Goal: Communication & Community: Answer question/provide support

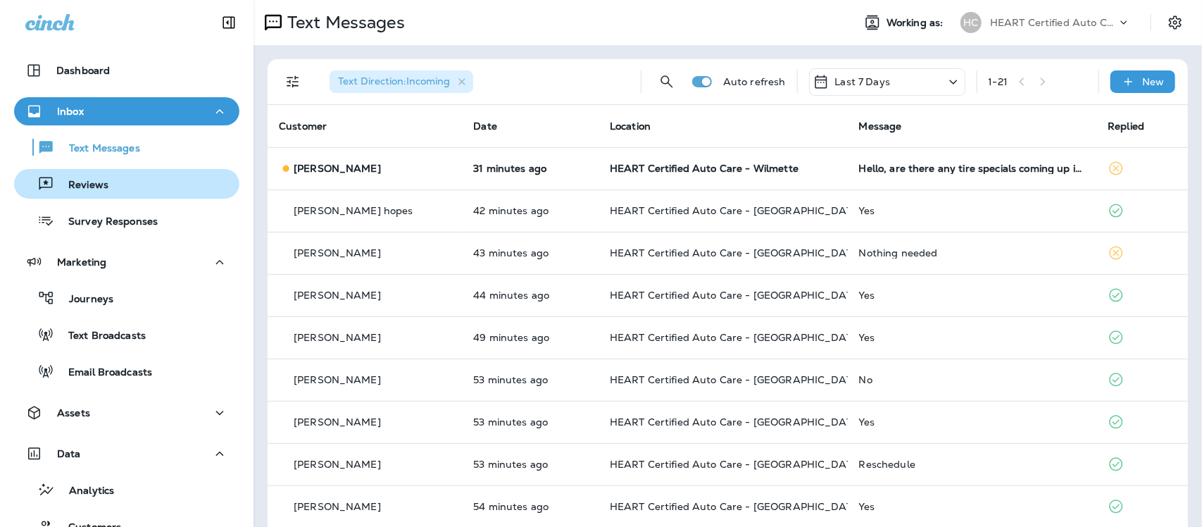
click at [74, 181] on p "Reviews" at bounding box center [81, 185] width 54 height 13
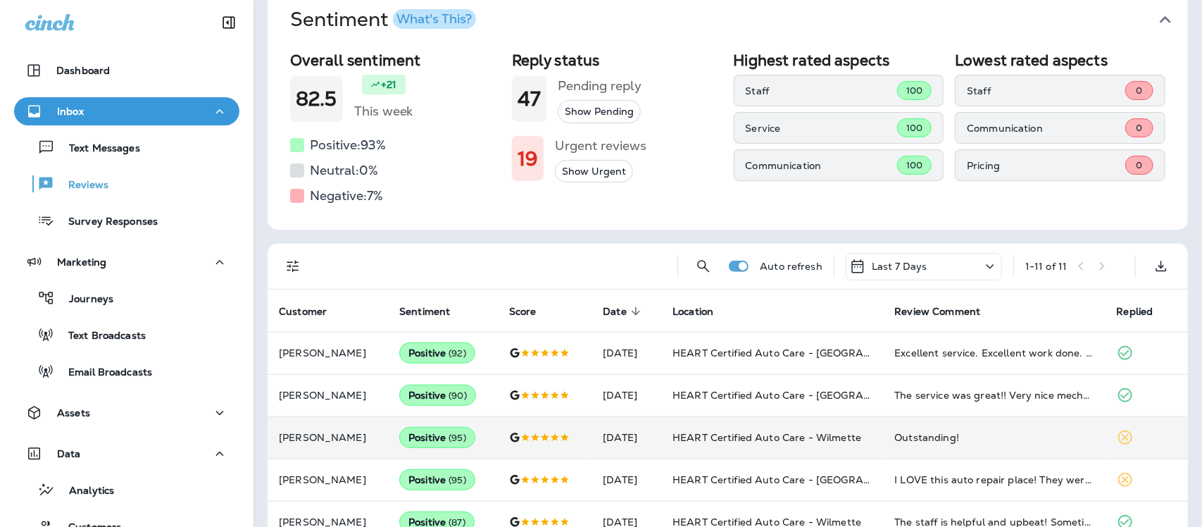
scroll to position [176, 0]
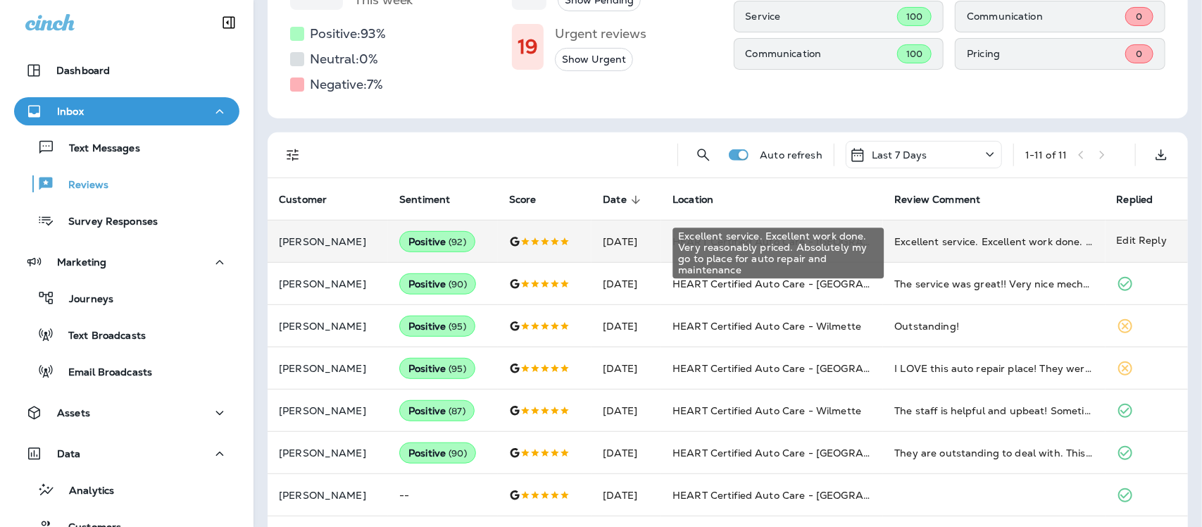
click at [932, 240] on div "Excellent service. Excellent work done. Very reasonably priced. Absolutely my g…" at bounding box center [993, 242] width 199 height 14
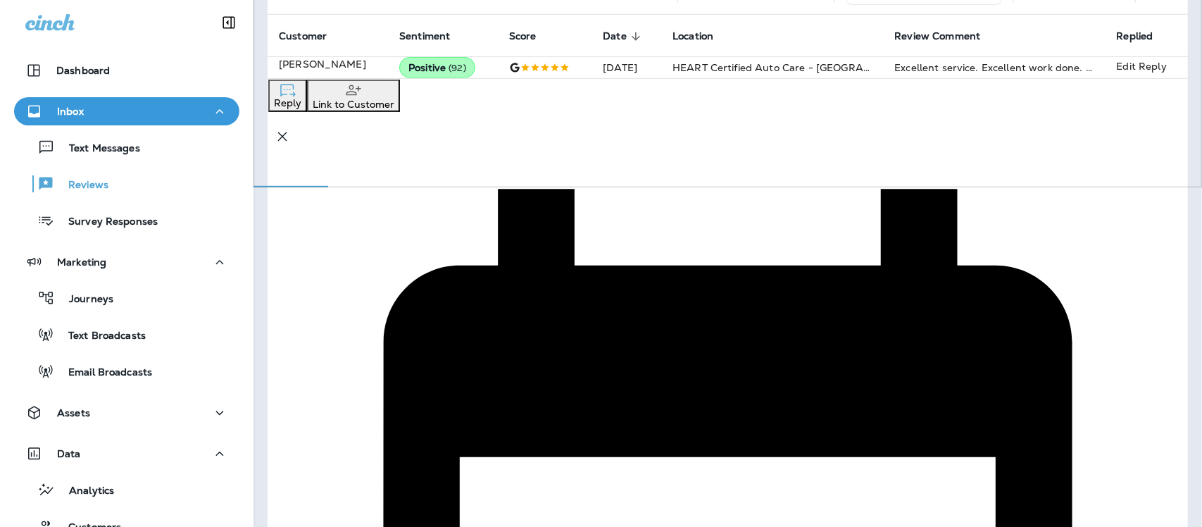
click at [291, 128] on icon "button" at bounding box center [282, 136] width 17 height 17
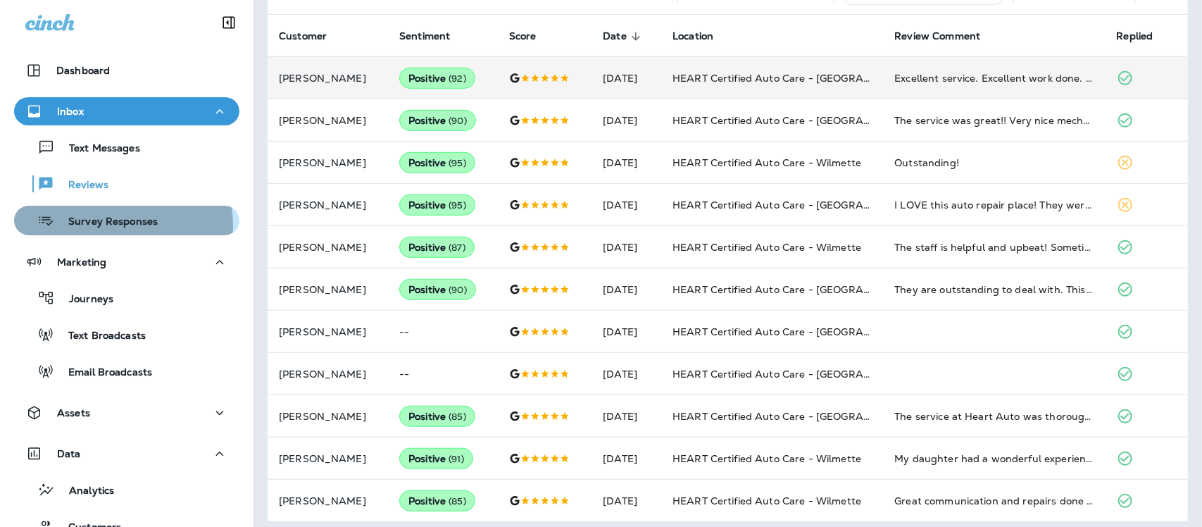
click at [92, 226] on p "Survey Responses" at bounding box center [106, 222] width 104 height 13
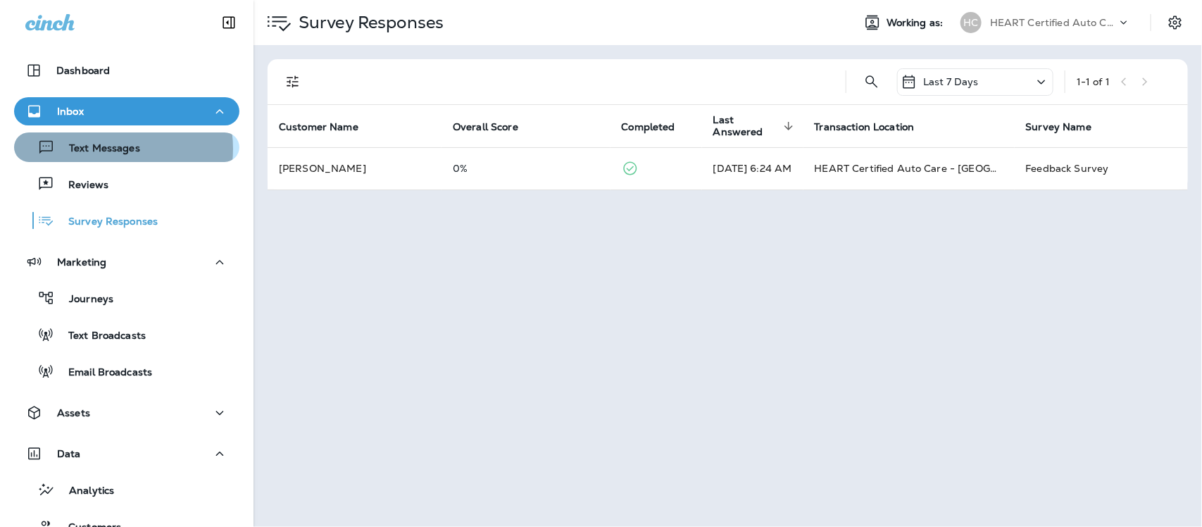
click at [104, 149] on p "Text Messages" at bounding box center [97, 148] width 85 height 13
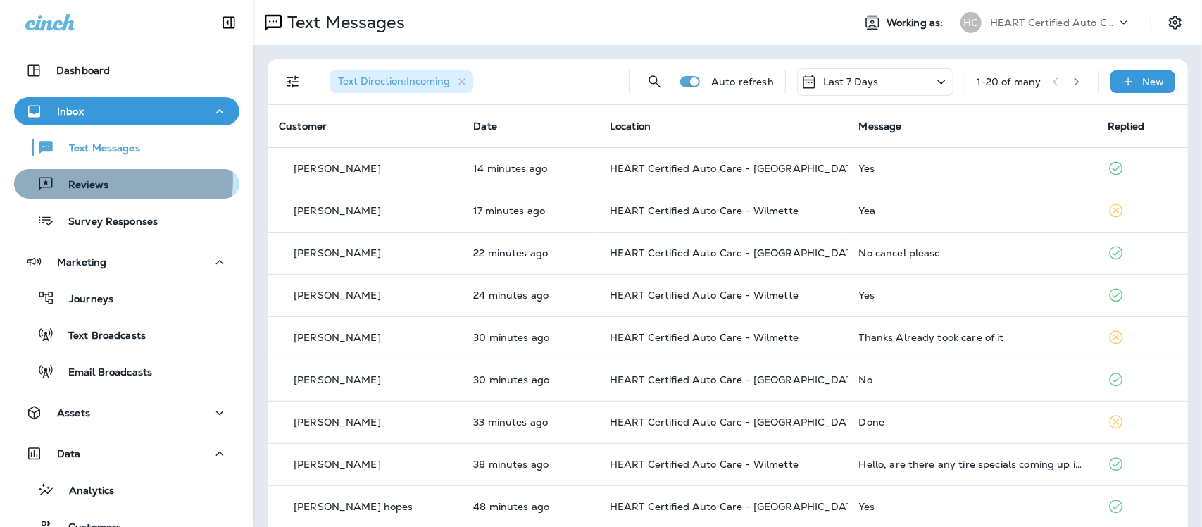
click at [115, 180] on div "Reviews" at bounding box center [127, 183] width 214 height 21
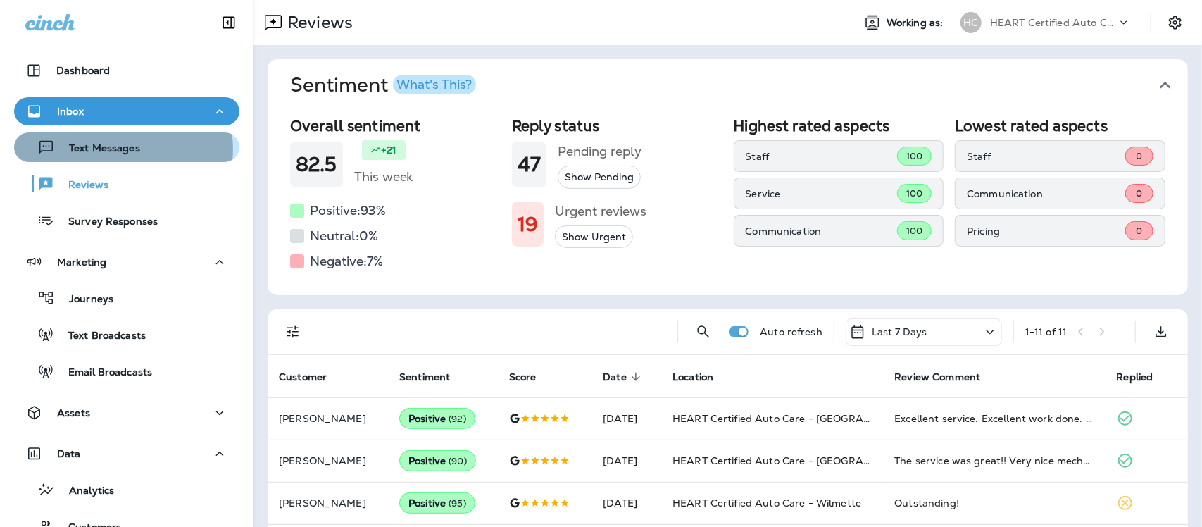
click at [118, 149] on p "Text Messages" at bounding box center [97, 148] width 85 height 13
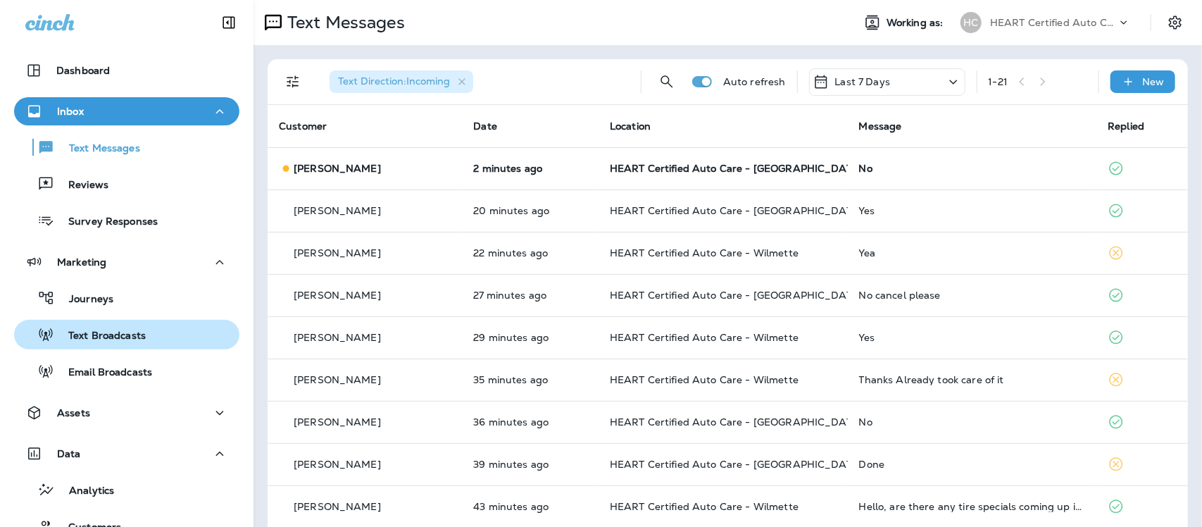
click at [99, 332] on p "Text Broadcasts" at bounding box center [100, 336] width 92 height 13
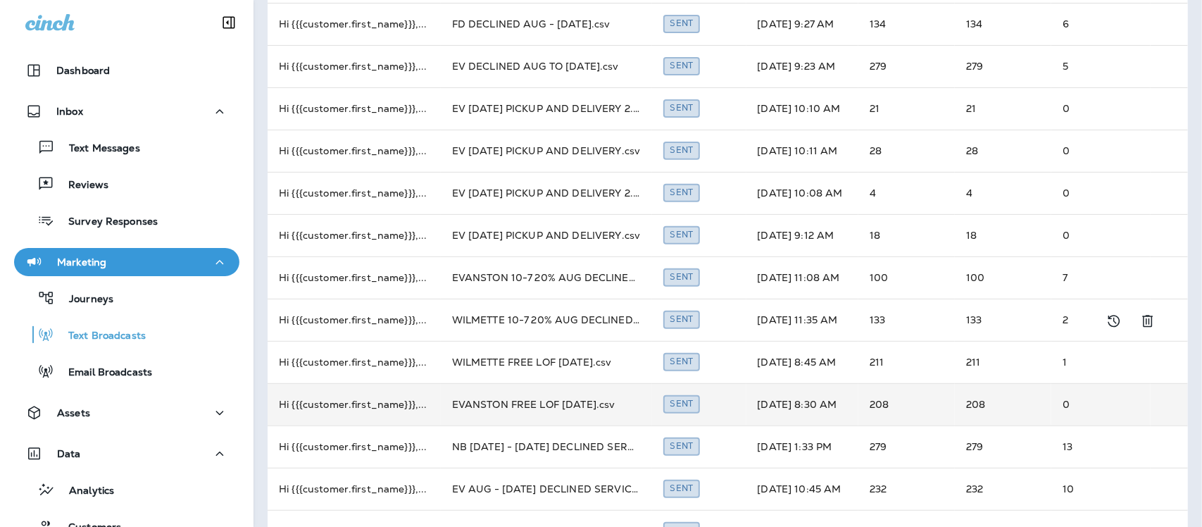
scroll to position [176, 0]
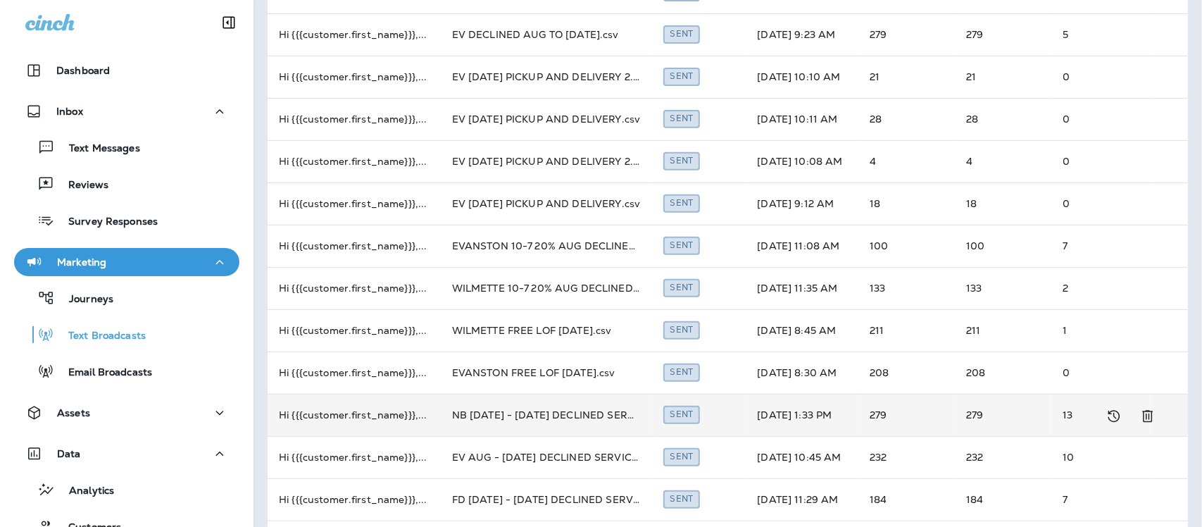
click at [567, 416] on td "NB [DATE] - [DATE] DECLINED SERVICE.csv" at bounding box center [546, 415] width 211 height 42
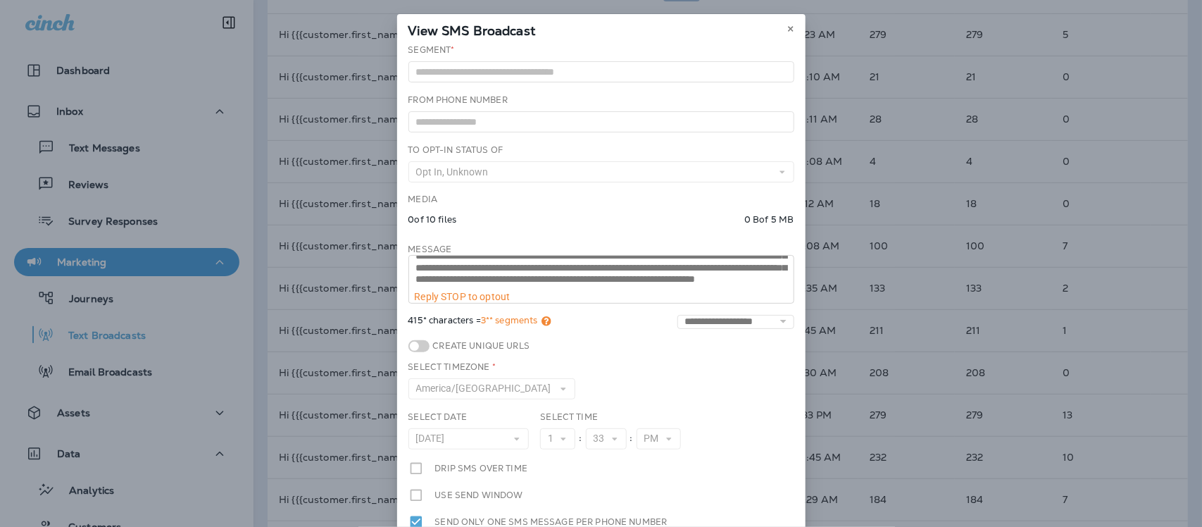
scroll to position [35, 0]
click at [787, 29] on icon at bounding box center [791, 29] width 8 height 8
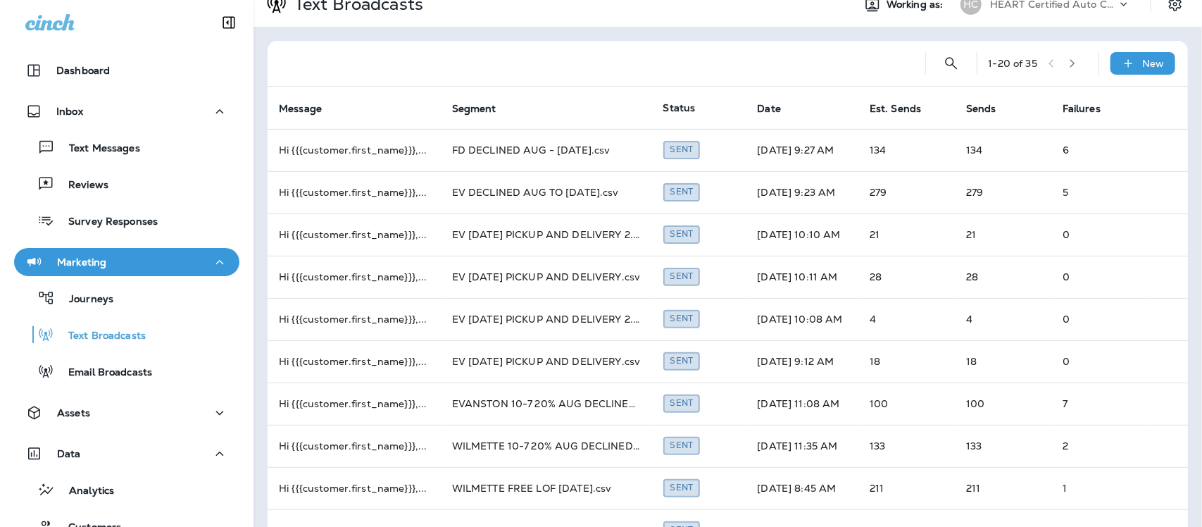
scroll to position [0, 0]
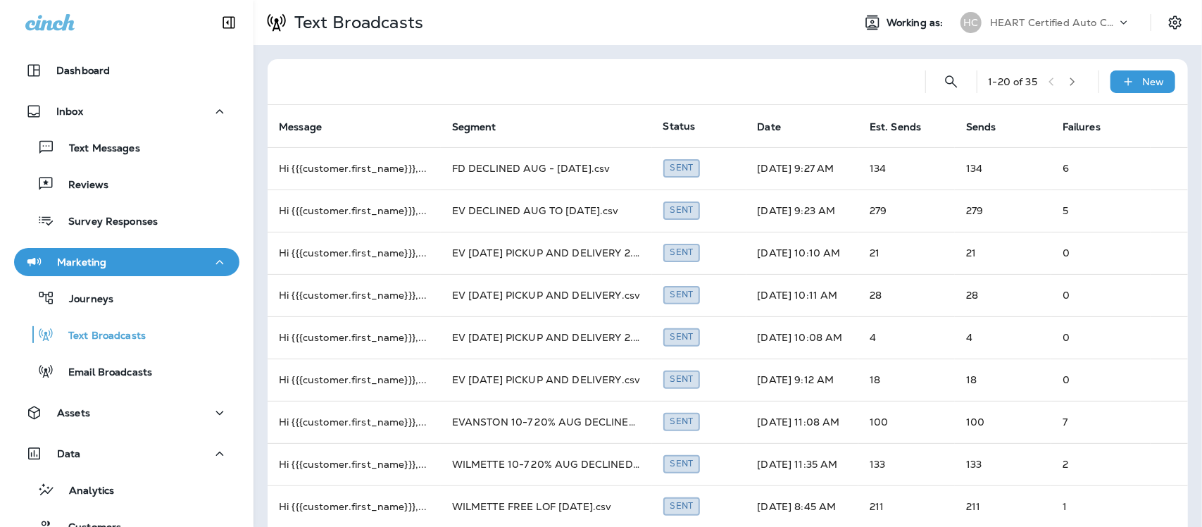
click at [1068, 78] on icon "button" at bounding box center [1073, 82] width 10 height 10
click at [1051, 82] on icon "button" at bounding box center [1056, 82] width 10 height 10
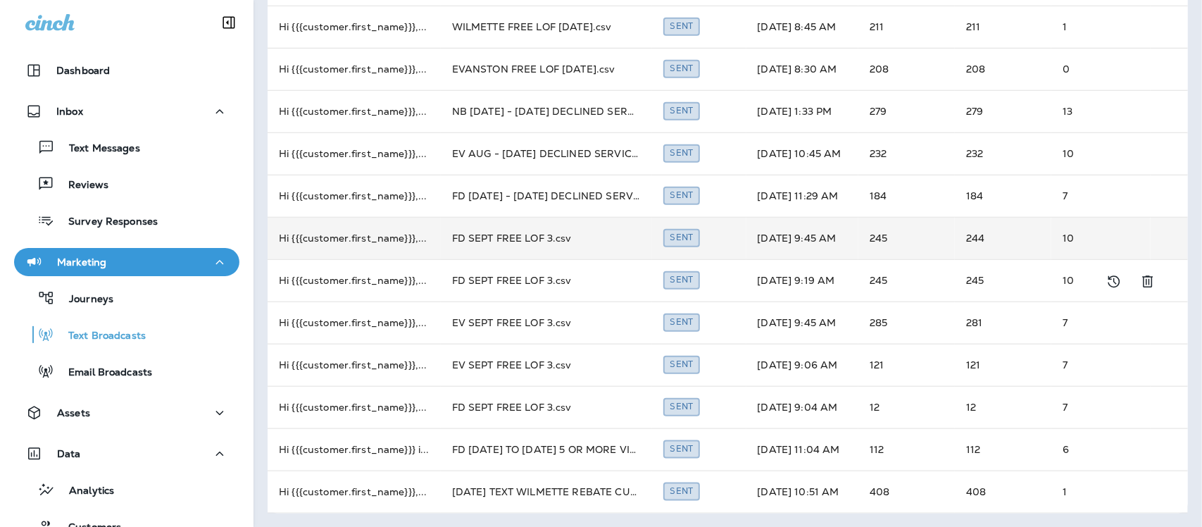
scroll to position [392, 0]
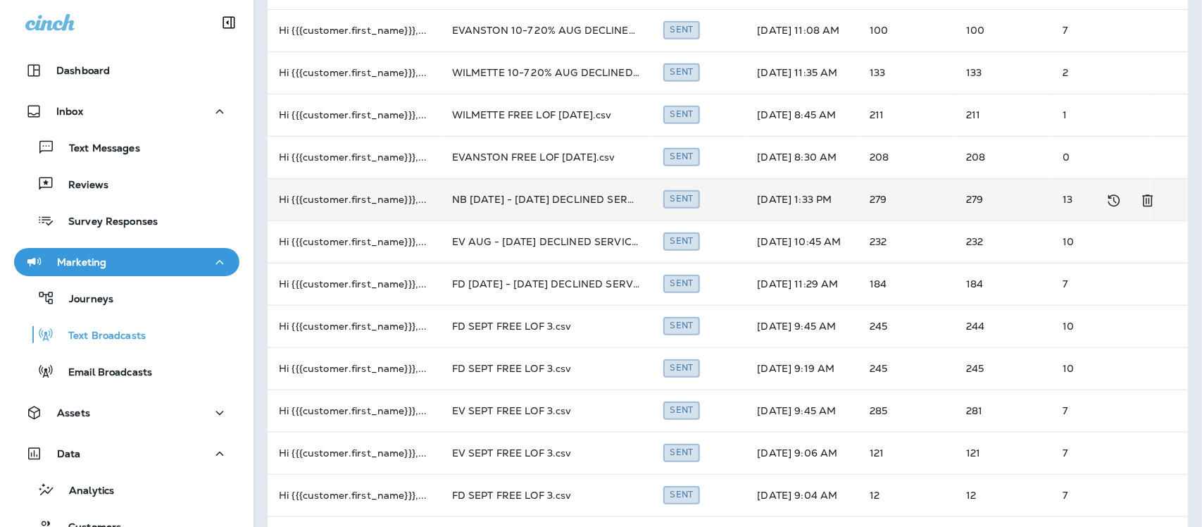
click at [547, 195] on td "NB [DATE] - [DATE] DECLINED SERVICE.csv" at bounding box center [546, 199] width 211 height 42
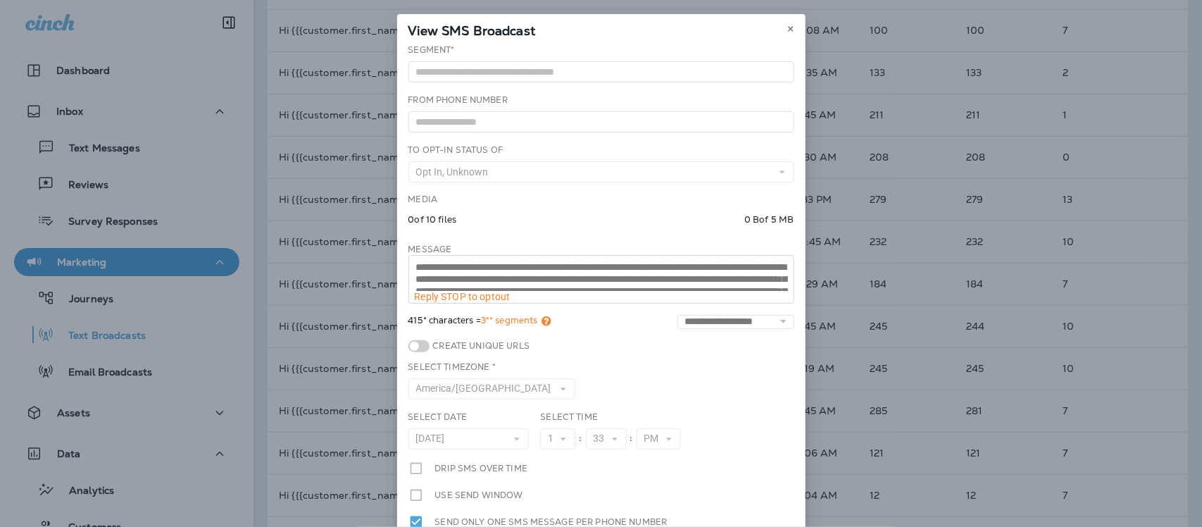
scroll to position [35, 0]
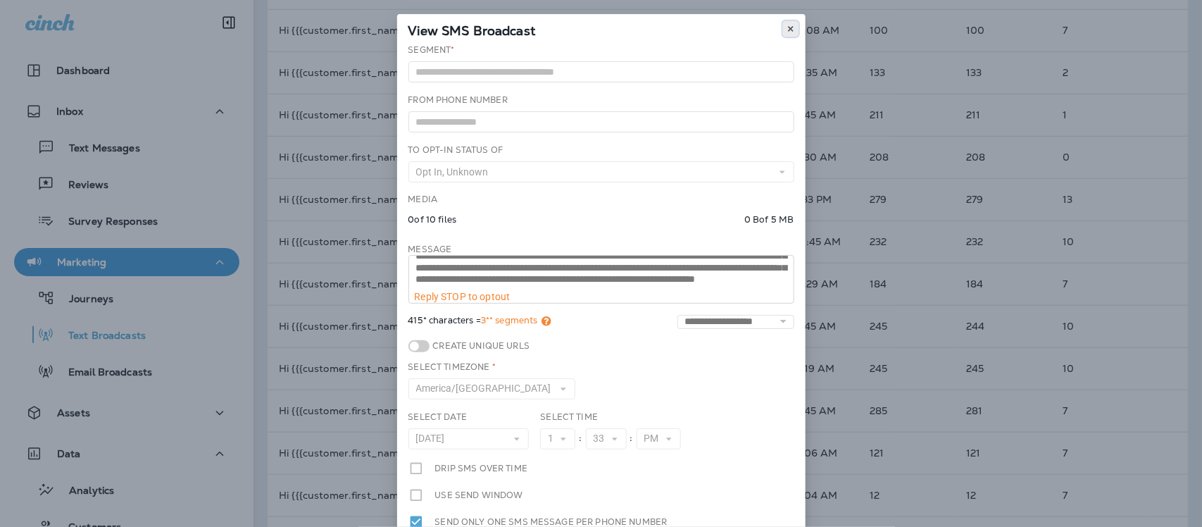
click at [787, 28] on icon at bounding box center [791, 29] width 8 height 8
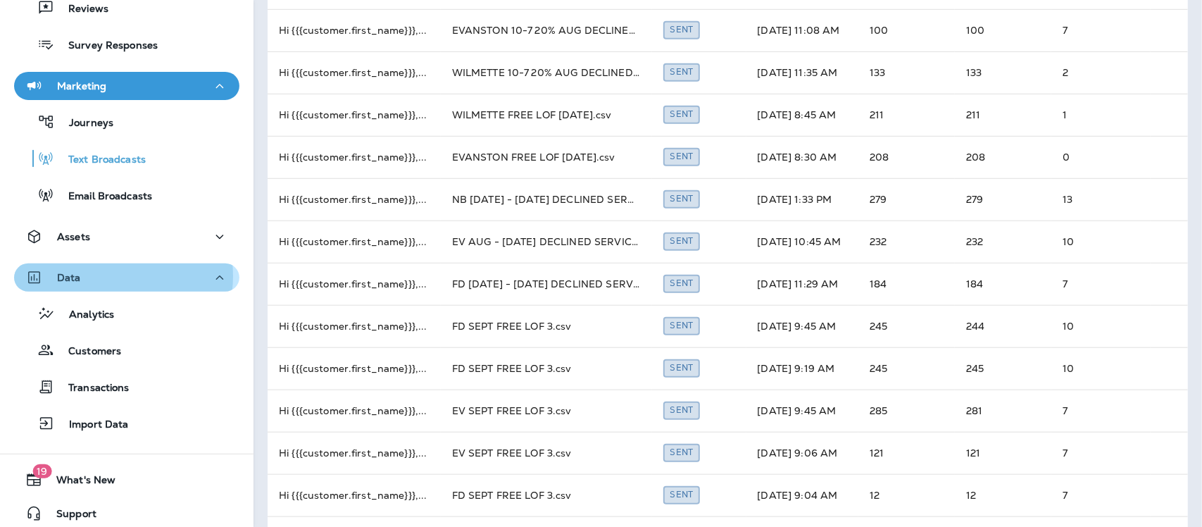
click at [110, 276] on div "Data" at bounding box center [126, 278] width 203 height 18
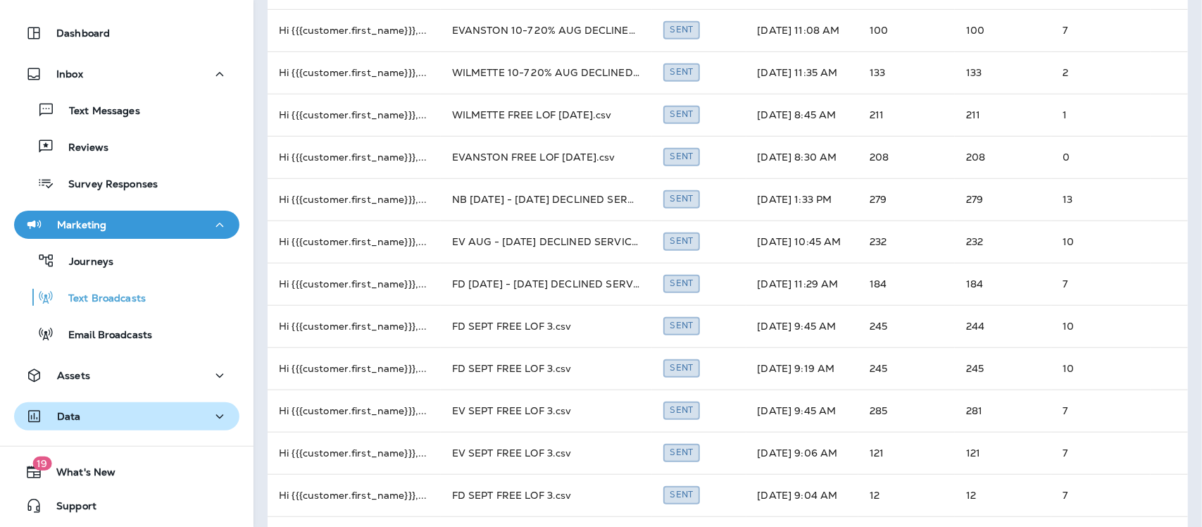
click at [72, 417] on p "Data" at bounding box center [69, 416] width 24 height 11
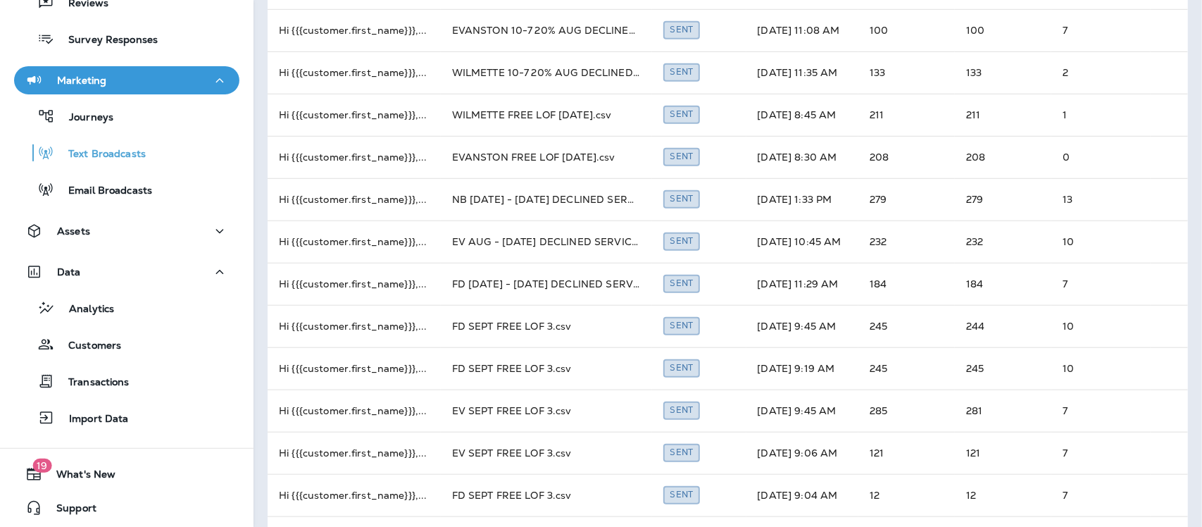
scroll to position [184, 0]
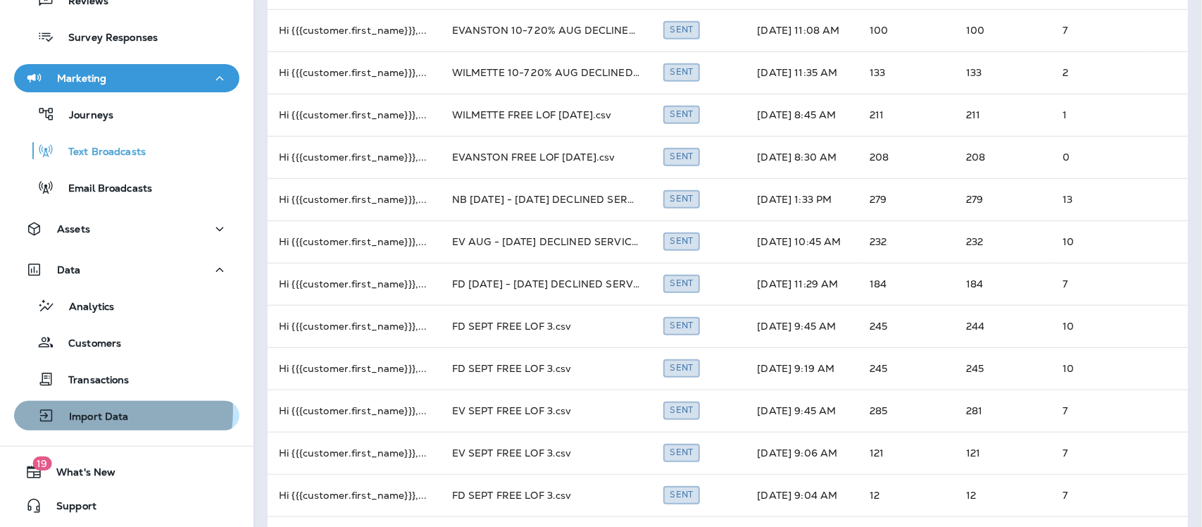
click at [94, 411] on p "Import Data" at bounding box center [92, 417] width 74 height 13
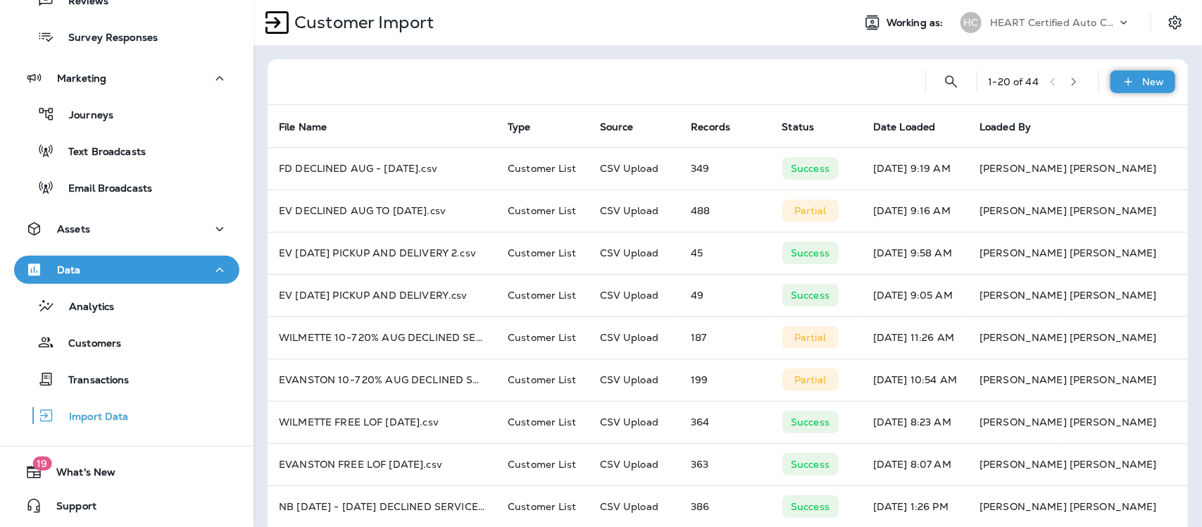
click at [1152, 82] on div "New" at bounding box center [1143, 81] width 65 height 23
click at [1079, 120] on p "Customer list" at bounding box center [1088, 118] width 65 height 11
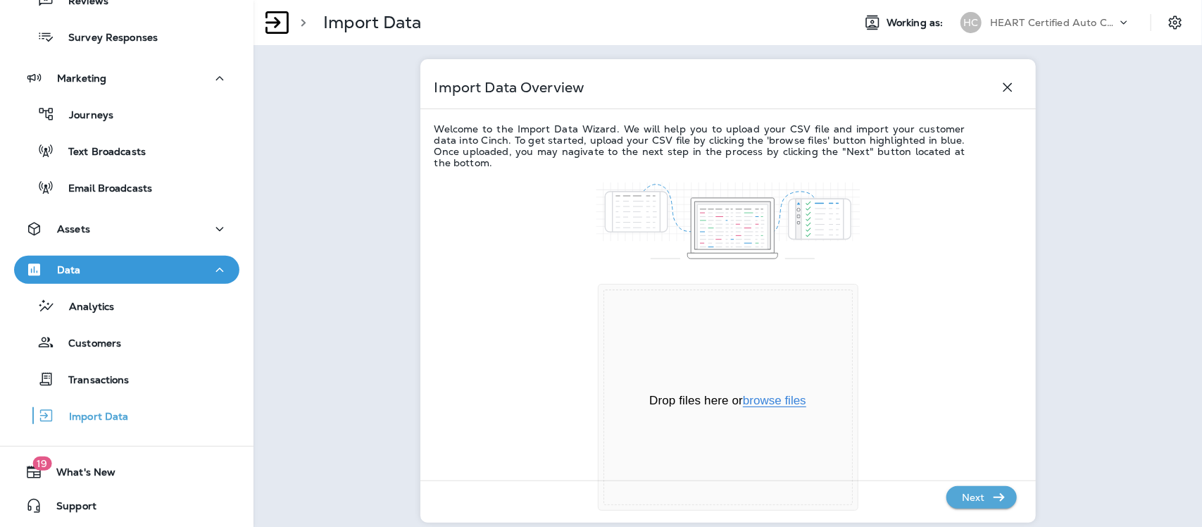
click at [770, 398] on button "browse files" at bounding box center [774, 400] width 63 height 13
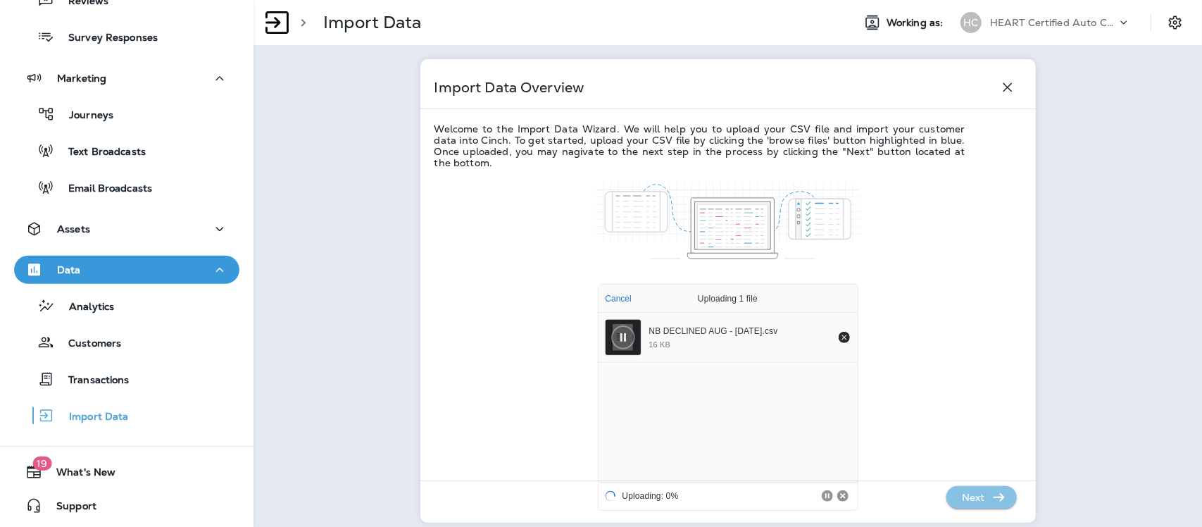
click at [970, 490] on p "Next" at bounding box center [973, 497] width 35 height 23
click at [972, 490] on p "Next" at bounding box center [973, 497] width 35 height 23
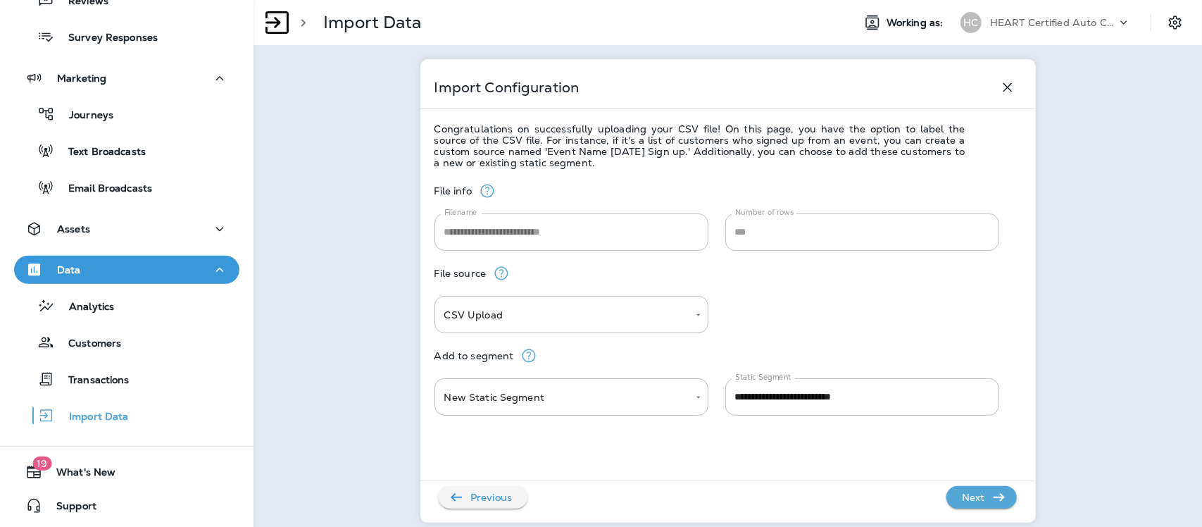
click at [972, 494] on p "Next" at bounding box center [973, 497] width 35 height 23
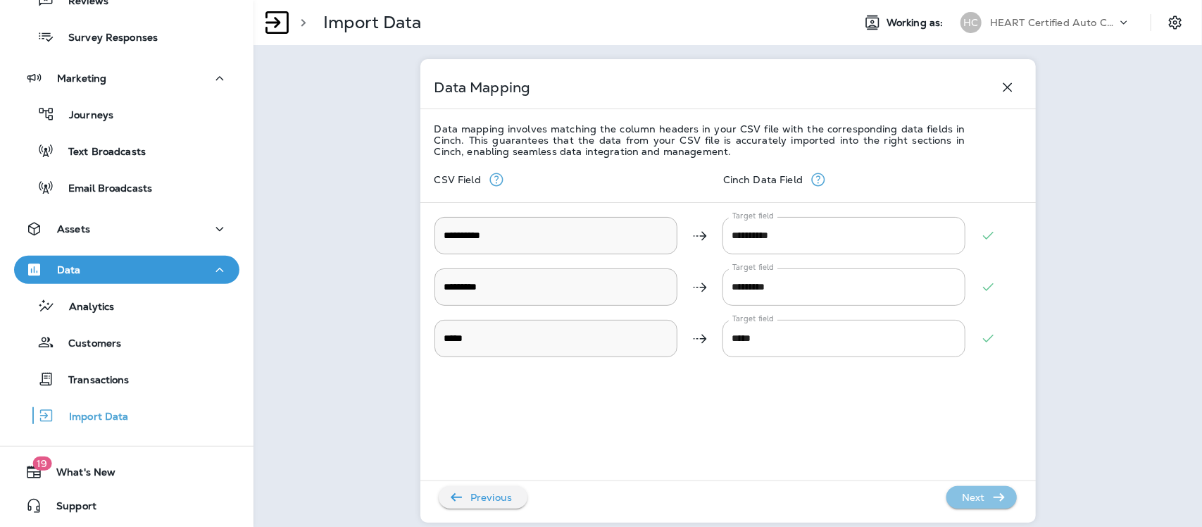
click at [971, 494] on p "Next" at bounding box center [973, 497] width 35 height 23
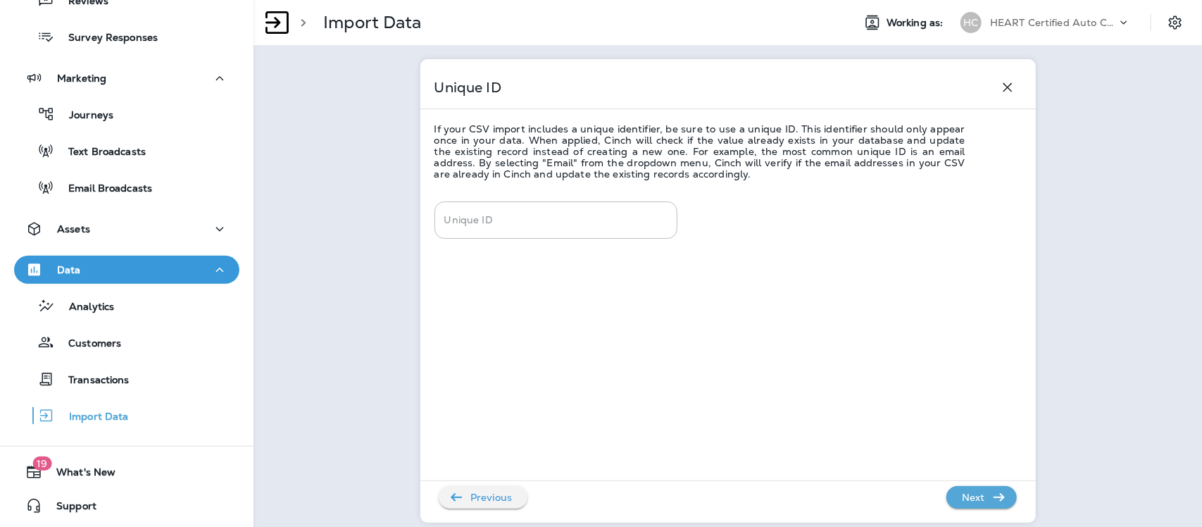
click at [971, 494] on p "Next" at bounding box center [973, 497] width 35 height 23
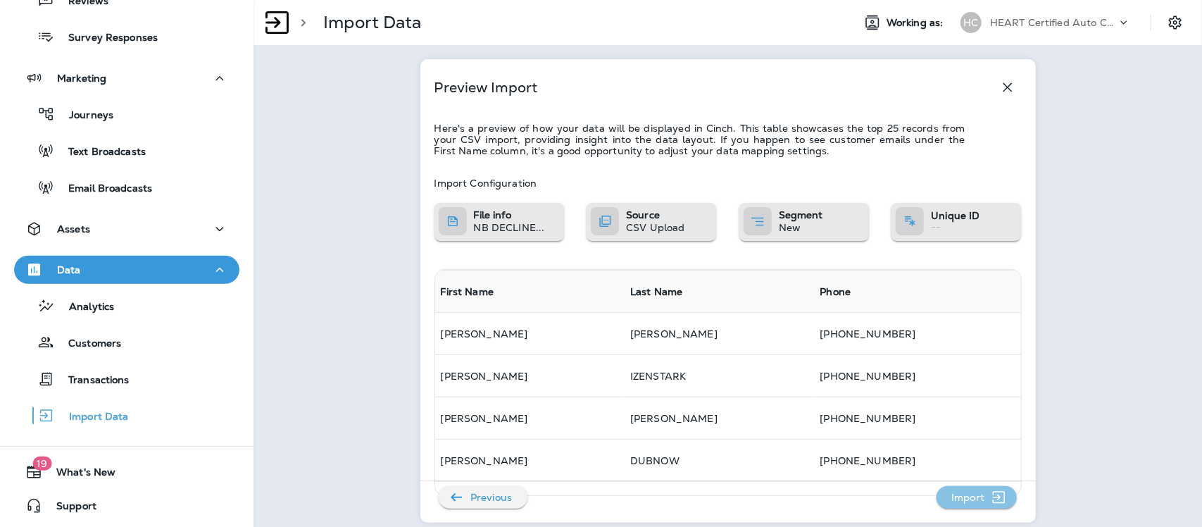
click at [972, 493] on p "Import" at bounding box center [968, 497] width 44 height 23
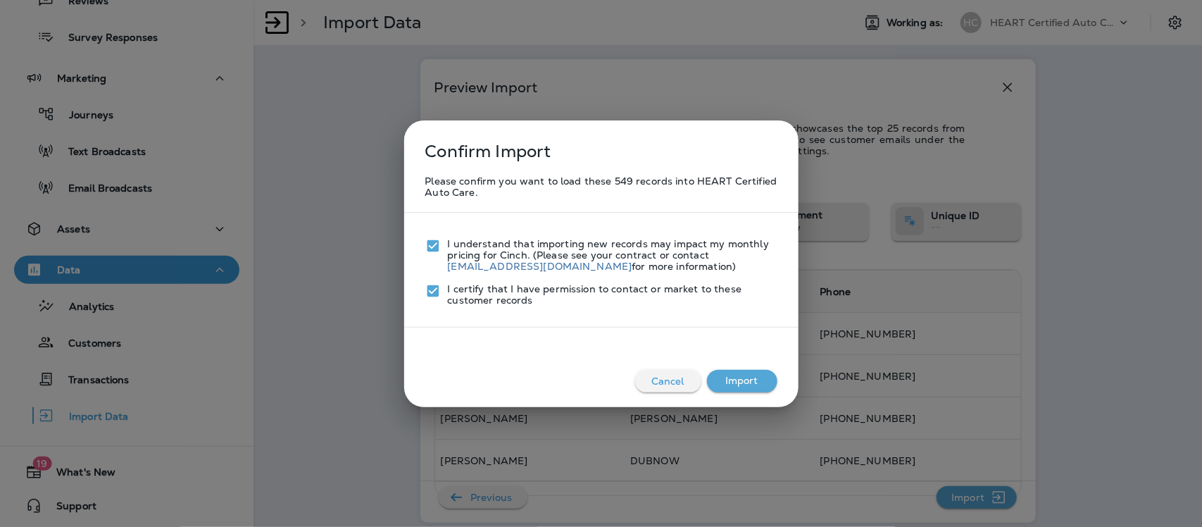
click at [745, 381] on button "Import" at bounding box center [742, 381] width 70 height 23
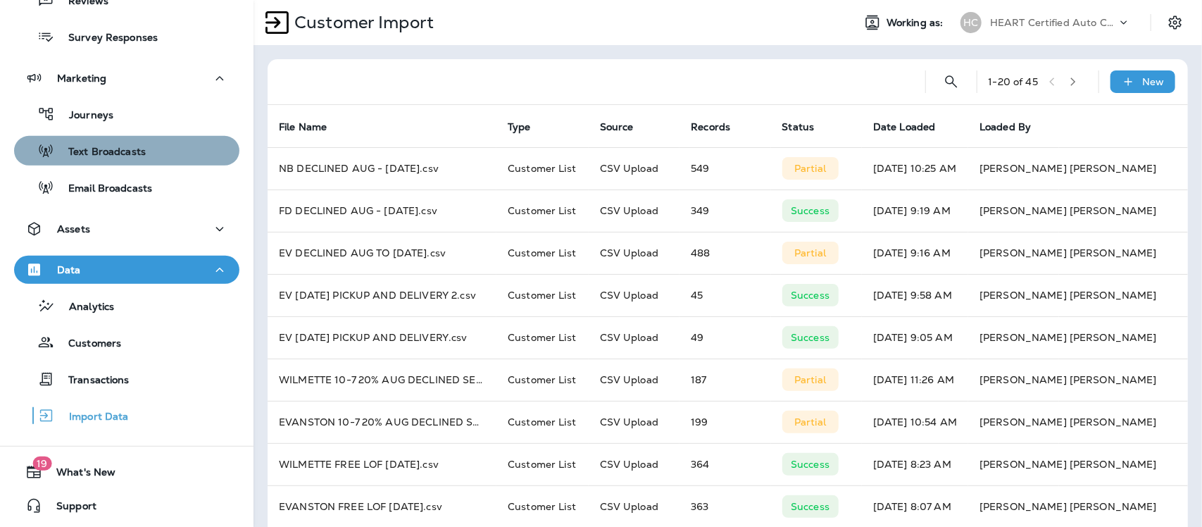
click at [154, 146] on div "Text Broadcasts" at bounding box center [127, 150] width 214 height 21
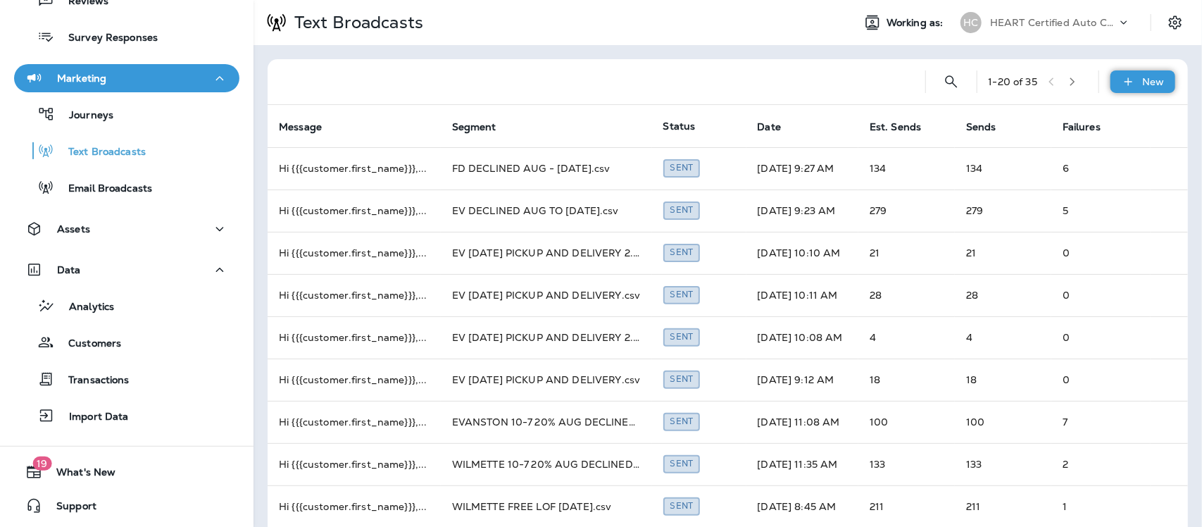
click at [1143, 79] on p "New" at bounding box center [1154, 81] width 22 height 11
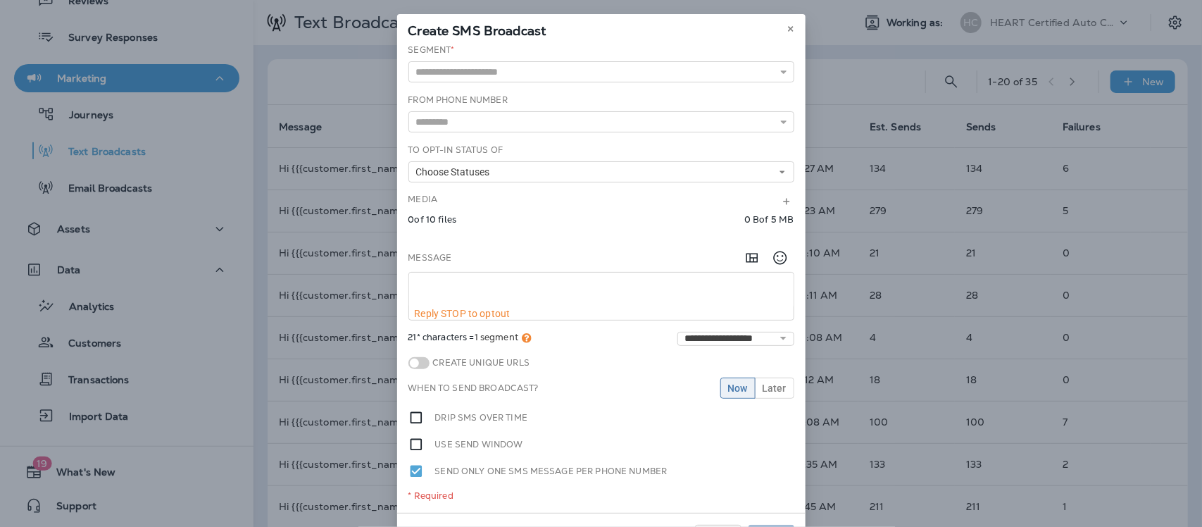
click at [458, 282] on textarea at bounding box center [601, 290] width 385 height 35
paste textarea "**********"
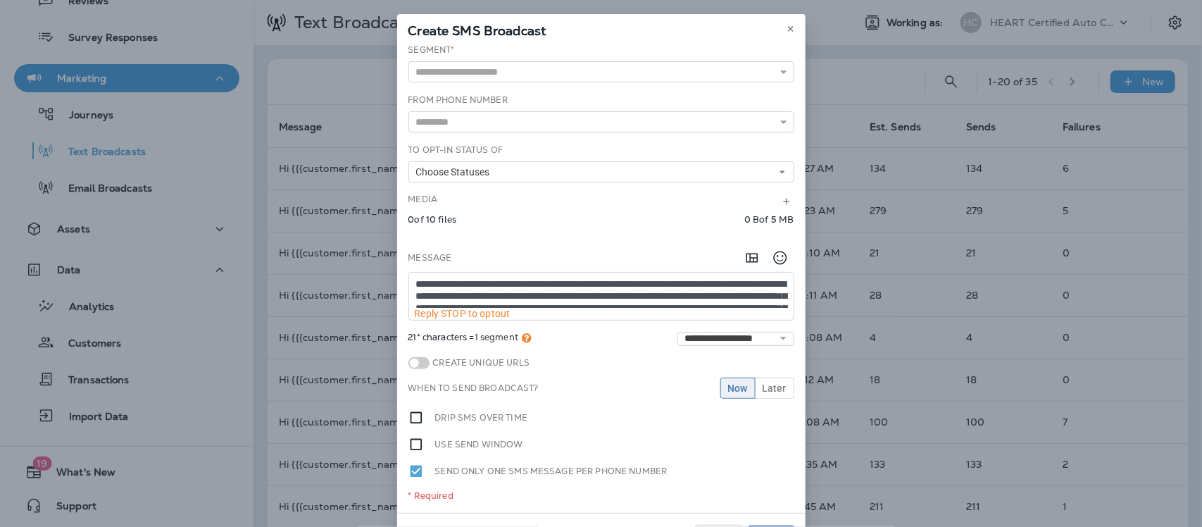
scroll to position [8, 0]
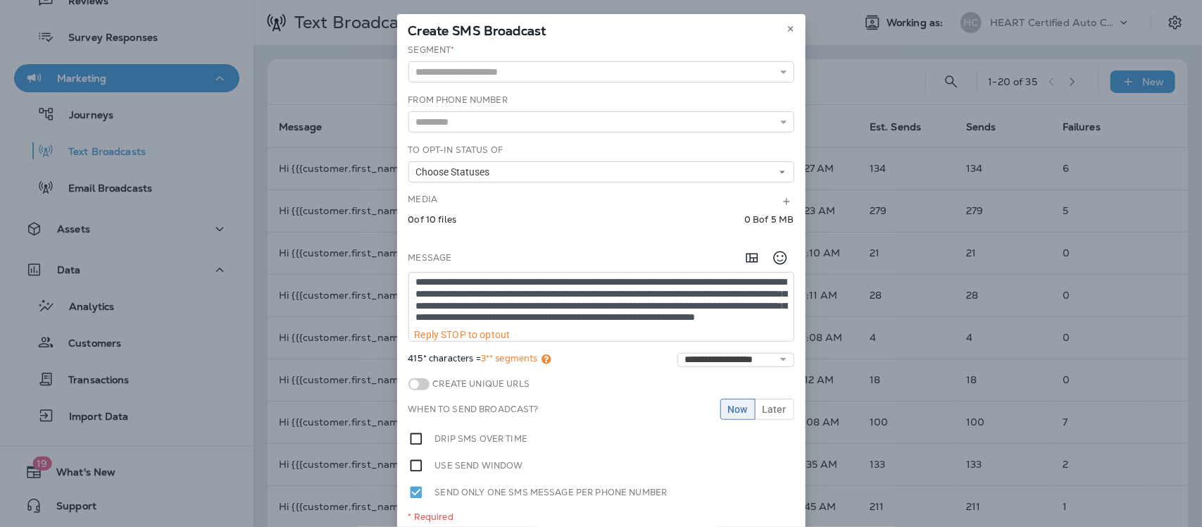
type textarea "**********"
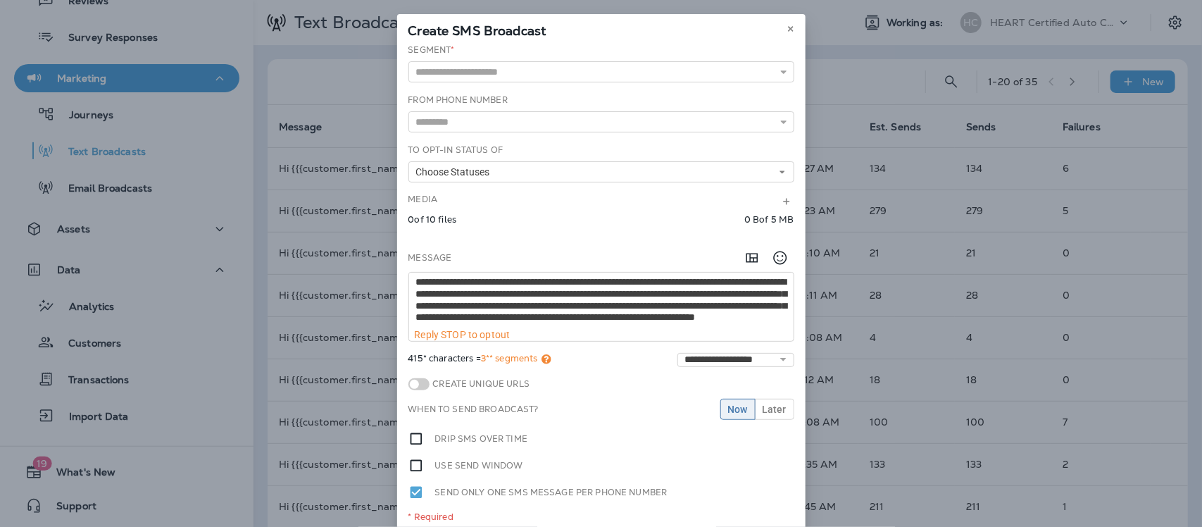
click at [416, 388] on span at bounding box center [418, 384] width 21 height 12
click at [558, 73] on input "text" at bounding box center [601, 71] width 386 height 21
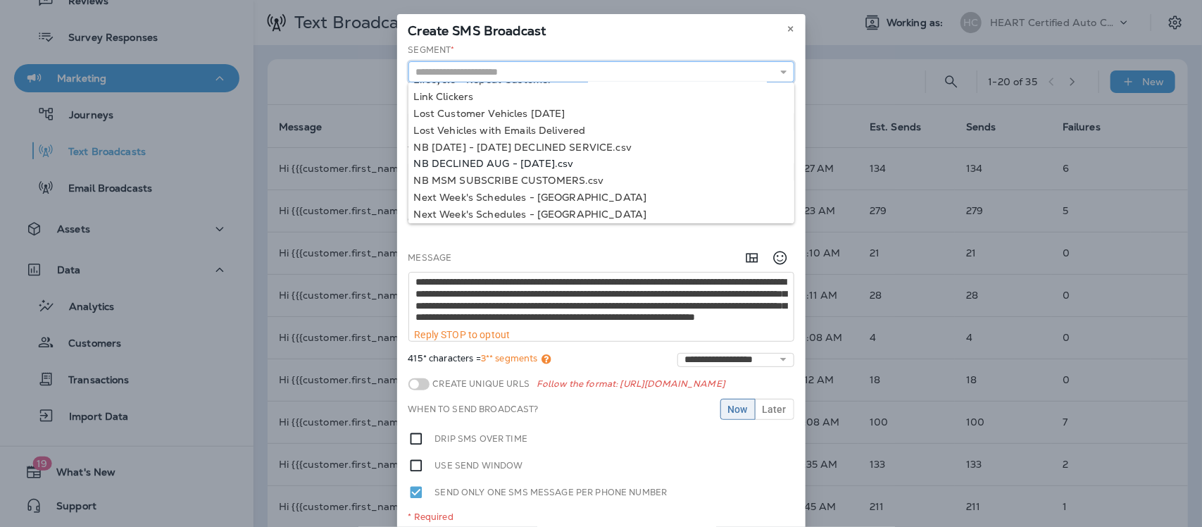
scroll to position [1128, 0]
type input "**********"
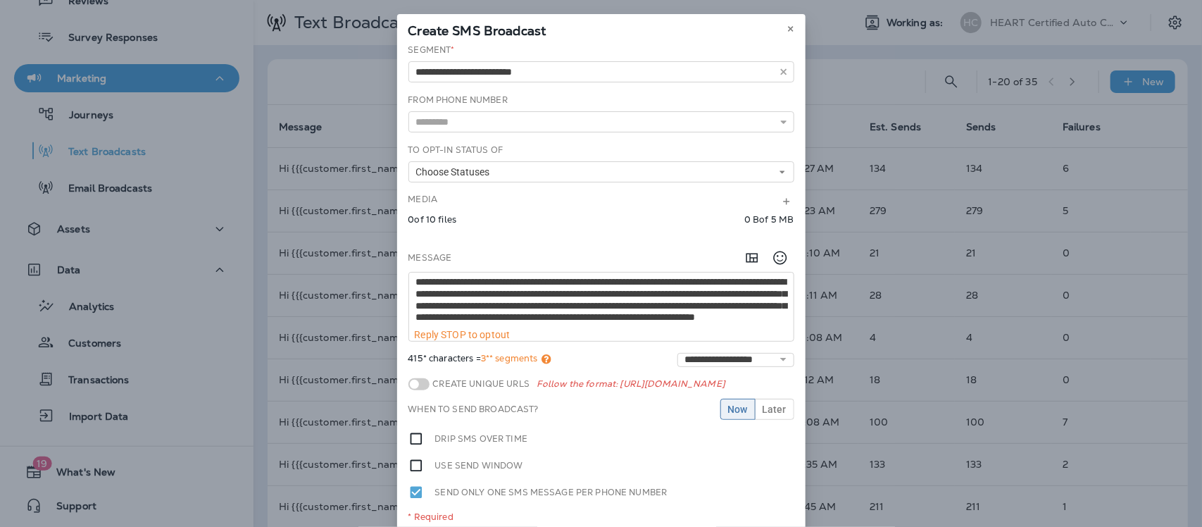
click at [525, 161] on div "**********" at bounding box center [601, 289] width 408 height 490
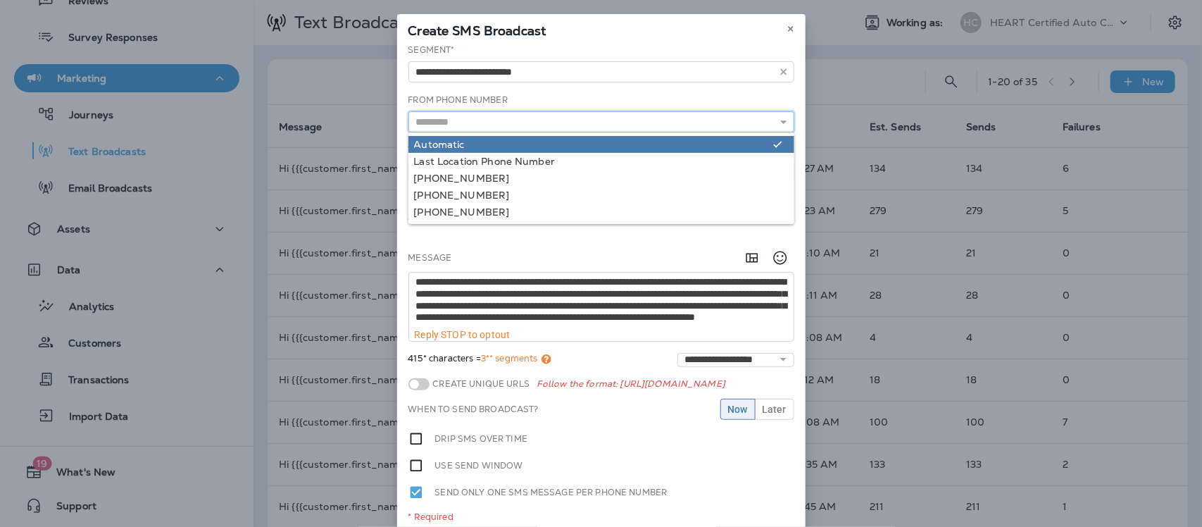
click at [468, 127] on input "text" at bounding box center [601, 121] width 386 height 21
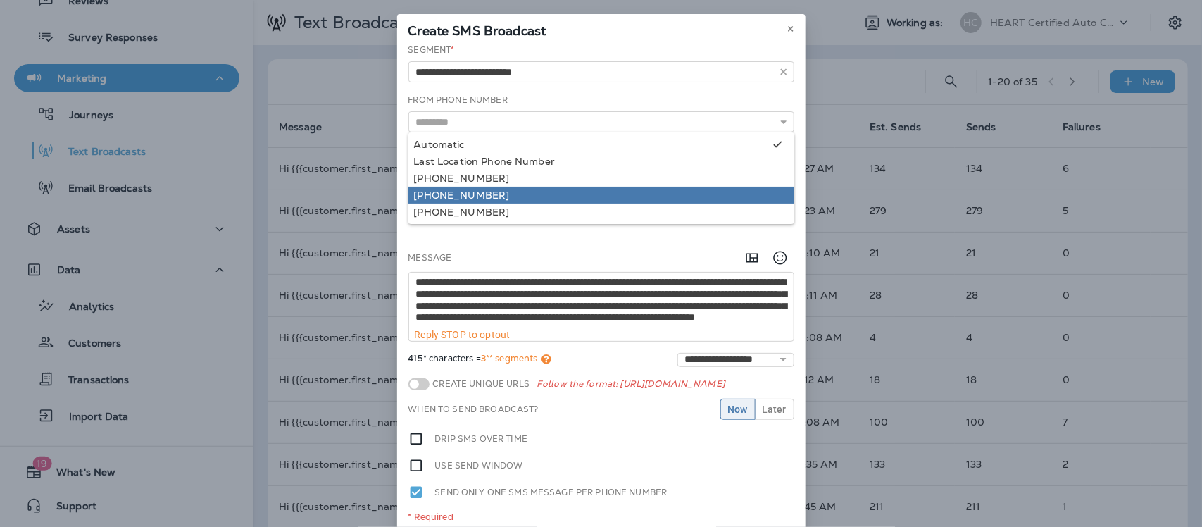
type input "**********"
click at [465, 194] on div "**********" at bounding box center [601, 289] width 408 height 490
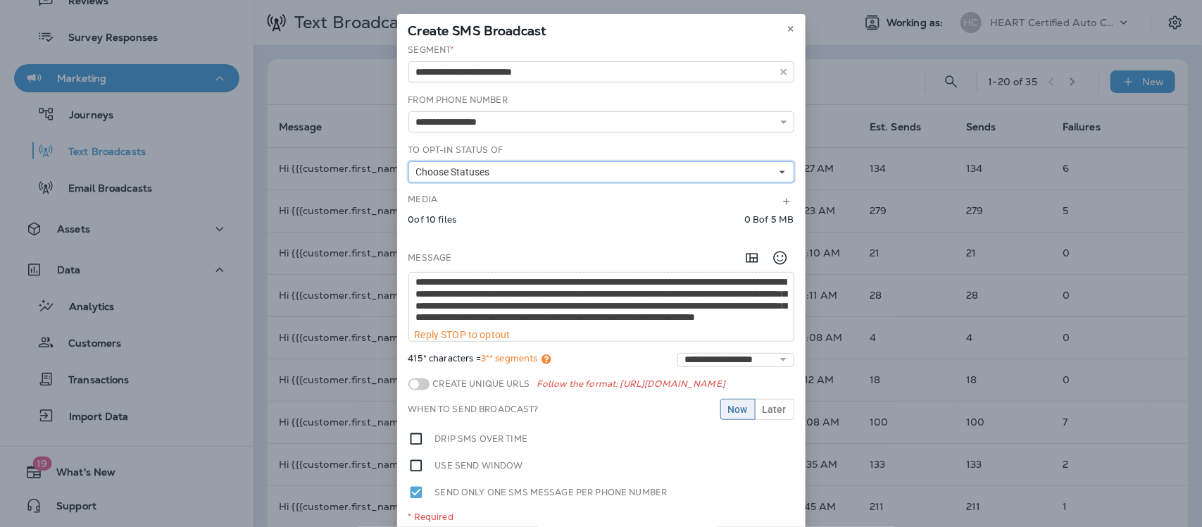
click at [437, 171] on span "Choose Statuses" at bounding box center [456, 172] width 80 height 12
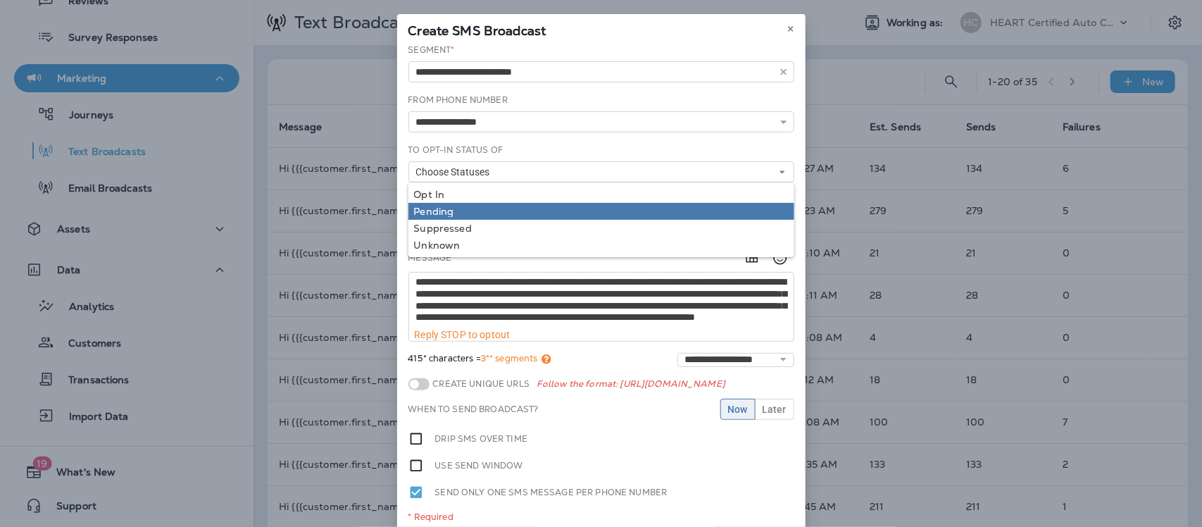
click at [417, 206] on div "Pending" at bounding box center [601, 211] width 375 height 11
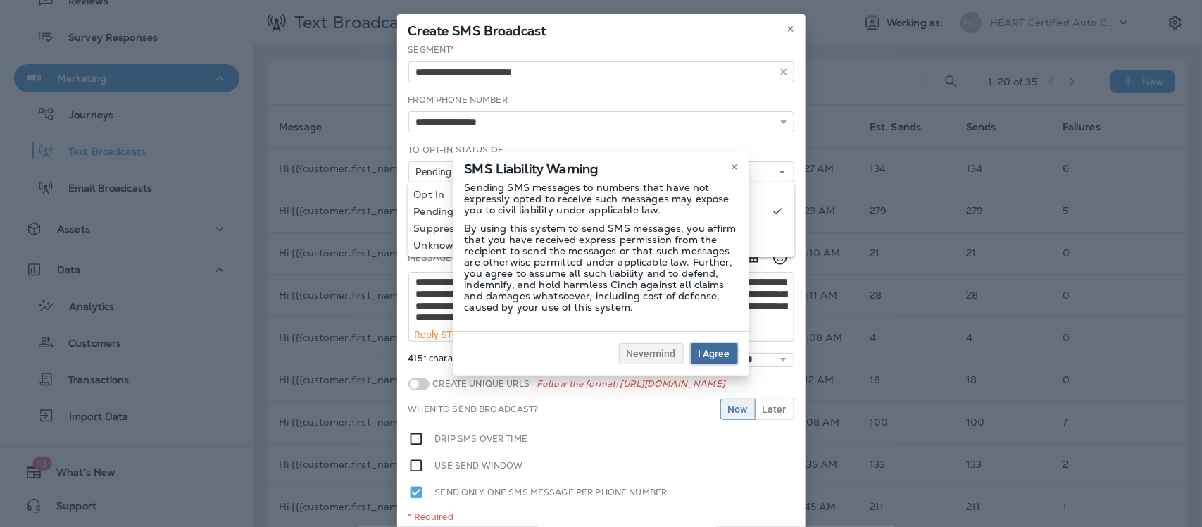
click at [706, 349] on span "I Agree" at bounding box center [715, 354] width 32 height 10
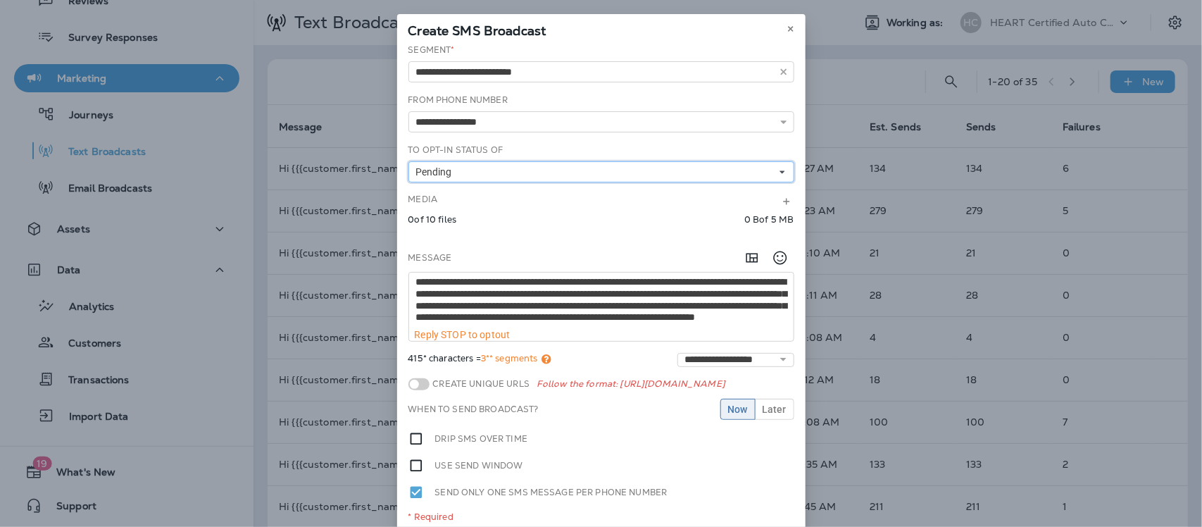
click at [463, 169] on button "Pending" at bounding box center [601, 171] width 386 height 21
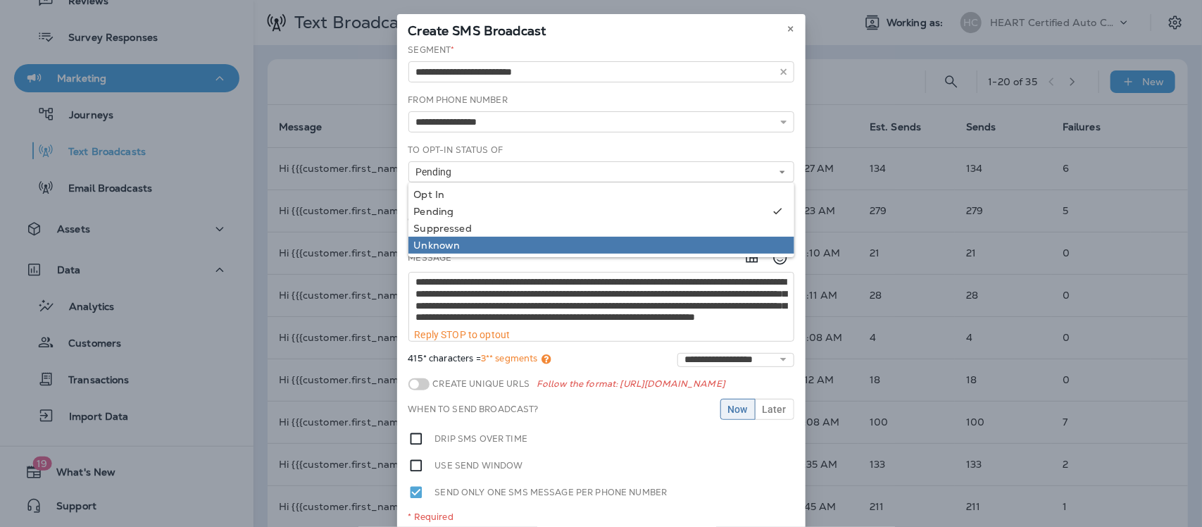
click at [446, 241] on div "Unknown" at bounding box center [601, 244] width 375 height 11
click at [449, 250] on div "Unknown" at bounding box center [591, 244] width 354 height 11
click at [439, 247] on div "Unknown" at bounding box center [601, 244] width 375 height 11
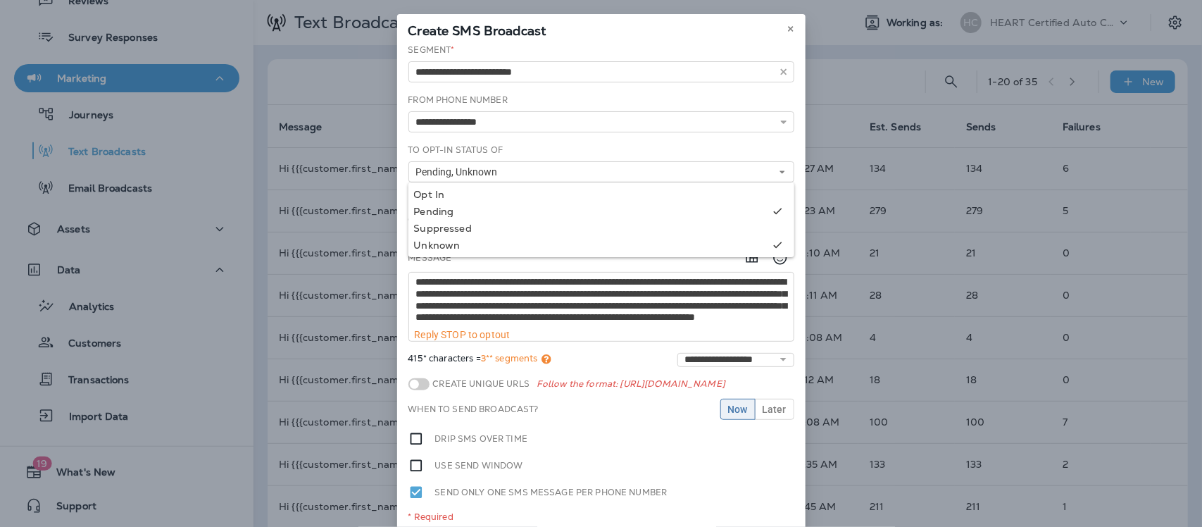
click at [659, 449] on div "**********" at bounding box center [601, 289] width 408 height 490
click at [731, 413] on span "Now" at bounding box center [738, 409] width 20 height 10
click at [778, 361] on select "**********" at bounding box center [736, 360] width 117 height 14
click at [628, 374] on div "Create Unique URLs Follow the format: [URL][DOMAIN_NAME]" at bounding box center [601, 384] width 386 height 21
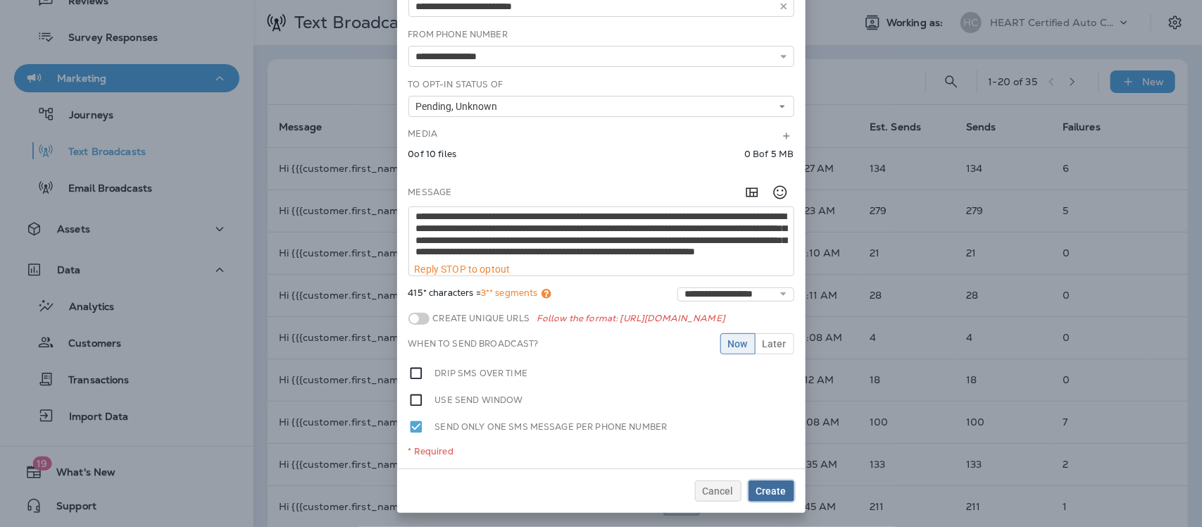
click at [772, 494] on span "Create" at bounding box center [771, 491] width 30 height 10
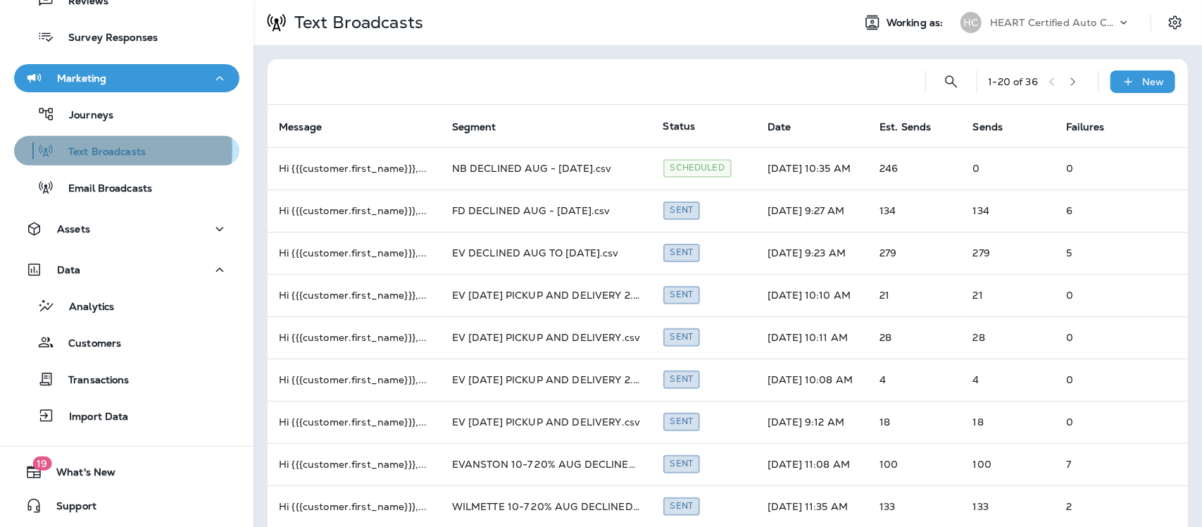
click at [96, 150] on p "Text Broadcasts" at bounding box center [100, 152] width 92 height 13
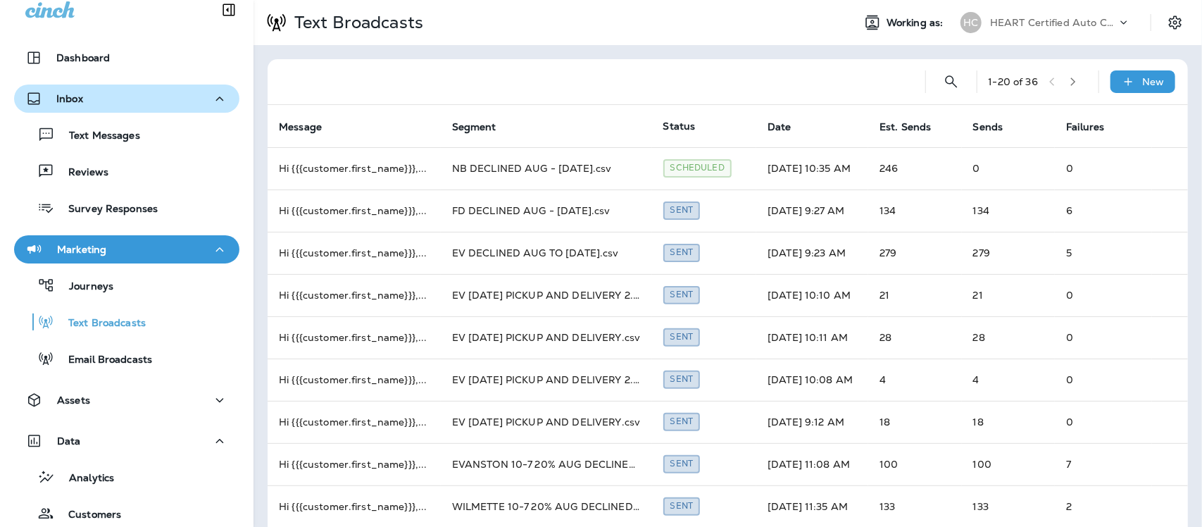
scroll to position [8, 0]
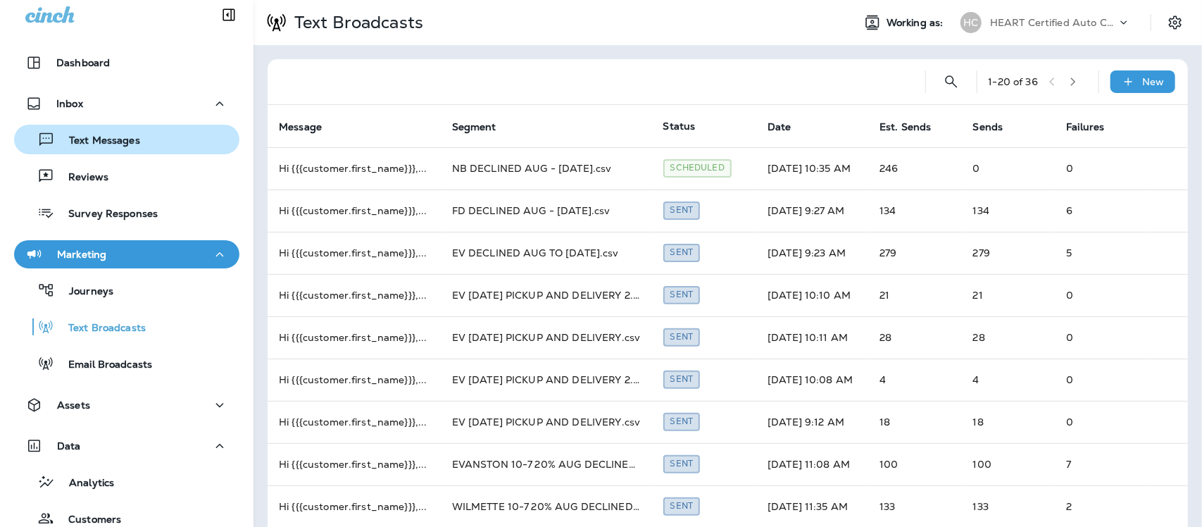
click at [95, 135] on p "Text Messages" at bounding box center [97, 141] width 85 height 13
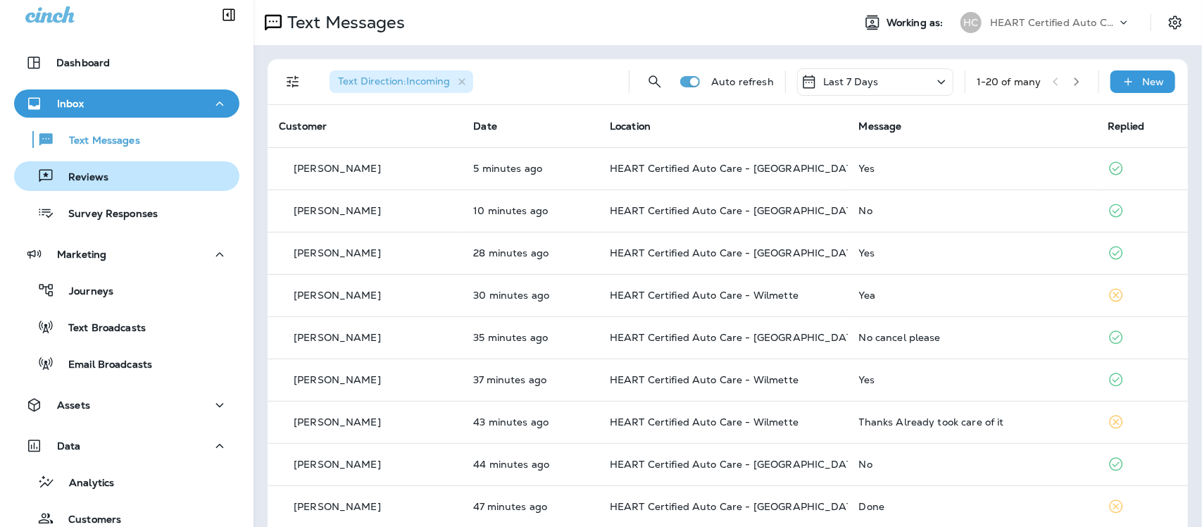
click at [97, 175] on p "Reviews" at bounding box center [81, 177] width 54 height 13
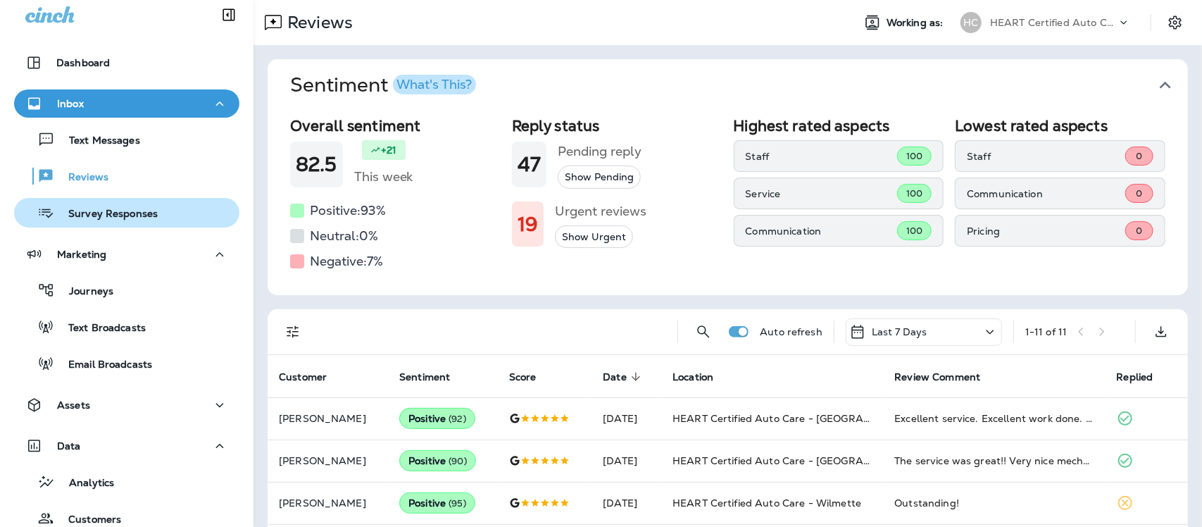
click at [85, 216] on p "Survey Responses" at bounding box center [106, 214] width 104 height 13
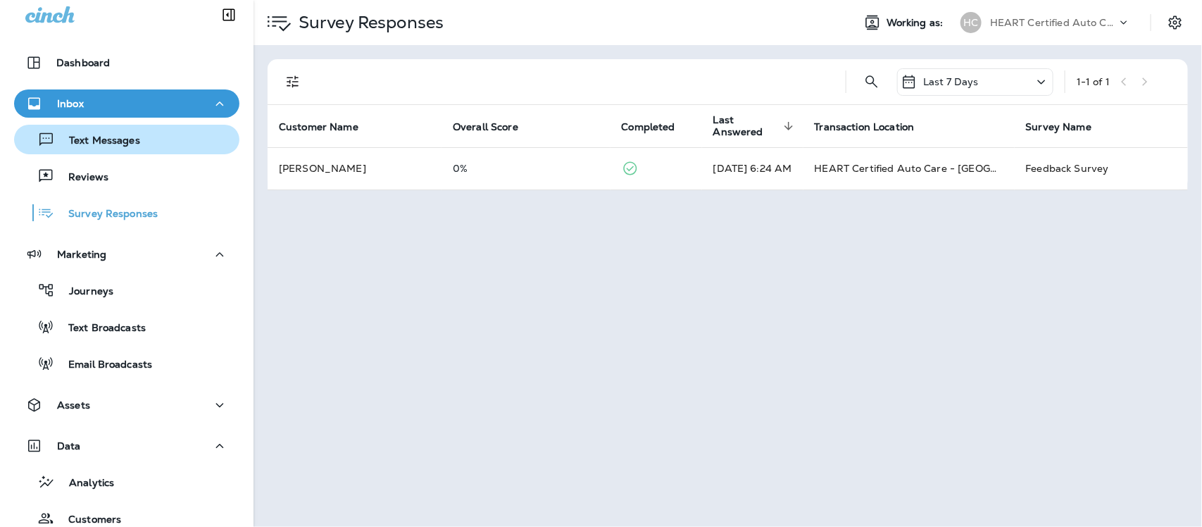
click at [101, 132] on div "Text Messages" at bounding box center [80, 139] width 120 height 21
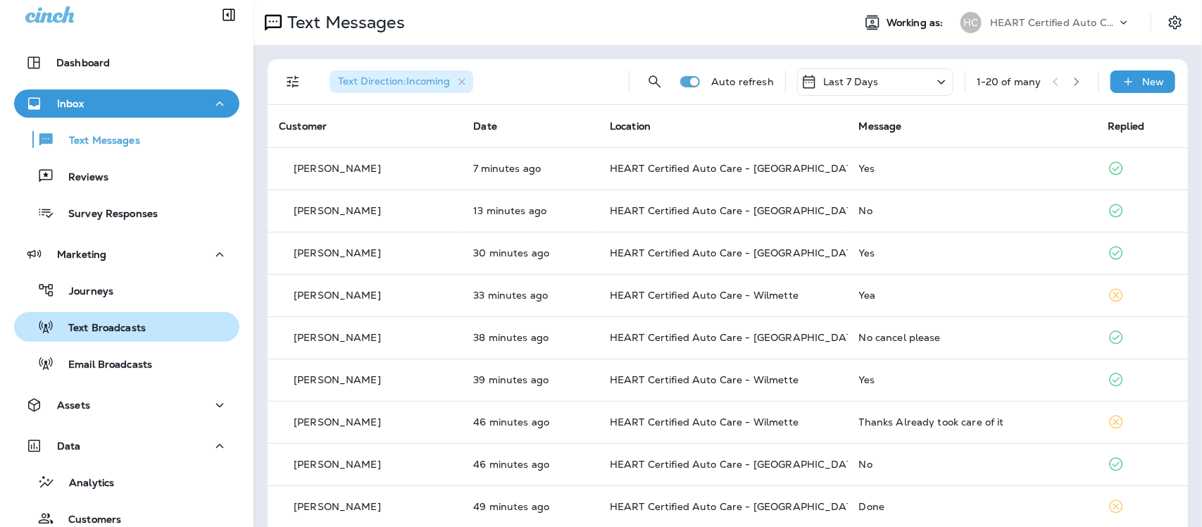
click at [86, 327] on p "Text Broadcasts" at bounding box center [100, 328] width 92 height 13
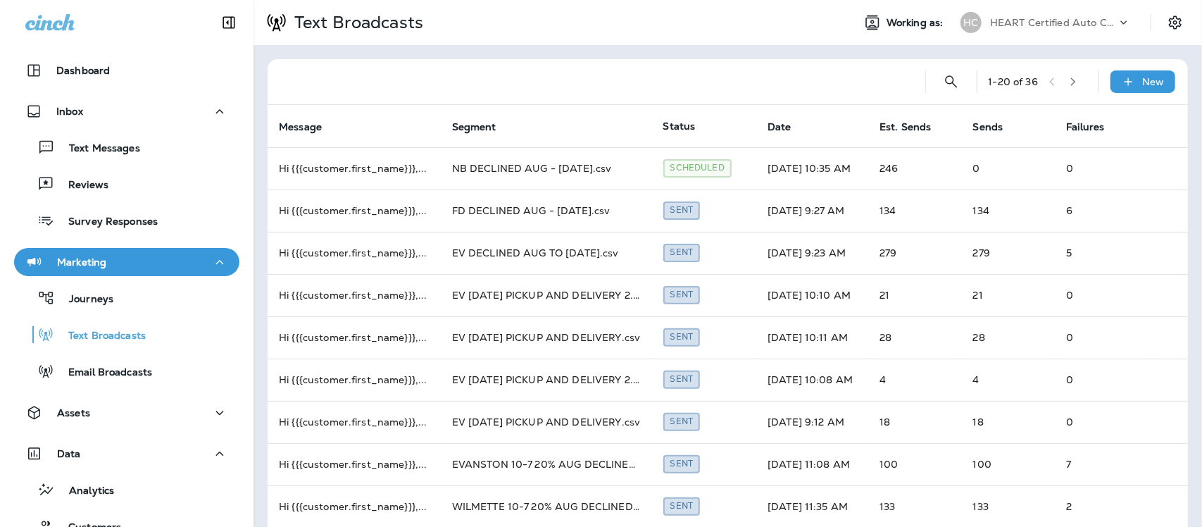
scroll to position [8, 0]
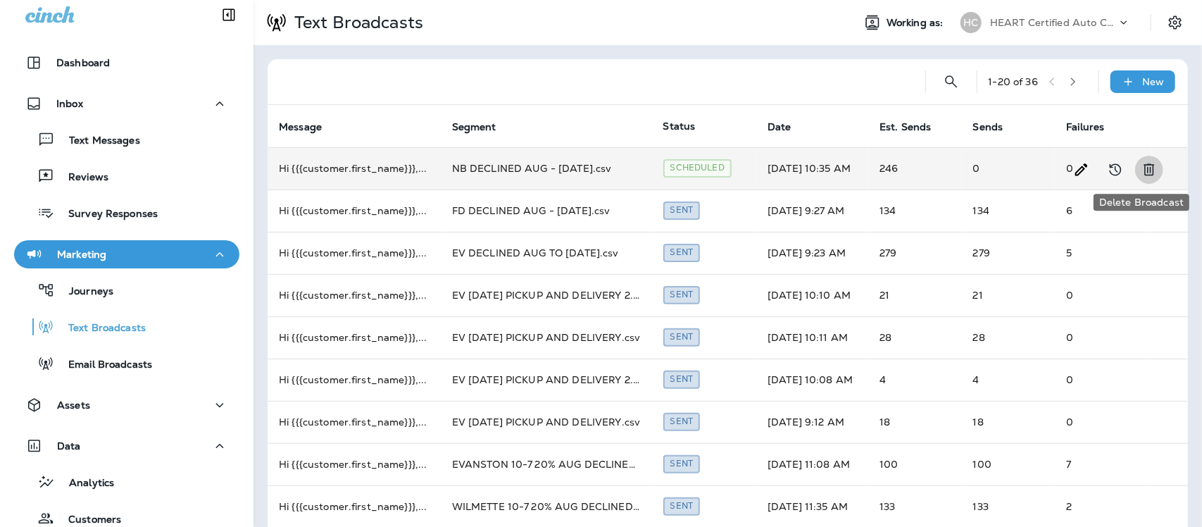
click at [1141, 163] on icon "Delete Broadcast" at bounding box center [1149, 169] width 17 height 17
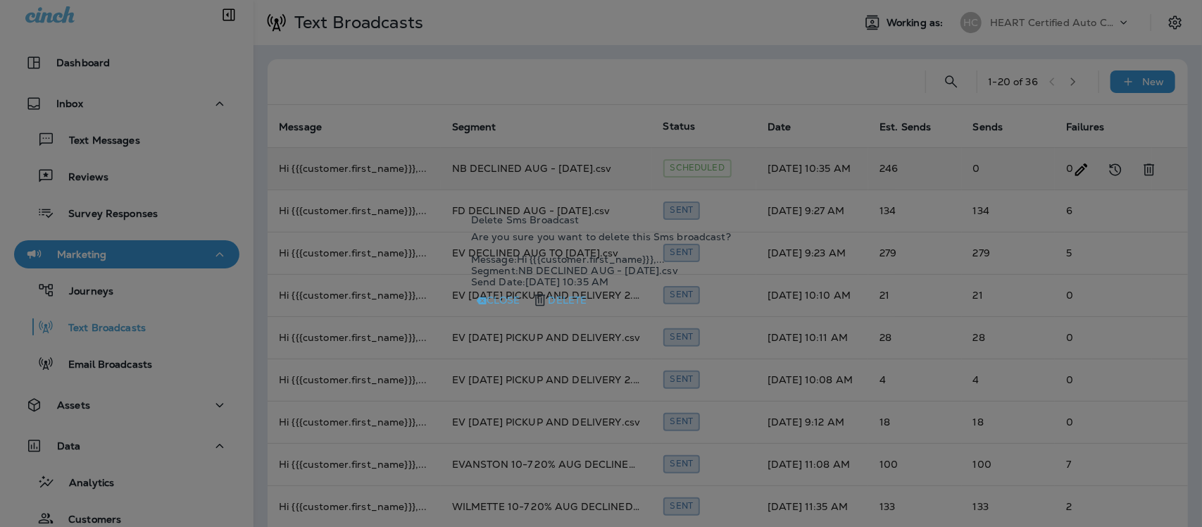
click at [593, 313] on button "Delete" at bounding box center [559, 299] width 67 height 25
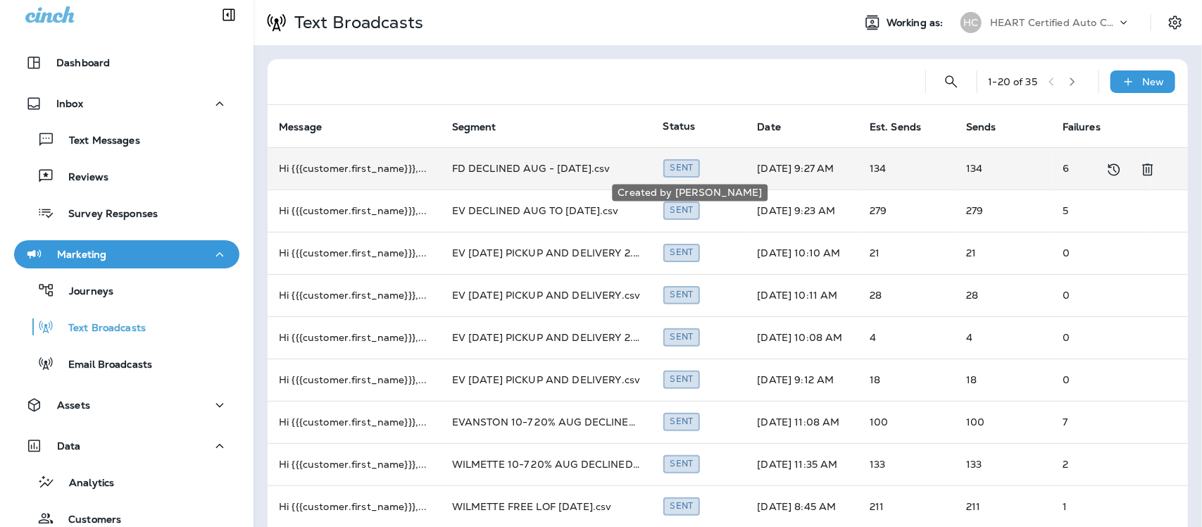
click at [682, 170] on div "Sent" at bounding box center [681, 168] width 37 height 18
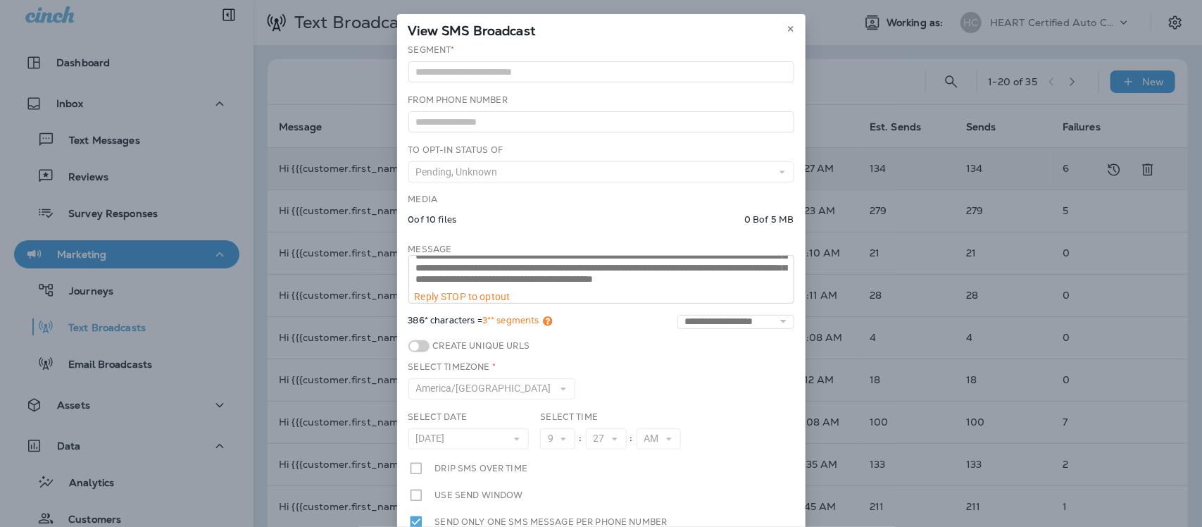
scroll to position [0, 0]
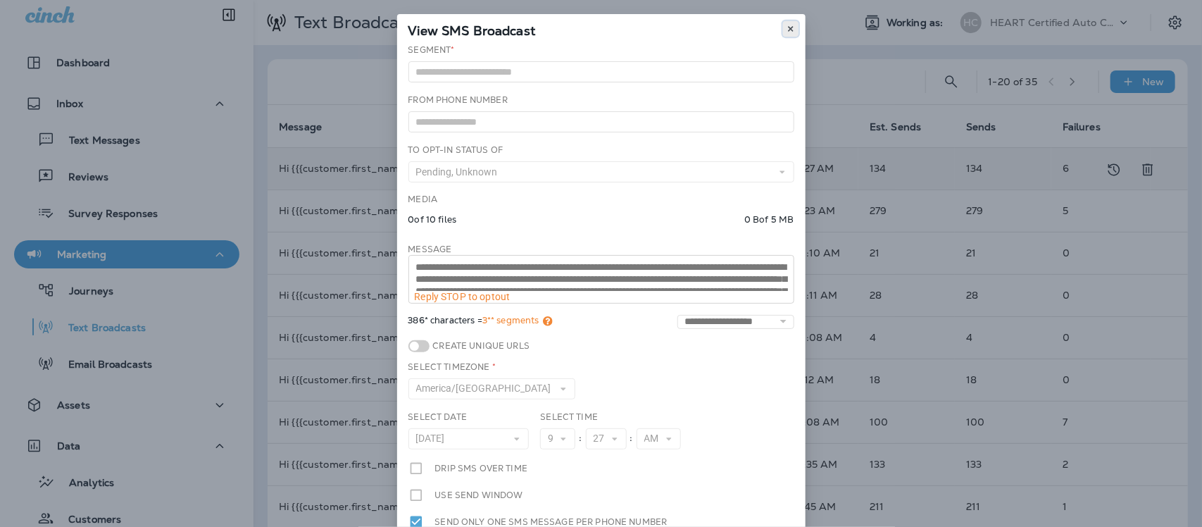
click at [790, 26] on button at bounding box center [790, 28] width 15 height 15
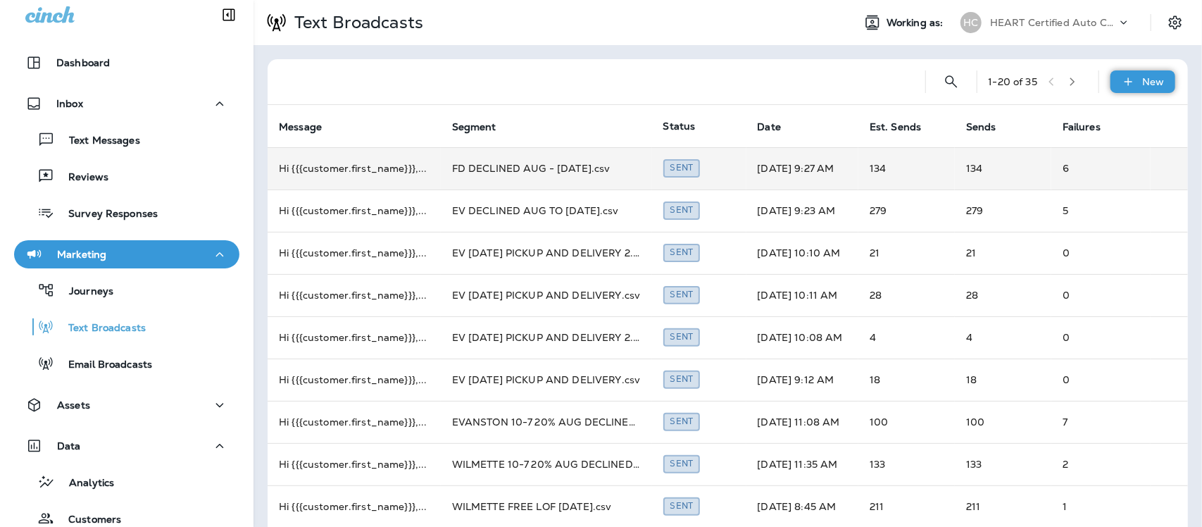
click at [1143, 77] on p "New" at bounding box center [1154, 81] width 22 height 11
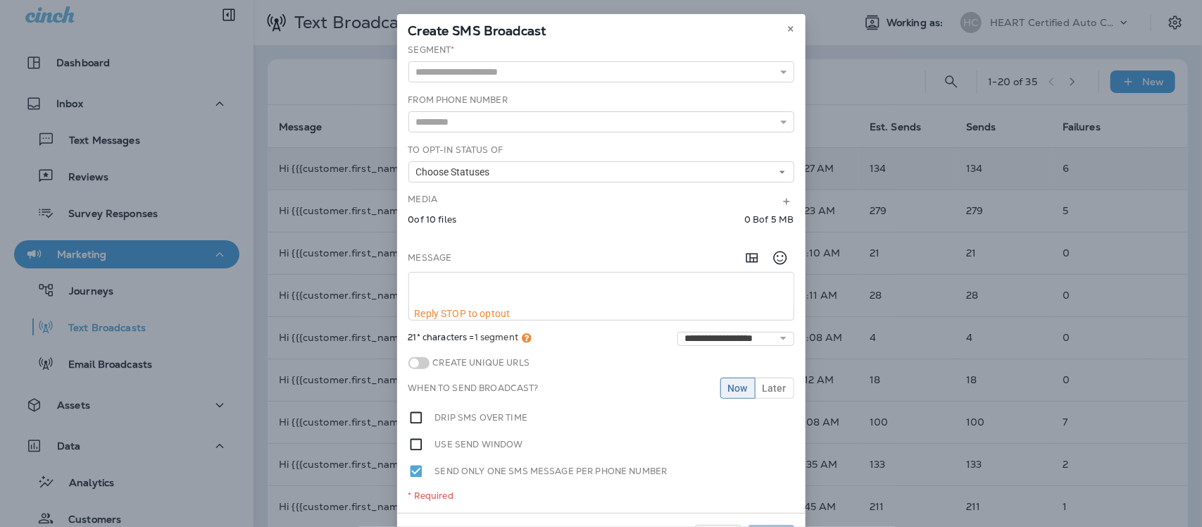
click at [430, 282] on textarea at bounding box center [601, 290] width 385 height 35
paste textarea "**********"
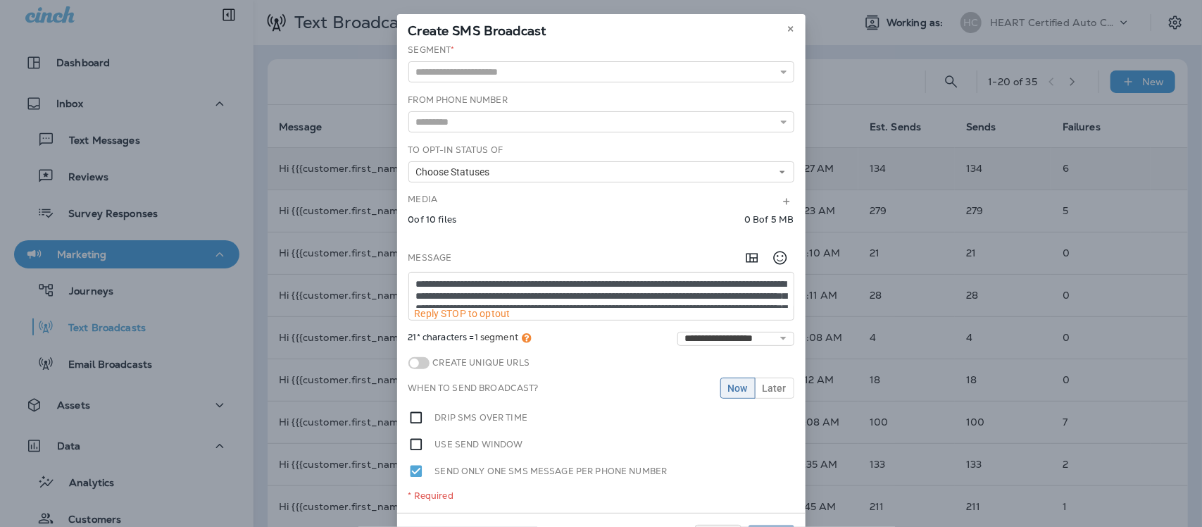
scroll to position [8, 0]
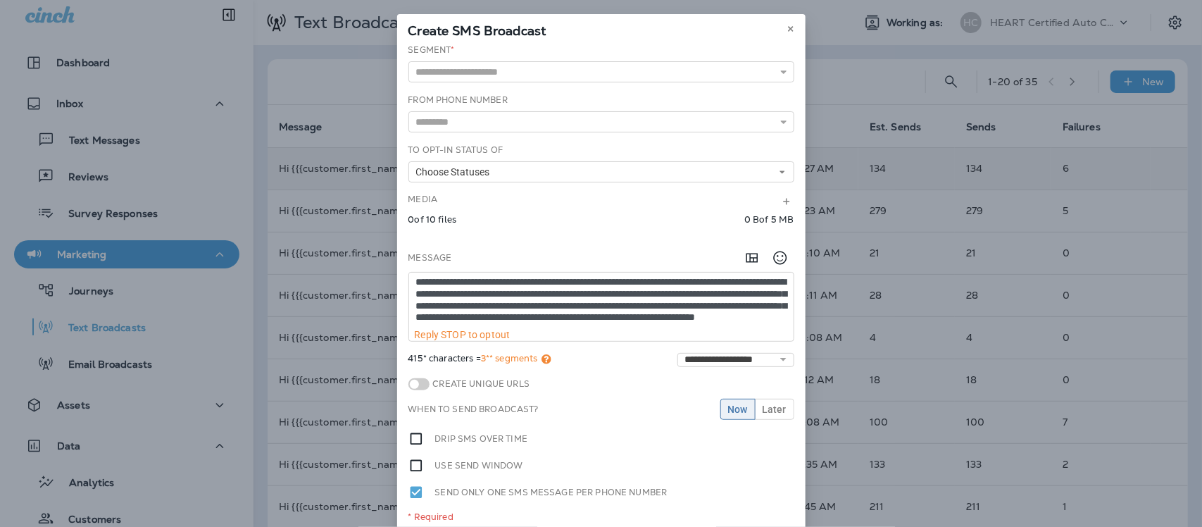
click at [424, 323] on textarea "**********" at bounding box center [601, 301] width 385 height 56
type textarea "**********"
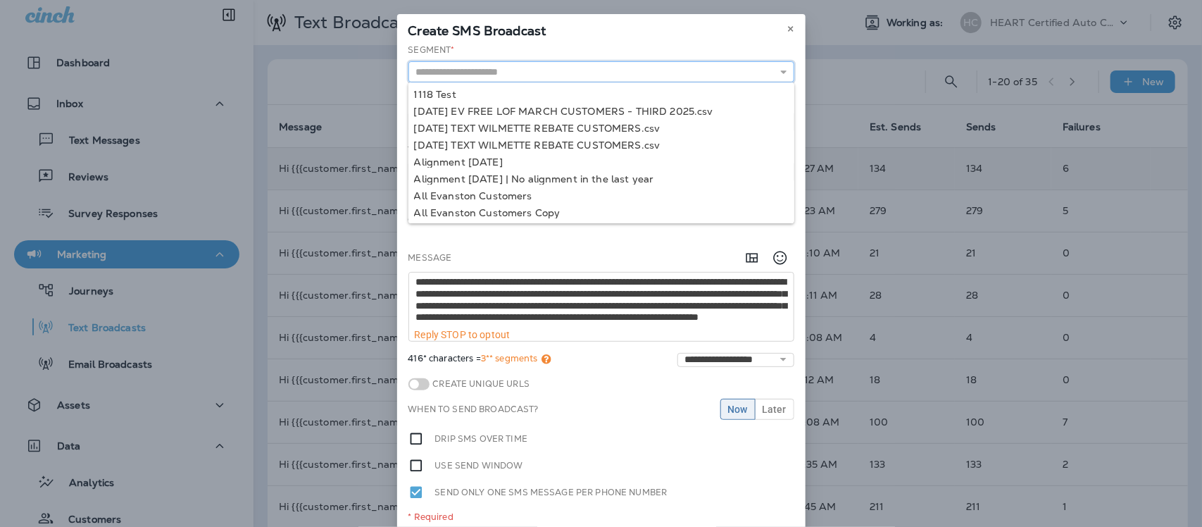
click at [494, 68] on input "text" at bounding box center [601, 71] width 386 height 21
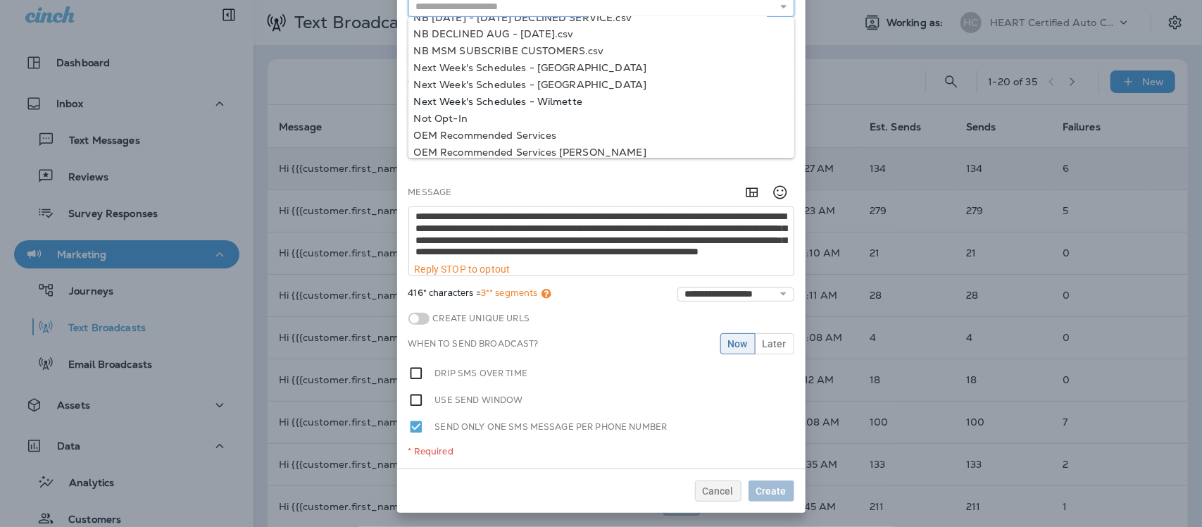
scroll to position [1106, 0]
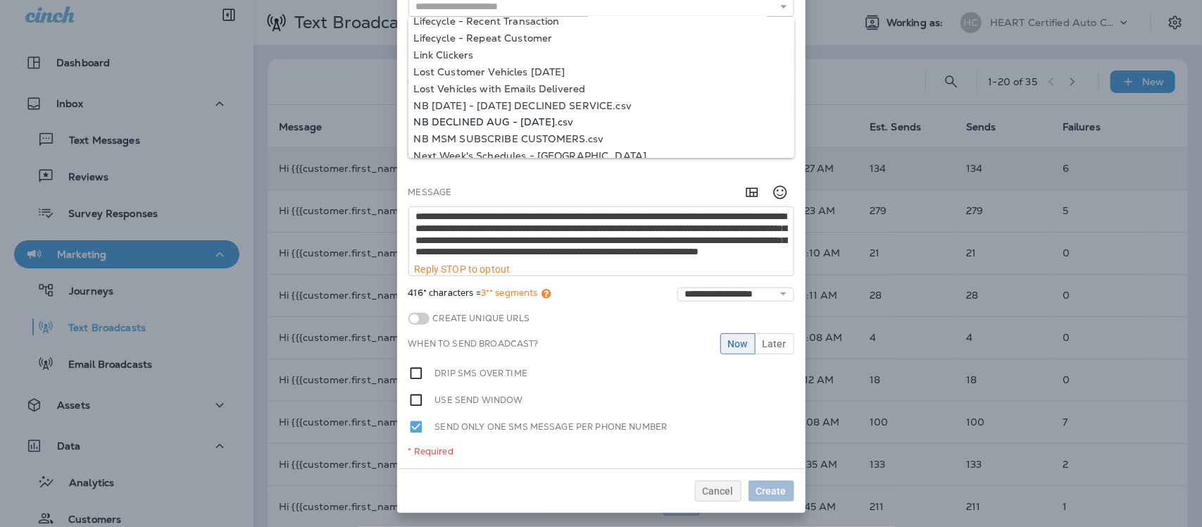
type input "**********"
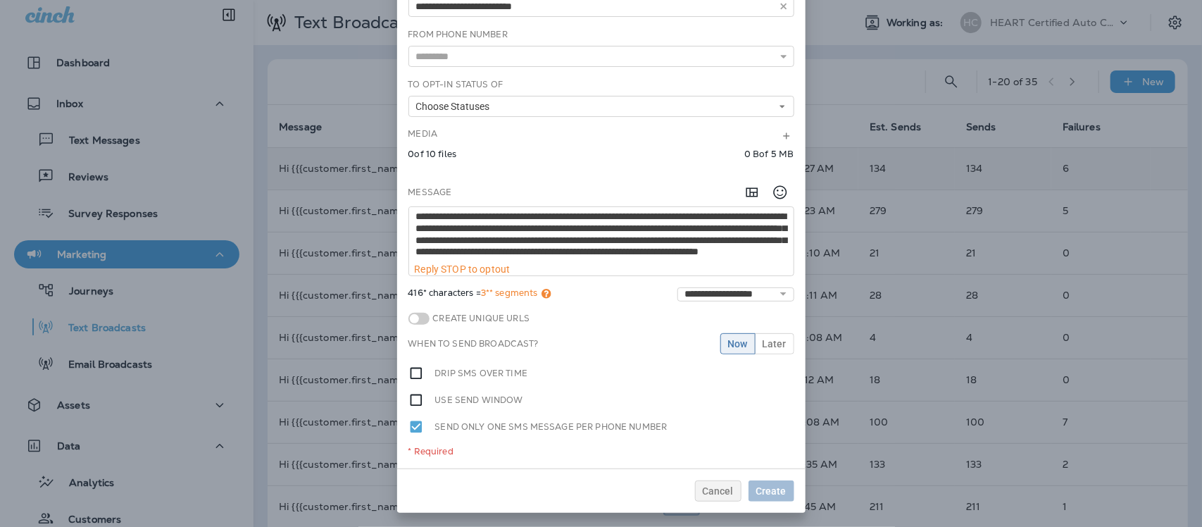
click at [516, 118] on div "**********" at bounding box center [601, 223] width 408 height 490
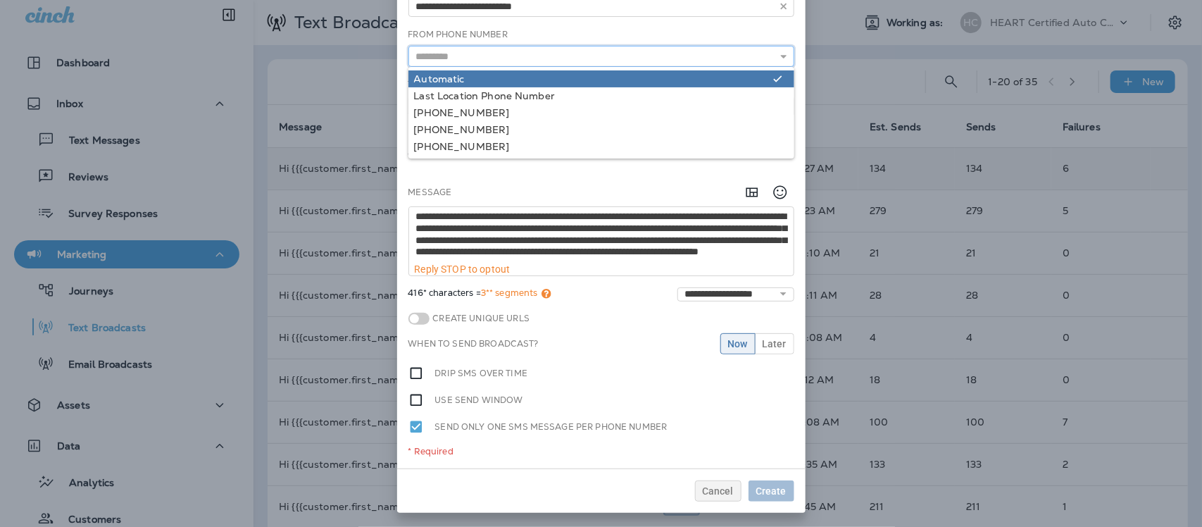
click at [494, 58] on input "text" at bounding box center [601, 56] width 386 height 21
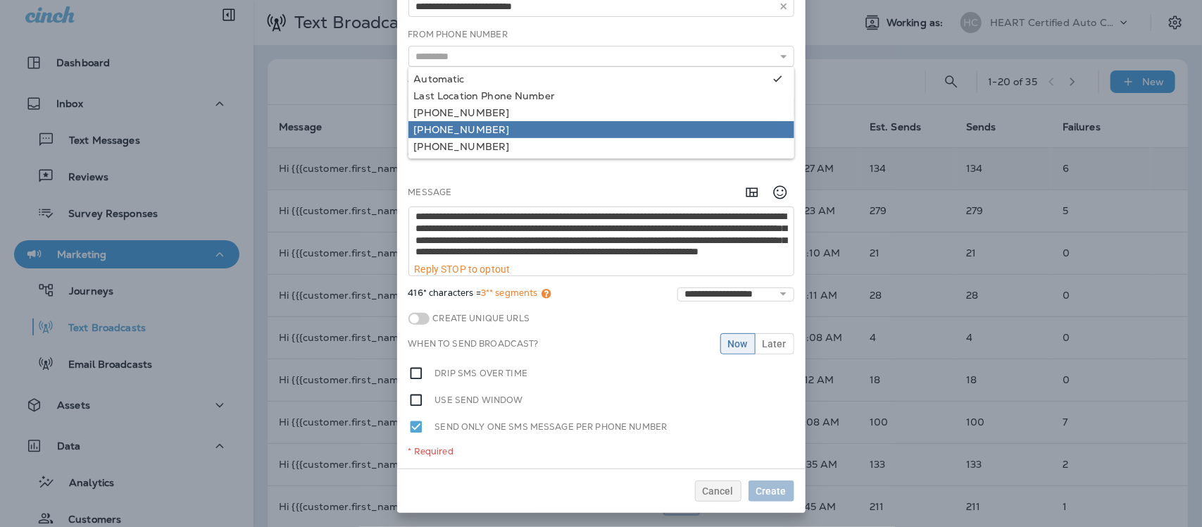
type input "**********"
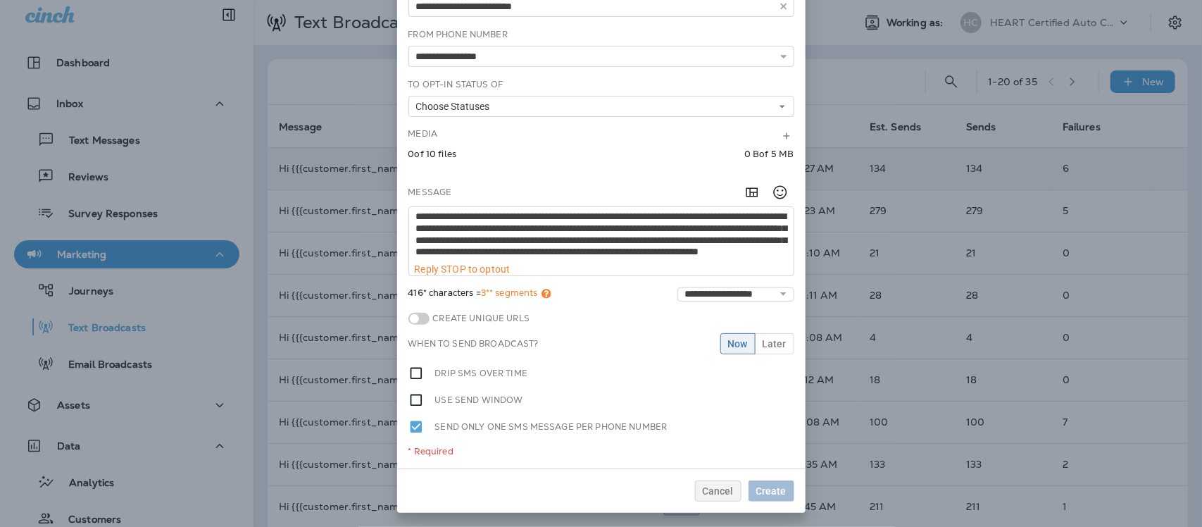
drag, startPoint x: 470, startPoint y: 130, endPoint x: 465, endPoint y: 135, distance: 7.5
click at [470, 130] on div "**********" at bounding box center [601, 223] width 408 height 490
click at [433, 104] on span "Choose Statuses" at bounding box center [456, 107] width 80 height 12
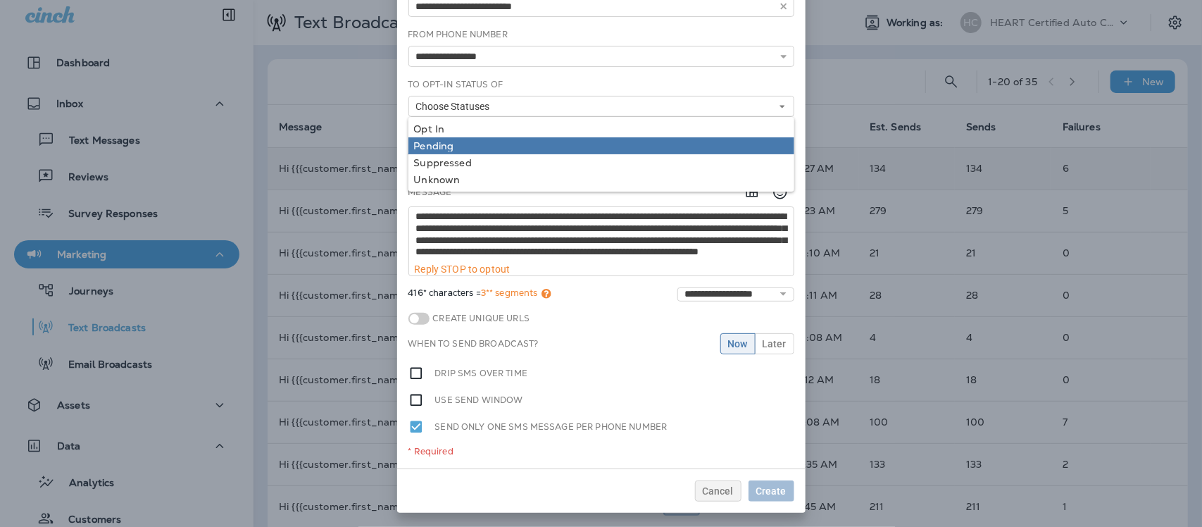
click at [430, 146] on div "Pending" at bounding box center [601, 145] width 375 height 11
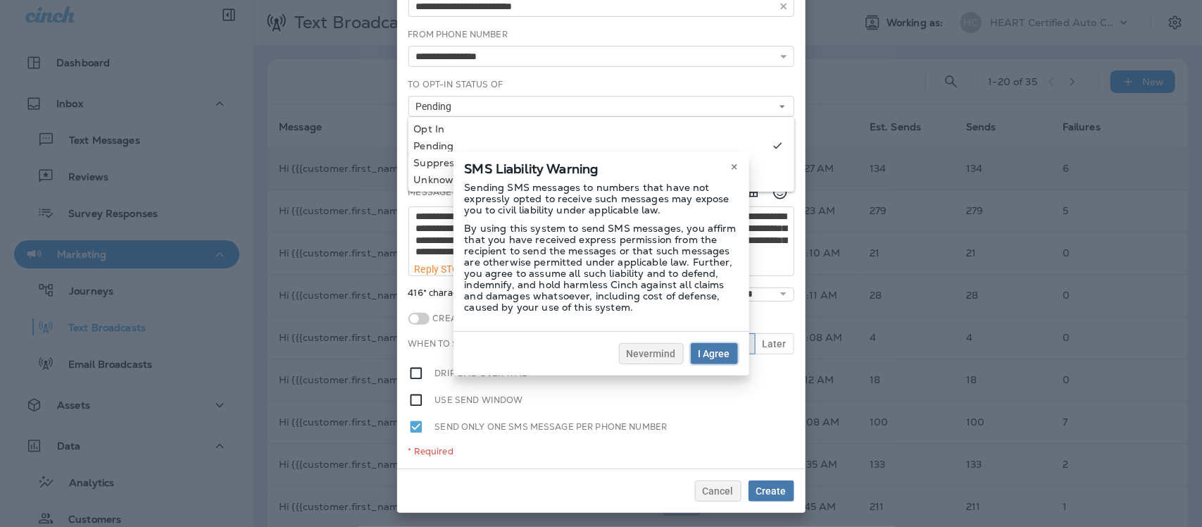
drag, startPoint x: 715, startPoint y: 349, endPoint x: 685, endPoint y: 329, distance: 36.5
click at [716, 349] on span "I Agree" at bounding box center [715, 354] width 32 height 10
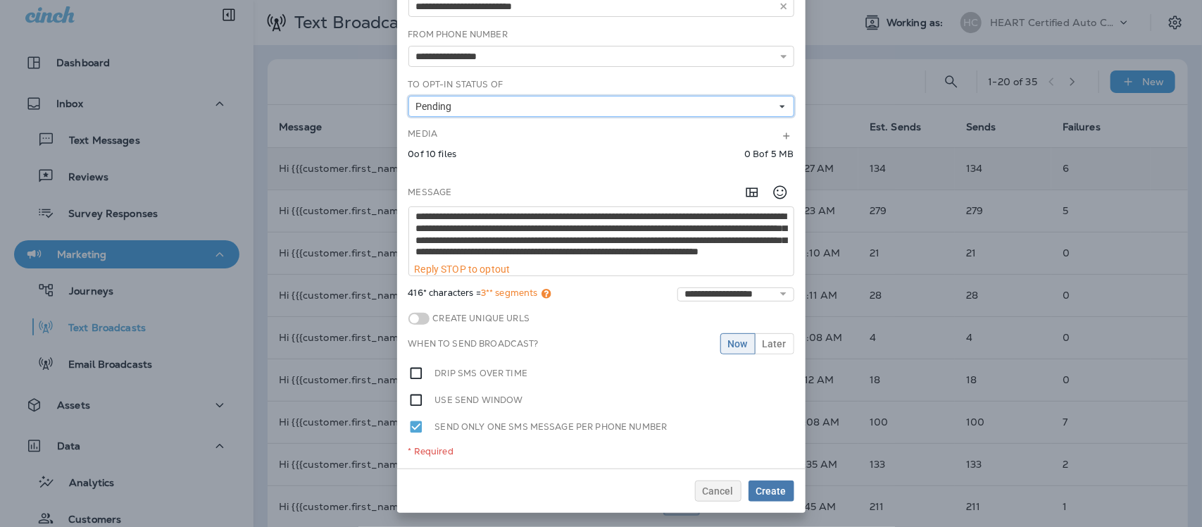
click at [487, 106] on button "Pending" at bounding box center [601, 106] width 386 height 21
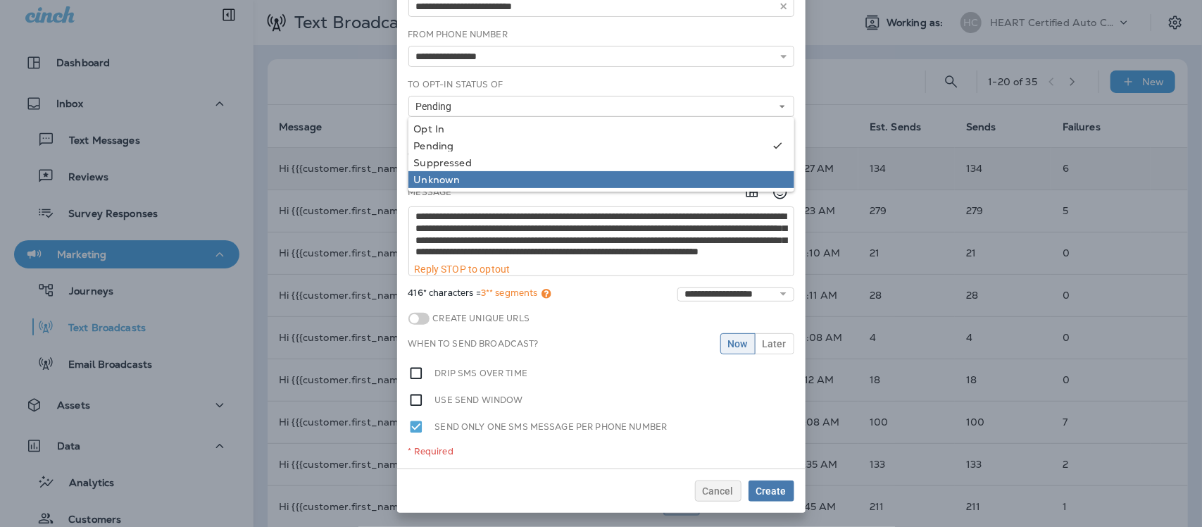
click at [442, 175] on div "Unknown" at bounding box center [601, 179] width 375 height 11
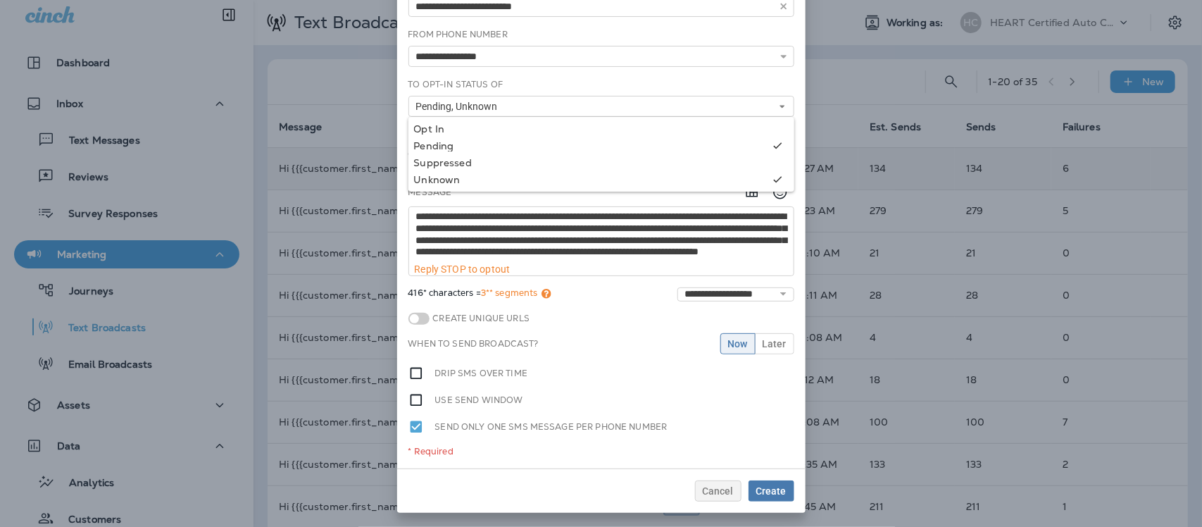
click at [417, 321] on span at bounding box center [418, 319] width 21 height 12
click at [733, 342] on span "Now" at bounding box center [738, 344] width 20 height 10
click at [766, 488] on span "Create" at bounding box center [771, 491] width 30 height 10
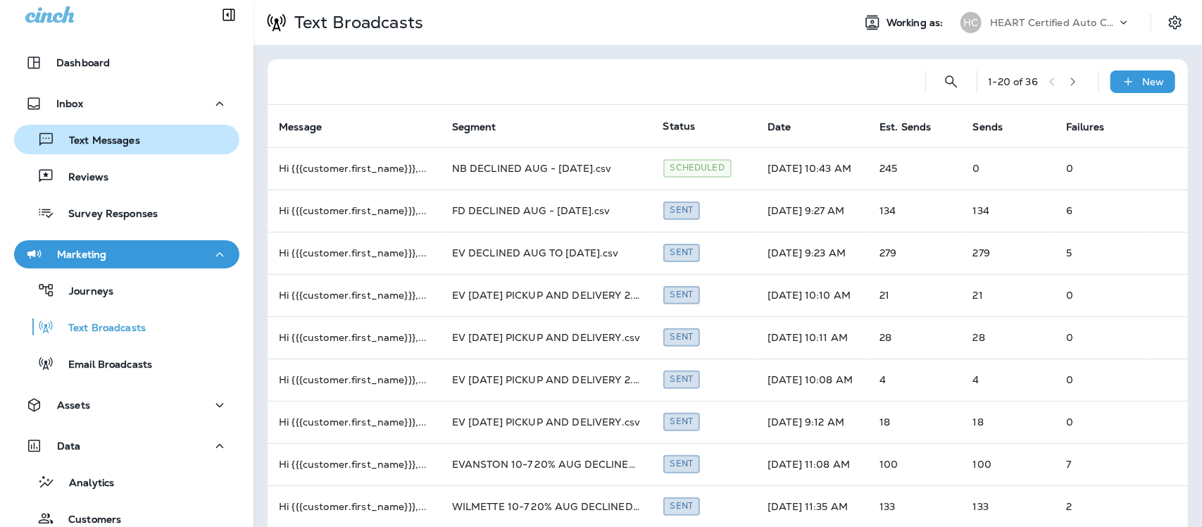
click at [99, 137] on p "Text Messages" at bounding box center [97, 141] width 85 height 13
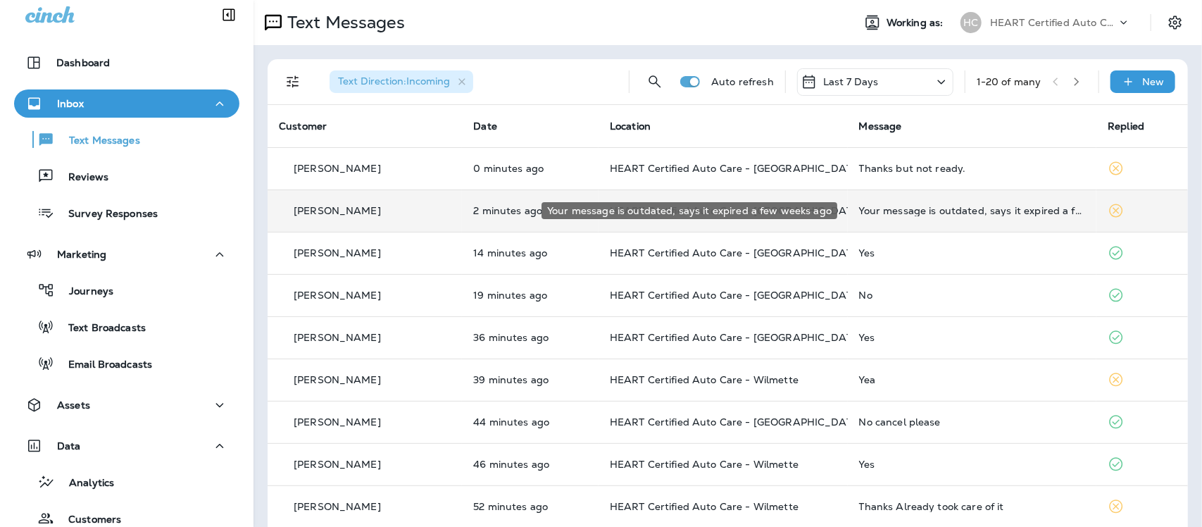
click at [948, 213] on div "Your message is outdated, says it expired a few weeks ago" at bounding box center [972, 210] width 227 height 11
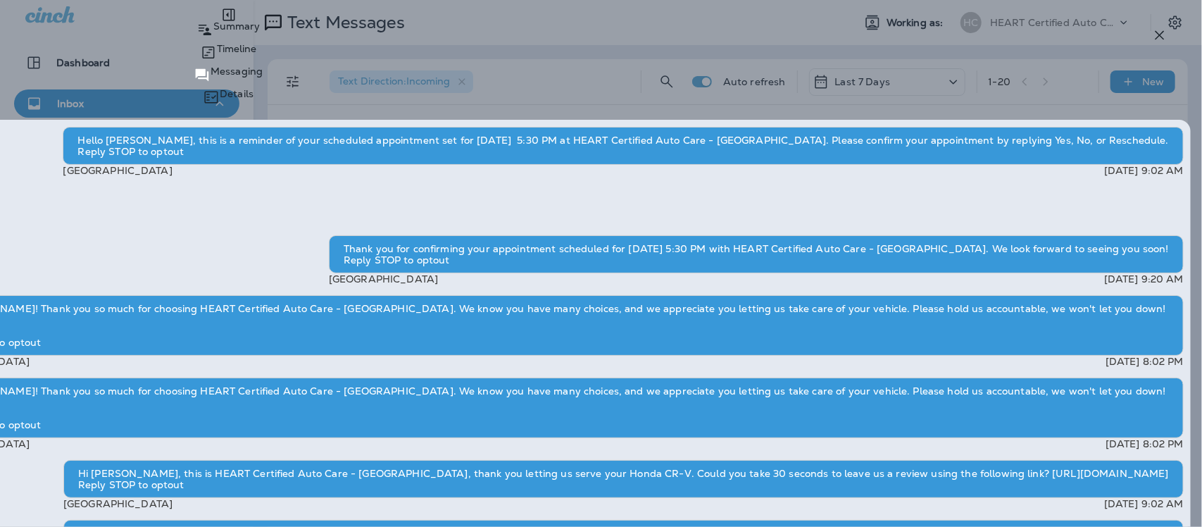
drag, startPoint x: 900, startPoint y: 401, endPoint x: 898, endPoint y: 393, distance: 8.7
type textarea "**********"
drag, startPoint x: 1152, startPoint y: 495, endPoint x: 1146, endPoint y: 490, distance: 8.0
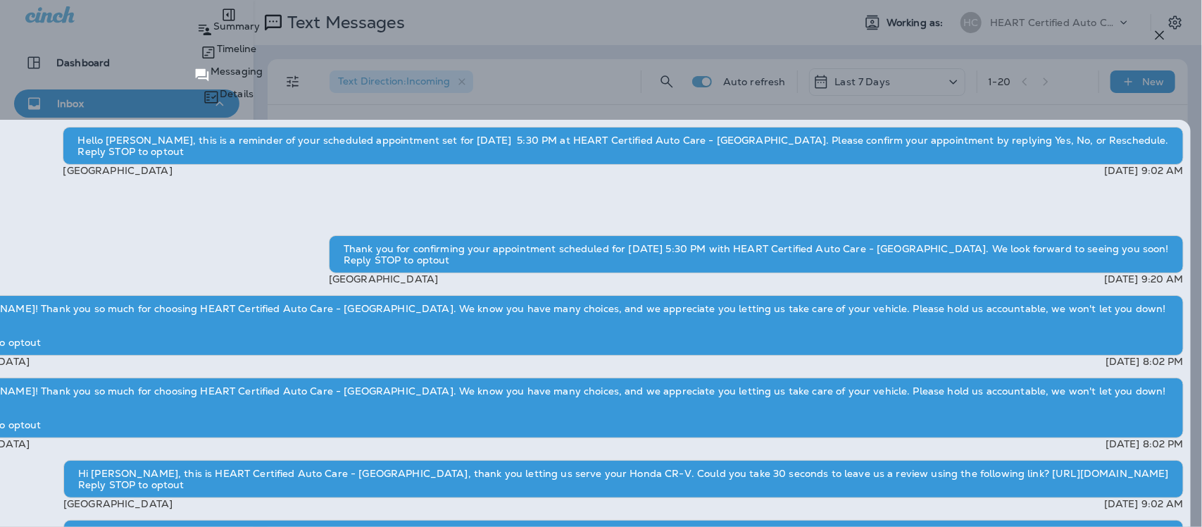
drag, startPoint x: 956, startPoint y: 199, endPoint x: 1078, endPoint y: 202, distance: 122.6
copy div "https://c1n.ch/2zCBWZU"
click at [1160, 33] on icon "button" at bounding box center [1160, 35] width 17 height 17
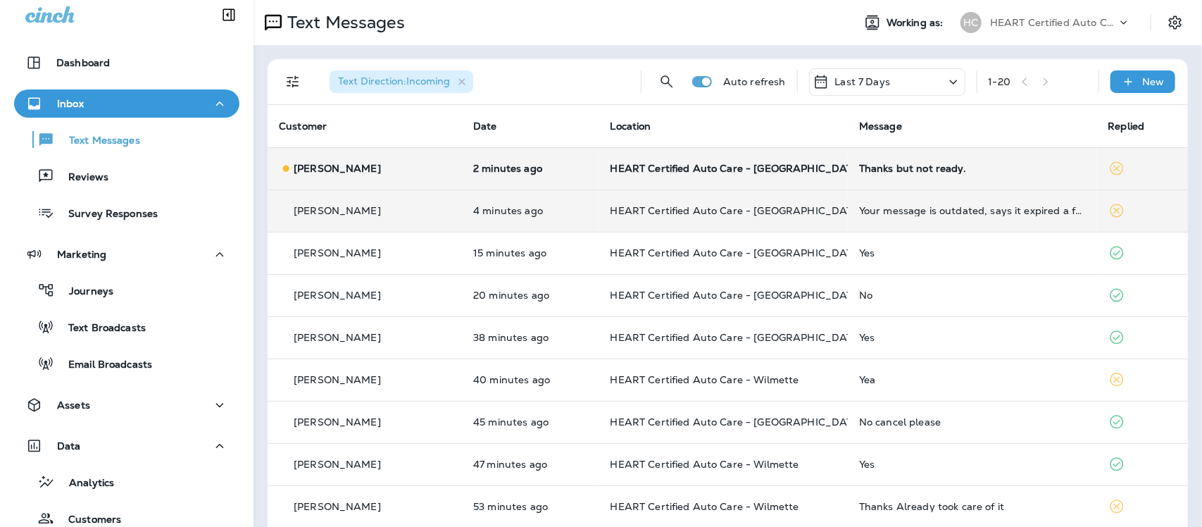
click at [884, 164] on div "Thanks but not ready." at bounding box center [972, 168] width 226 height 11
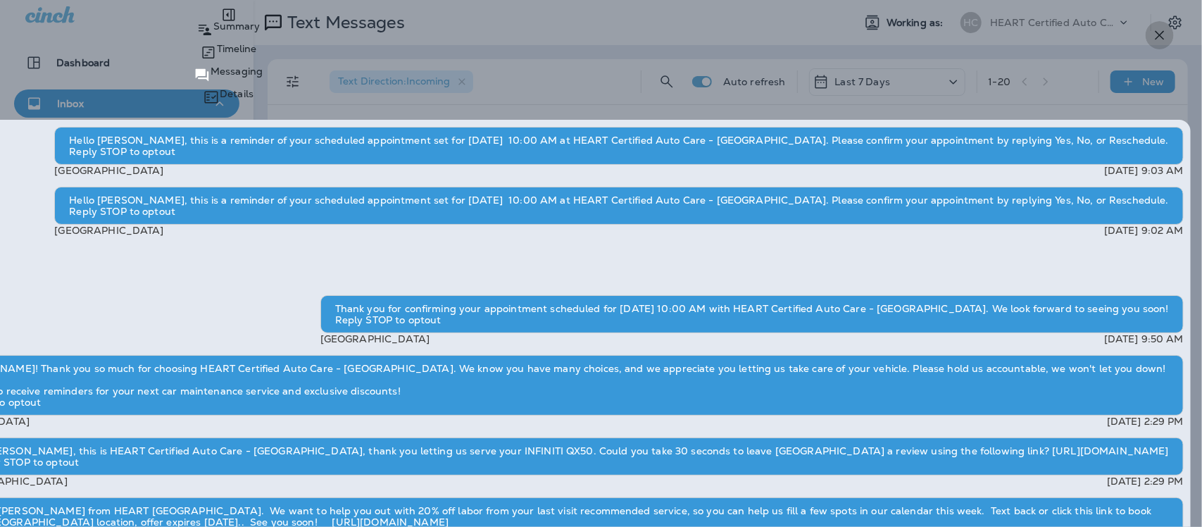
click at [1159, 35] on icon "button" at bounding box center [1160, 35] width 17 height 17
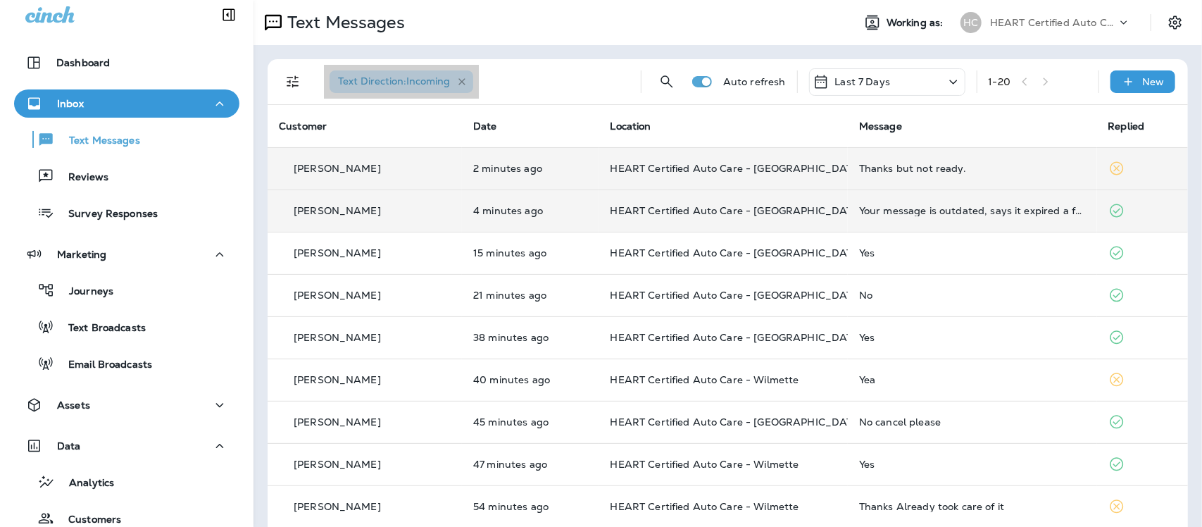
click at [458, 82] on icon "button" at bounding box center [462, 82] width 12 height 12
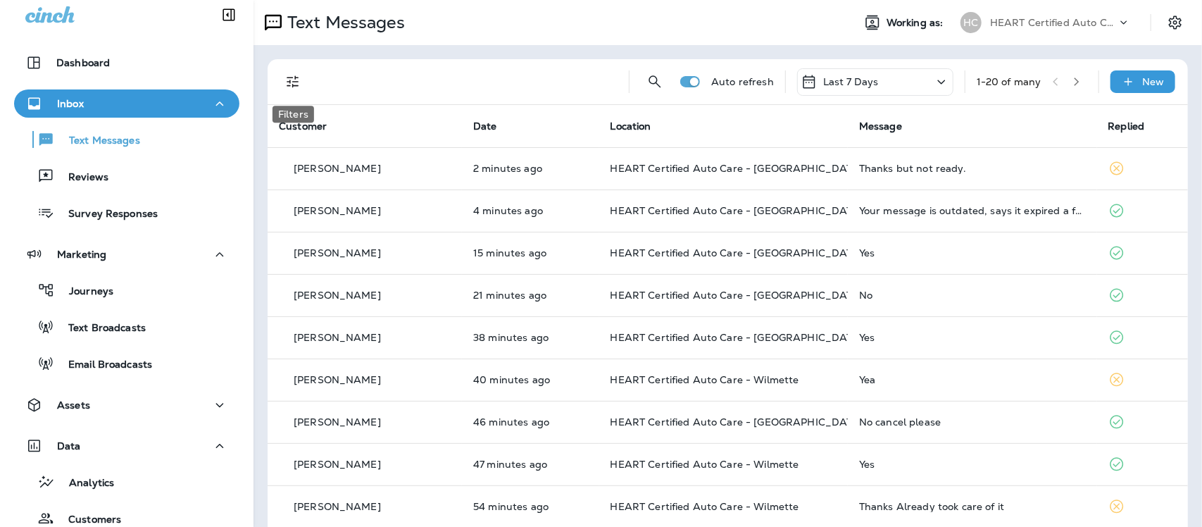
click at [297, 80] on icon "Filters" at bounding box center [293, 81] width 17 height 17
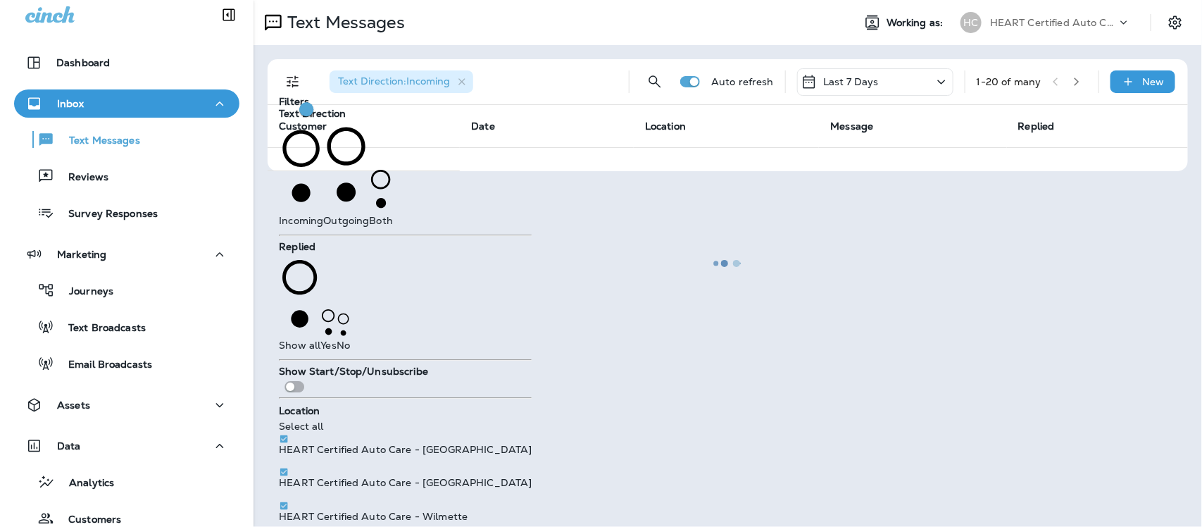
click at [466, 82] on div at bounding box center [728, 263] width 946 height 524
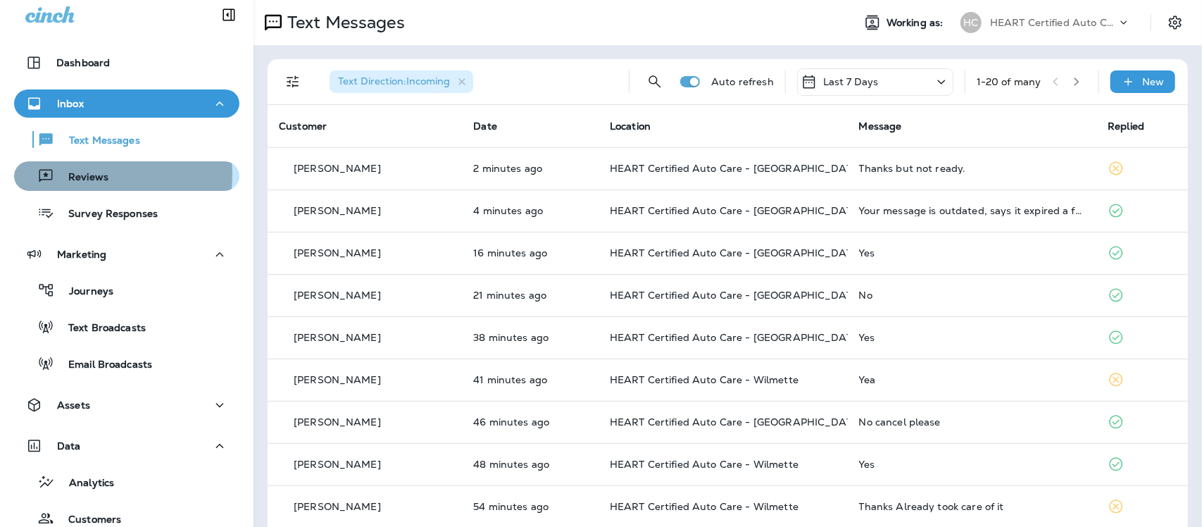
click at [78, 174] on p "Reviews" at bounding box center [81, 177] width 54 height 13
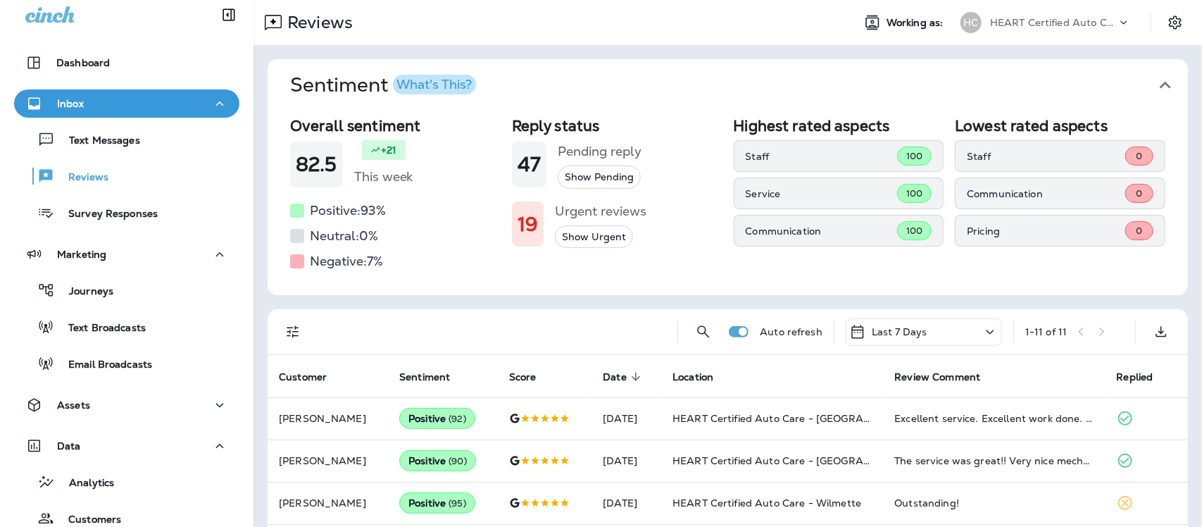
click at [1154, 82] on icon "button" at bounding box center [1165, 85] width 23 height 23
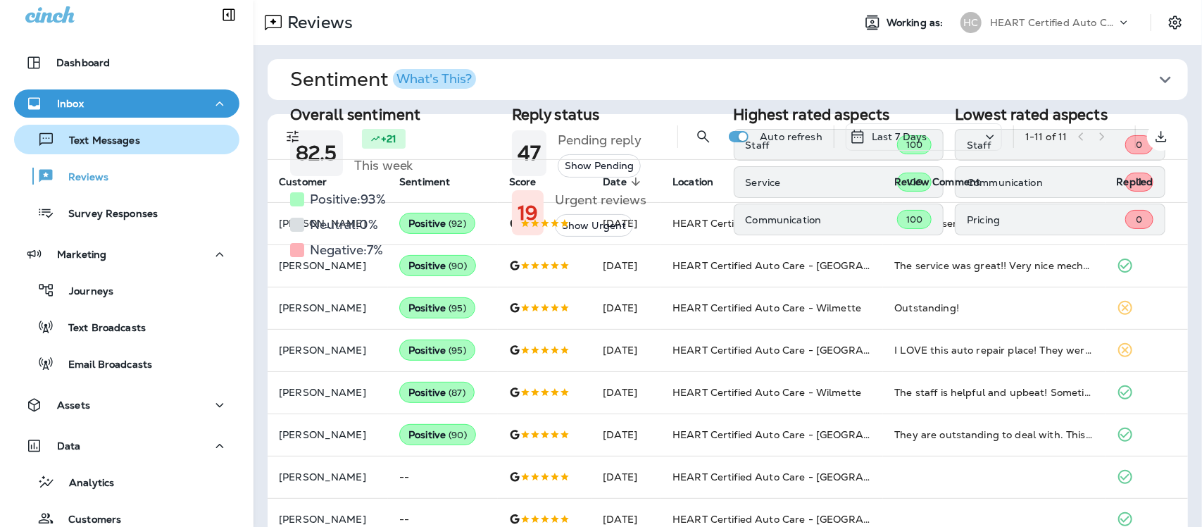
click at [93, 136] on p "Text Messages" at bounding box center [97, 141] width 85 height 13
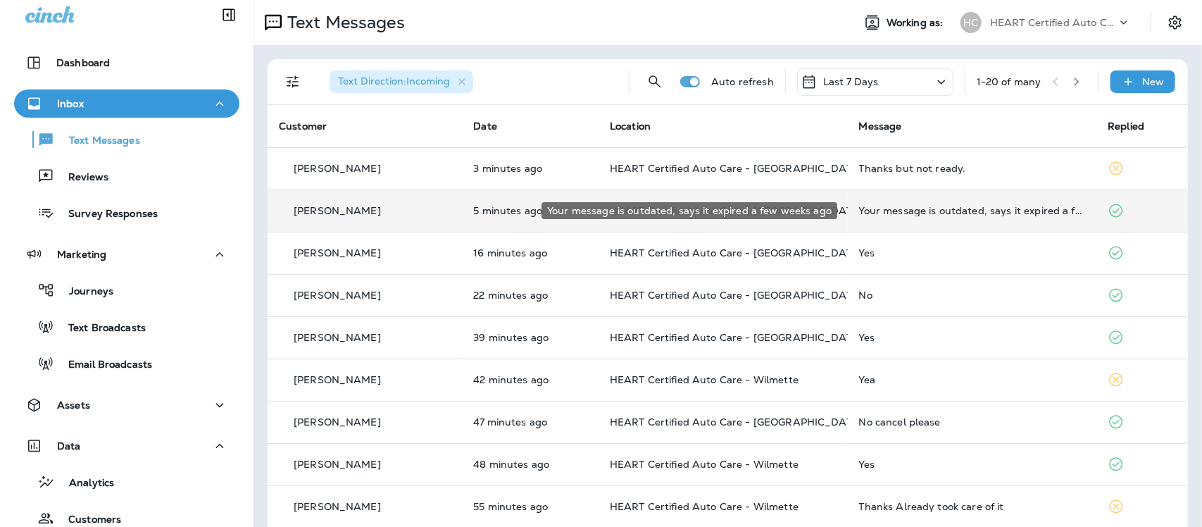
click at [965, 215] on div "Your message is outdated, says it expired a few weeks ago" at bounding box center [972, 210] width 227 height 11
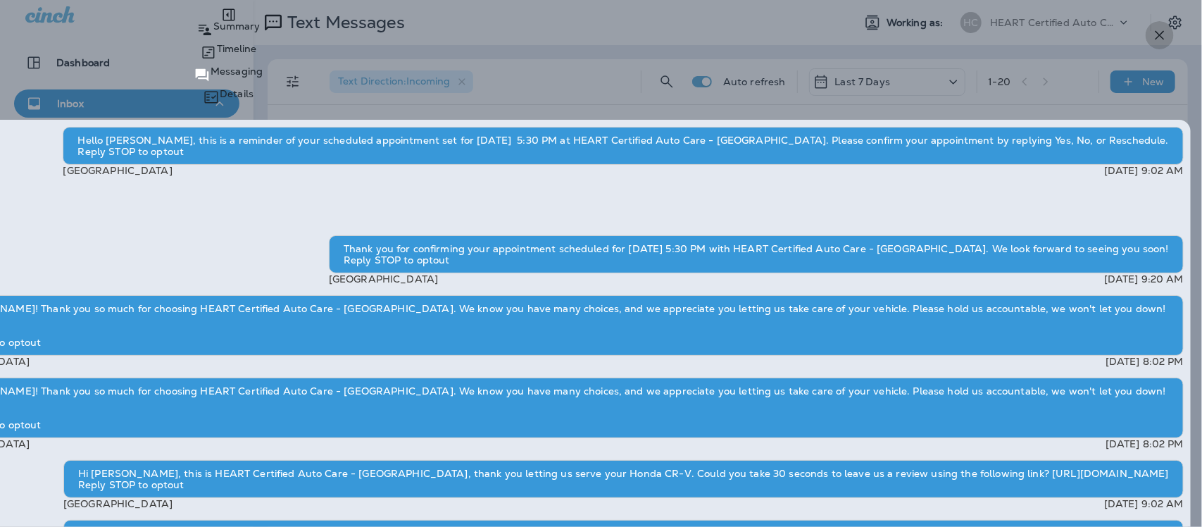
click at [1156, 32] on icon "button" at bounding box center [1160, 35] width 17 height 17
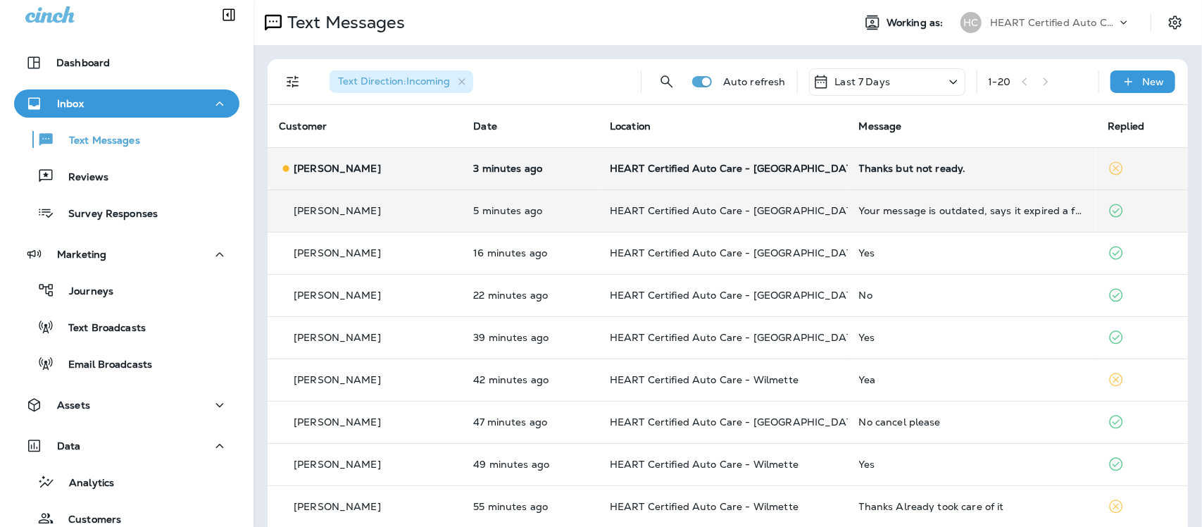
click at [906, 163] on div "Thanks but not ready." at bounding box center [972, 168] width 227 height 11
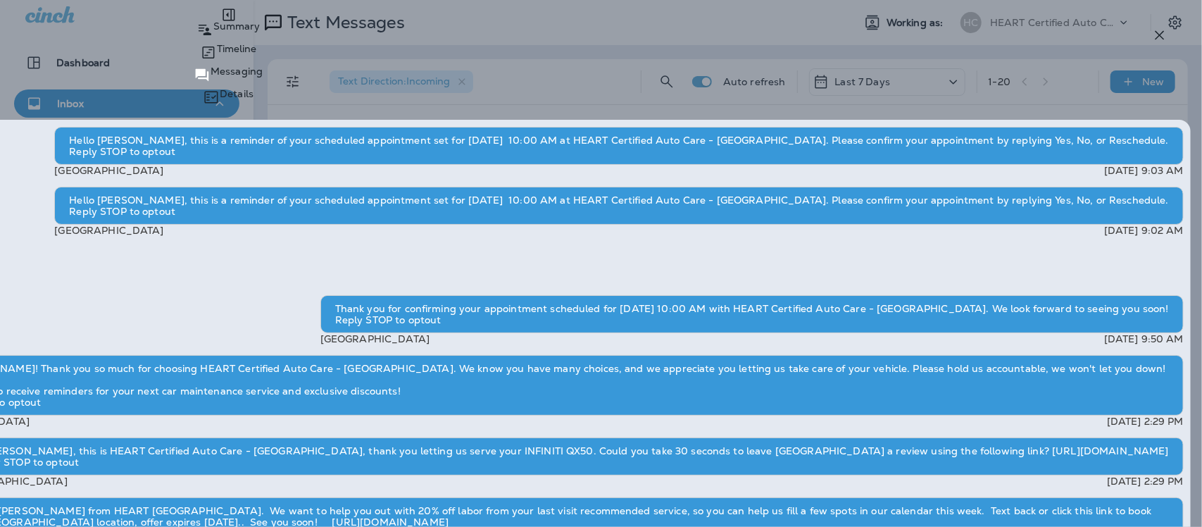
click at [1162, 30] on icon "button" at bounding box center [1160, 35] width 17 height 17
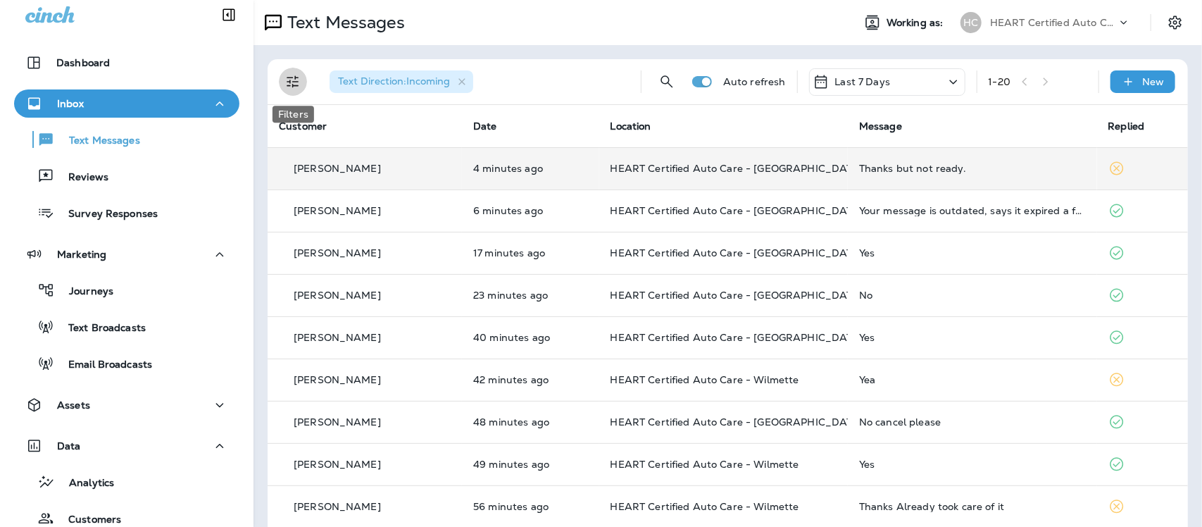
click at [292, 82] on icon "Filters" at bounding box center [293, 81] width 17 height 17
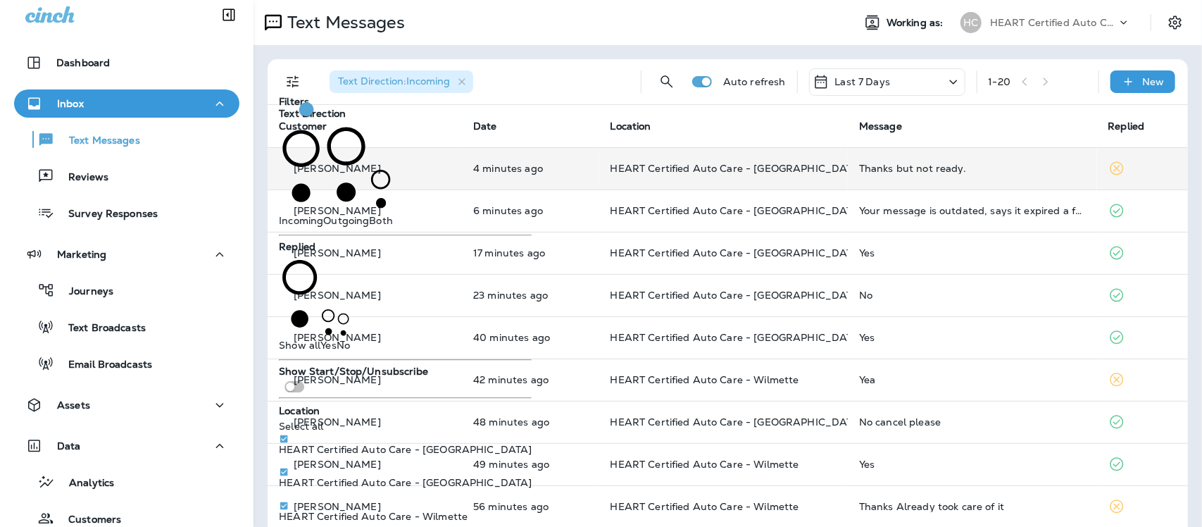
scroll to position [88, 0]
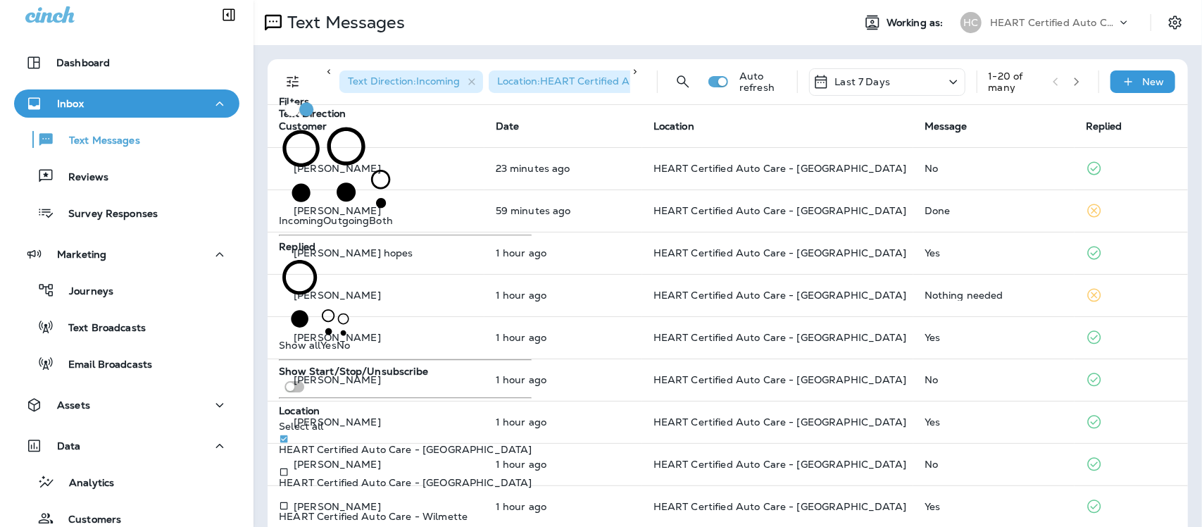
drag, startPoint x: 850, startPoint y: 127, endPoint x: 857, endPoint y: 123, distance: 8.2
click at [851, 127] on th "Location" at bounding box center [777, 126] width 271 height 42
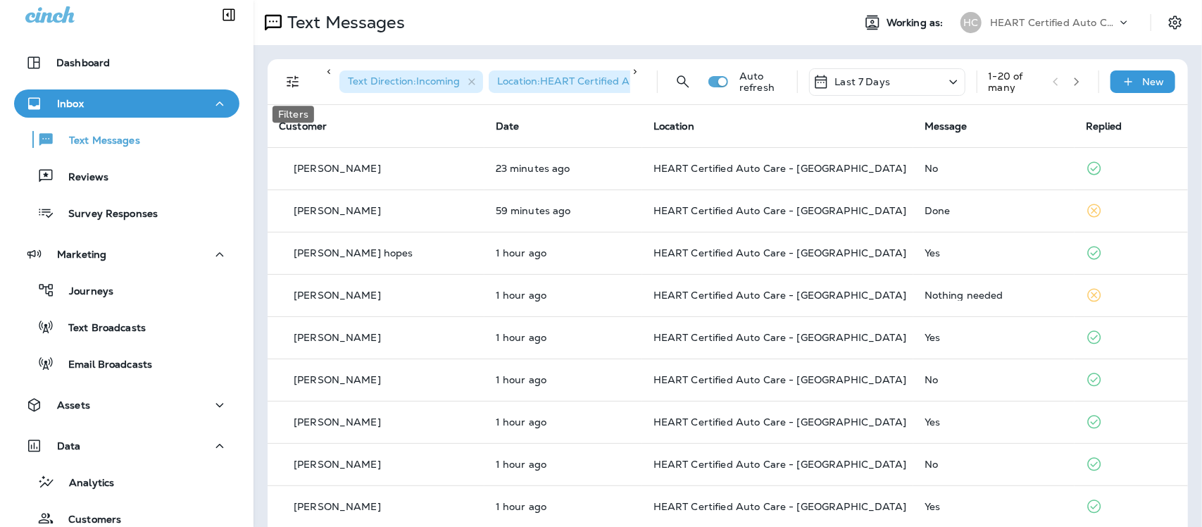
click at [293, 85] on icon "Filters" at bounding box center [293, 82] width 12 height 12
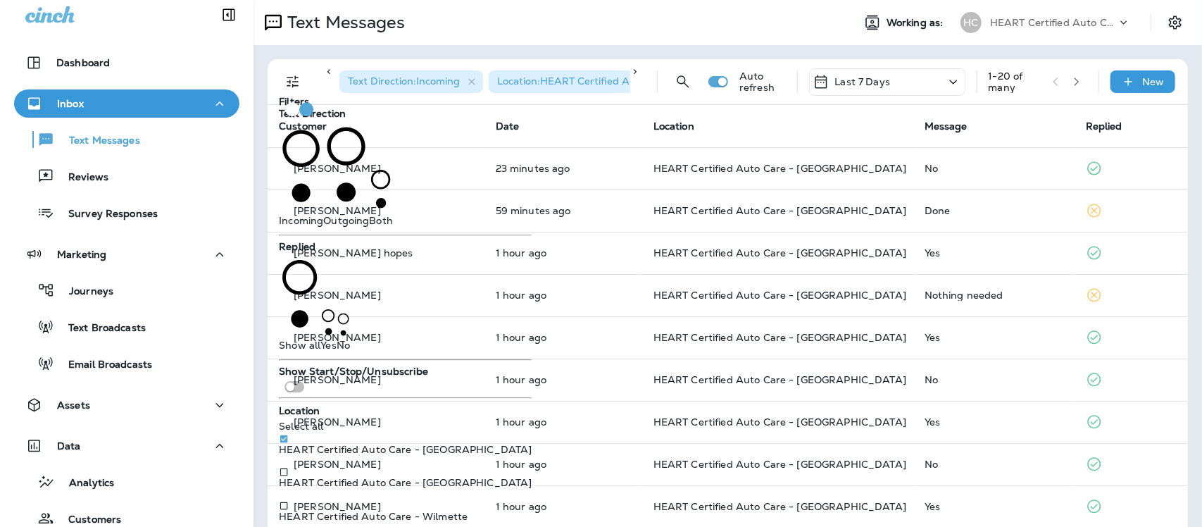
scroll to position [88, 0]
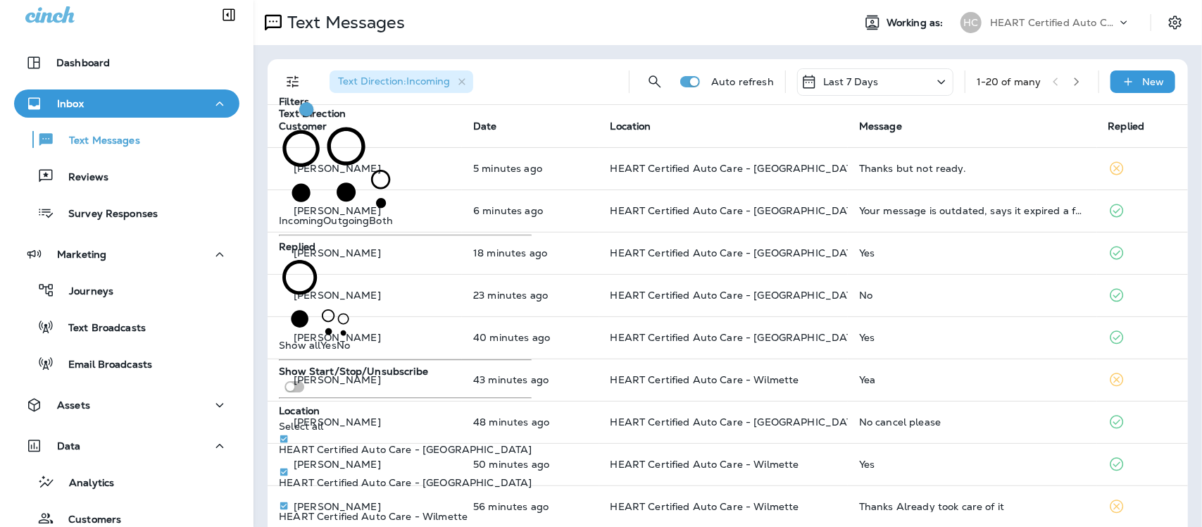
click at [548, 121] on th "Date" at bounding box center [530, 126] width 137 height 42
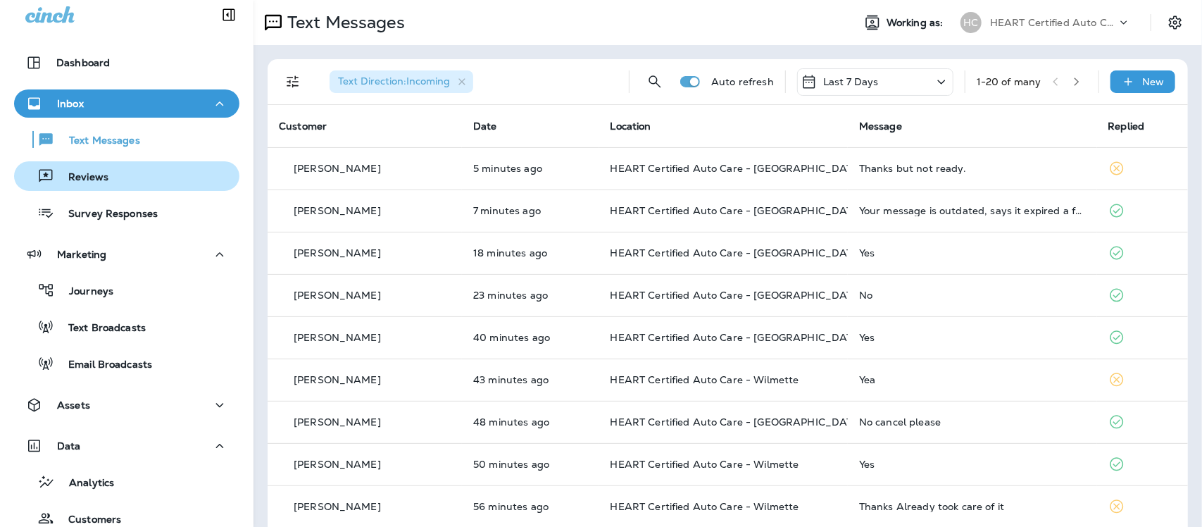
click at [87, 178] on p "Reviews" at bounding box center [81, 177] width 54 height 13
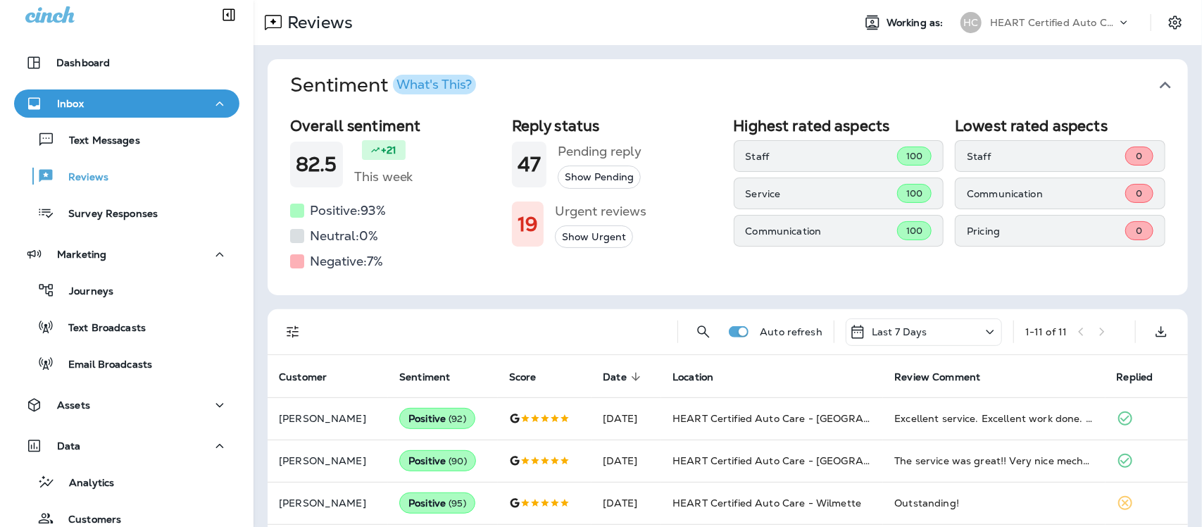
click at [1156, 82] on icon "button" at bounding box center [1165, 85] width 23 height 23
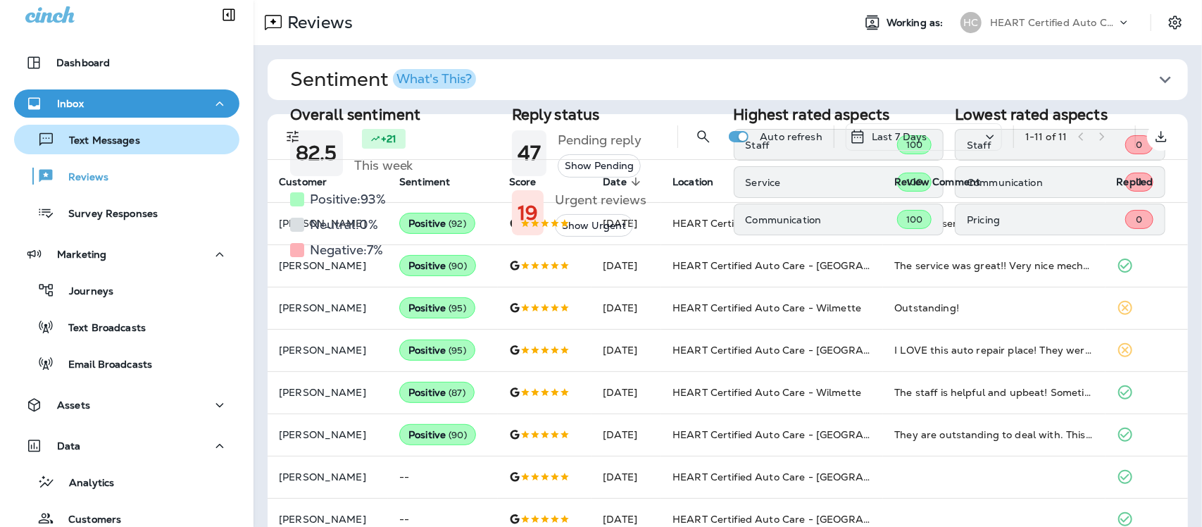
click at [94, 137] on p "Text Messages" at bounding box center [97, 141] width 85 height 13
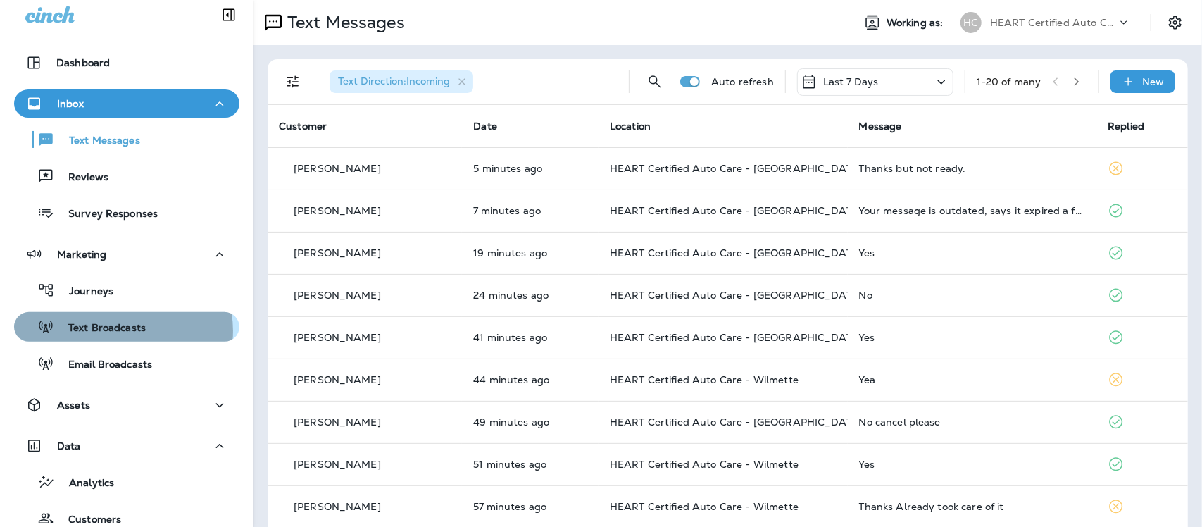
click at [118, 331] on p "Text Broadcasts" at bounding box center [100, 328] width 92 height 13
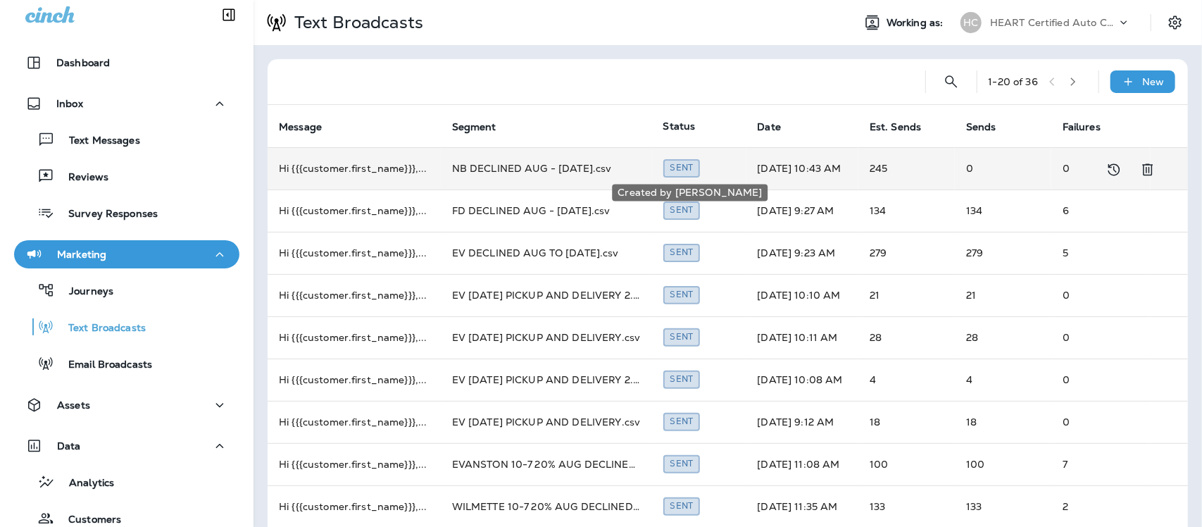
click at [685, 171] on div "Sent" at bounding box center [681, 168] width 37 height 18
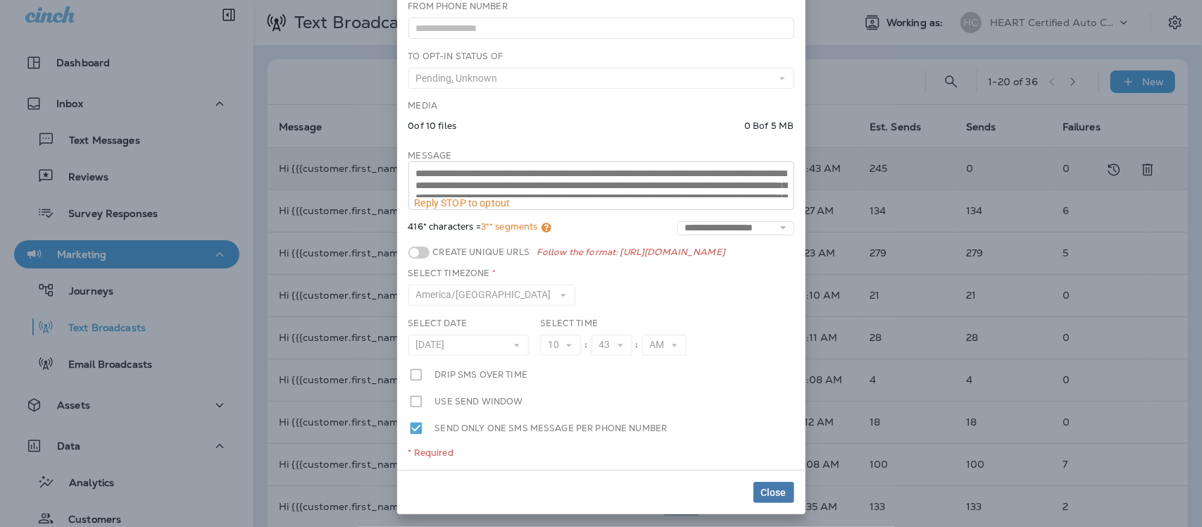
scroll to position [96, 0]
click at [840, 80] on div "**********" at bounding box center [601, 263] width 1202 height 527
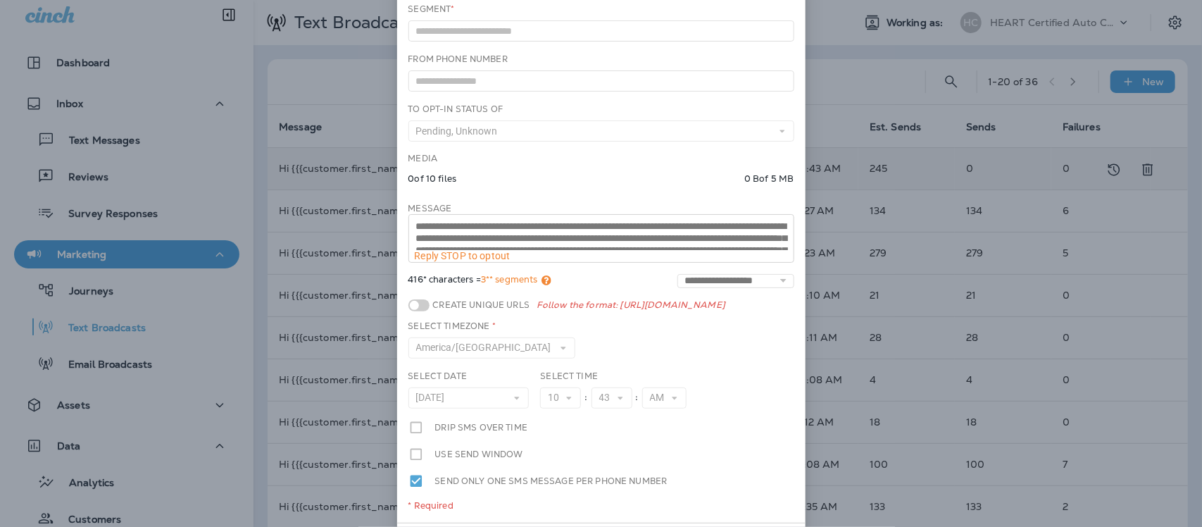
scroll to position [0, 0]
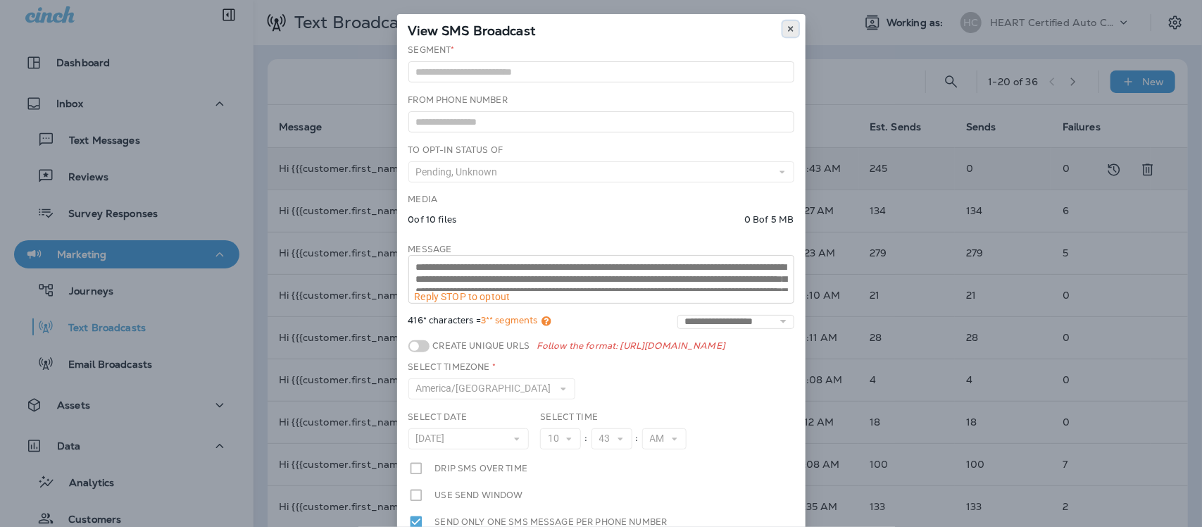
click at [787, 25] on icon at bounding box center [791, 29] width 8 height 8
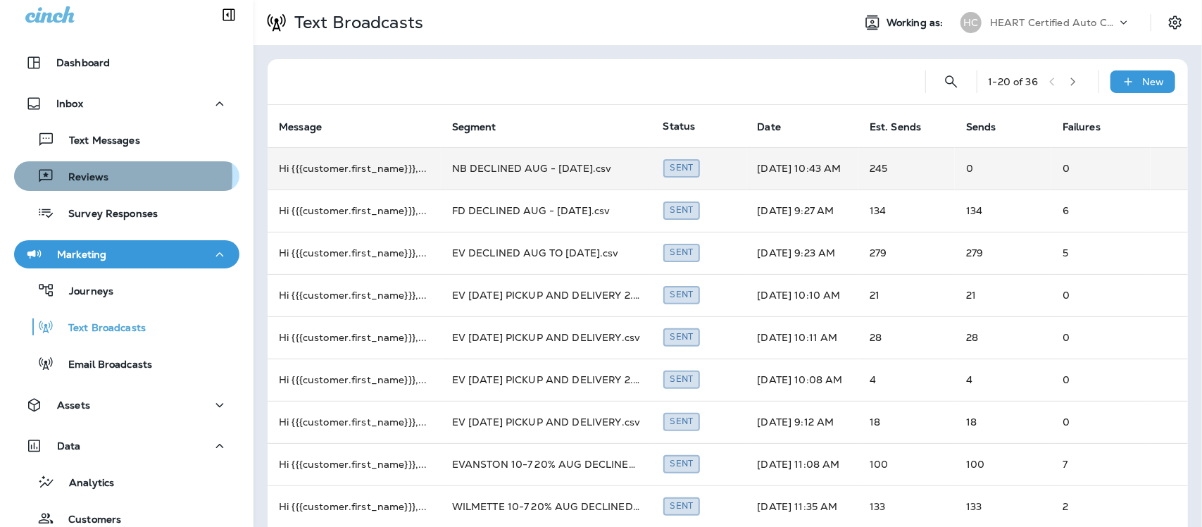
click at [90, 176] on p "Reviews" at bounding box center [81, 177] width 54 height 13
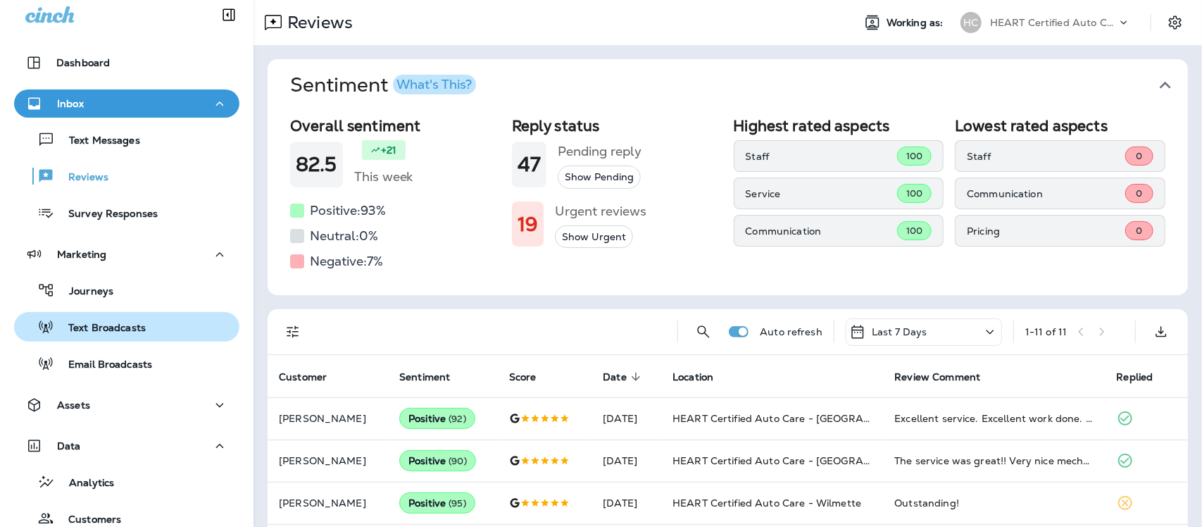
click at [94, 325] on p "Text Broadcasts" at bounding box center [100, 328] width 92 height 13
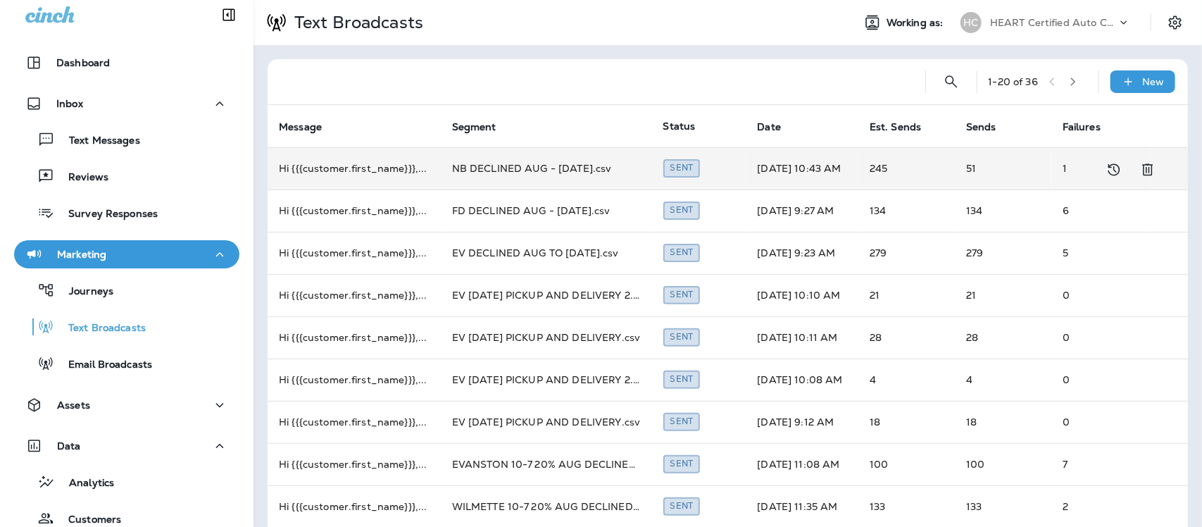
click at [551, 169] on td "NB DECLINED AUG - [DATE].csv" at bounding box center [546, 168] width 211 height 42
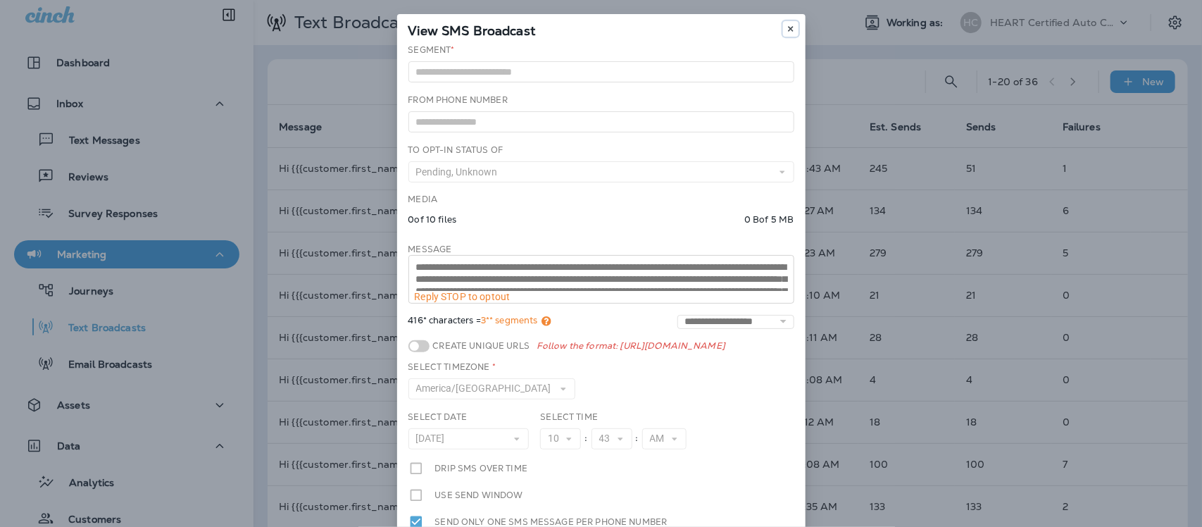
click at [788, 30] on use at bounding box center [790, 29] width 5 height 6
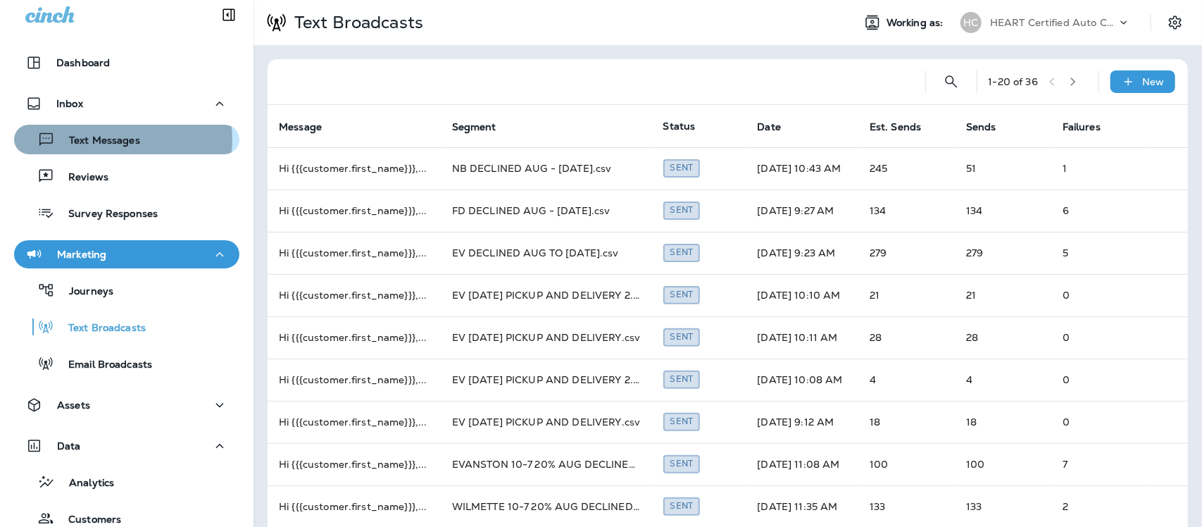
click at [117, 139] on p "Text Messages" at bounding box center [97, 141] width 85 height 13
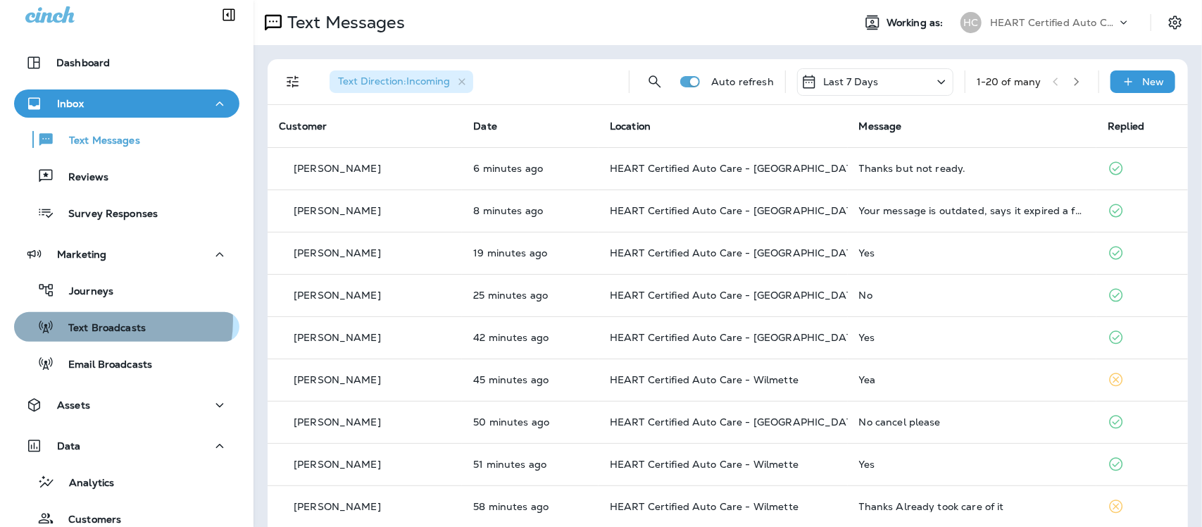
click at [96, 322] on p "Text Broadcasts" at bounding box center [100, 328] width 92 height 13
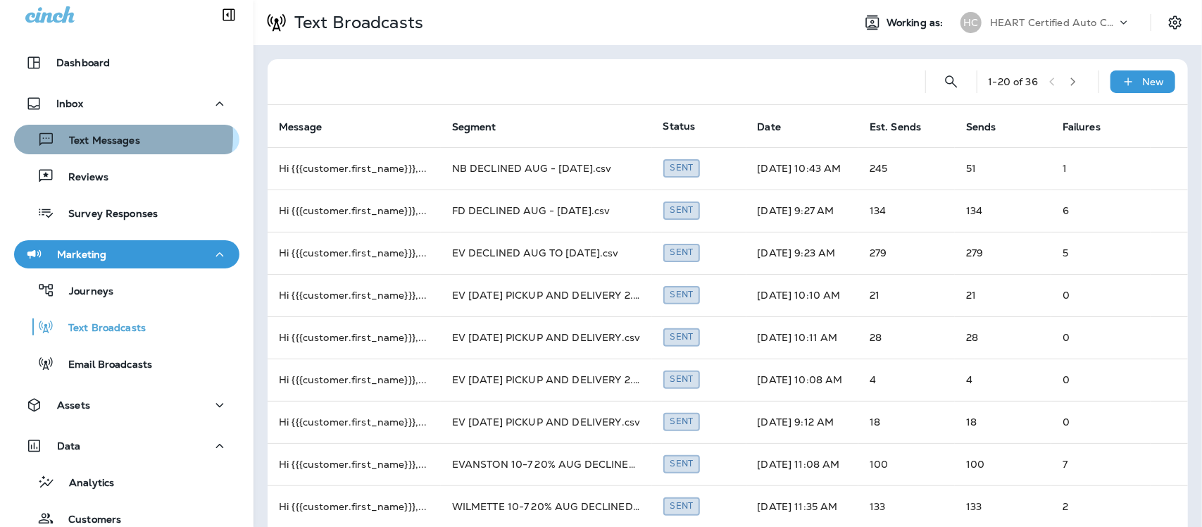
click at [96, 135] on p "Text Messages" at bounding box center [97, 141] width 85 height 13
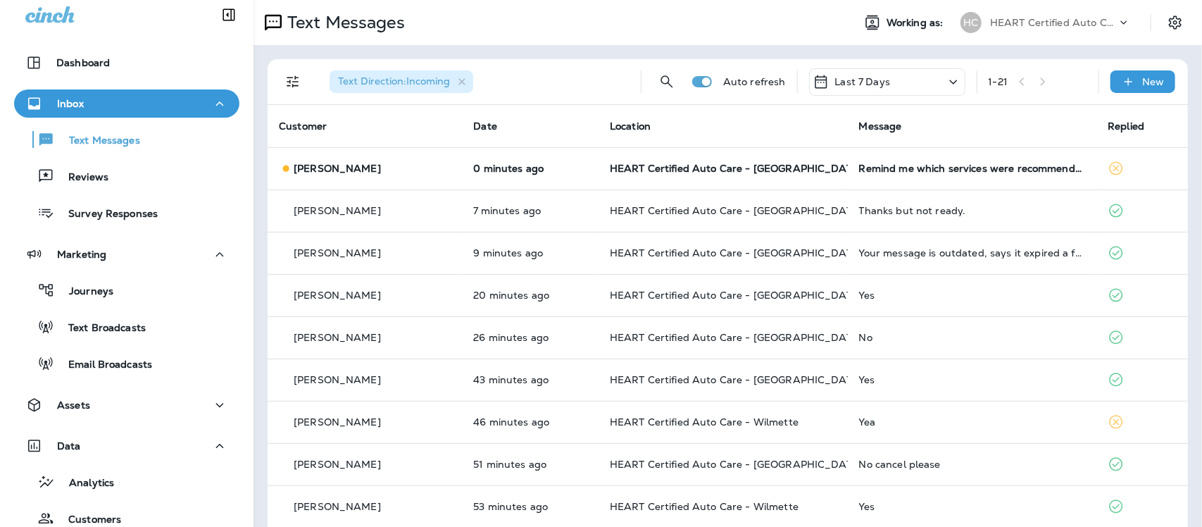
click at [916, 125] on th "Message" at bounding box center [972, 126] width 249 height 42
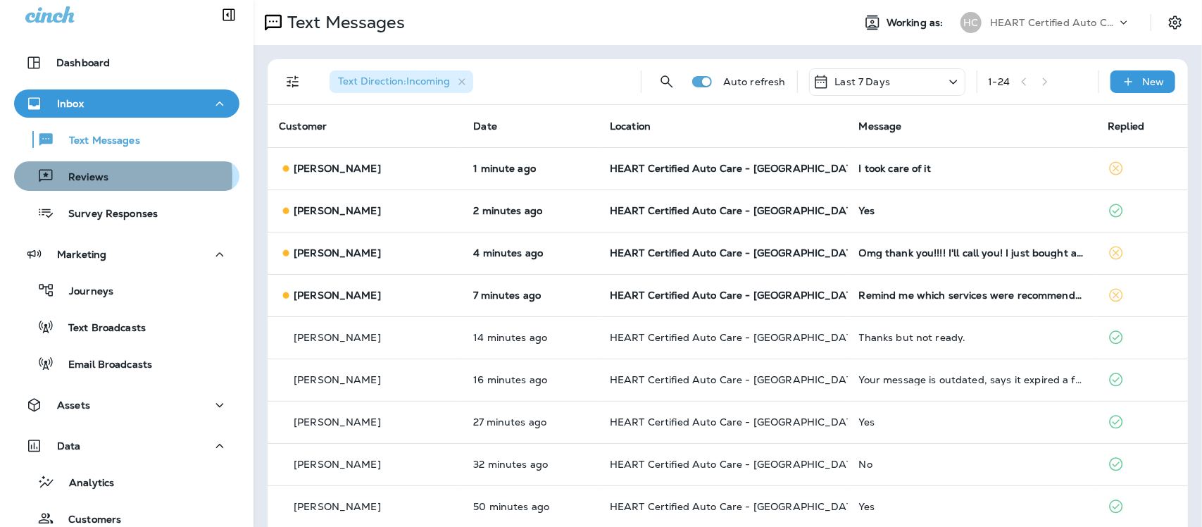
click at [93, 177] on p "Reviews" at bounding box center [81, 177] width 54 height 13
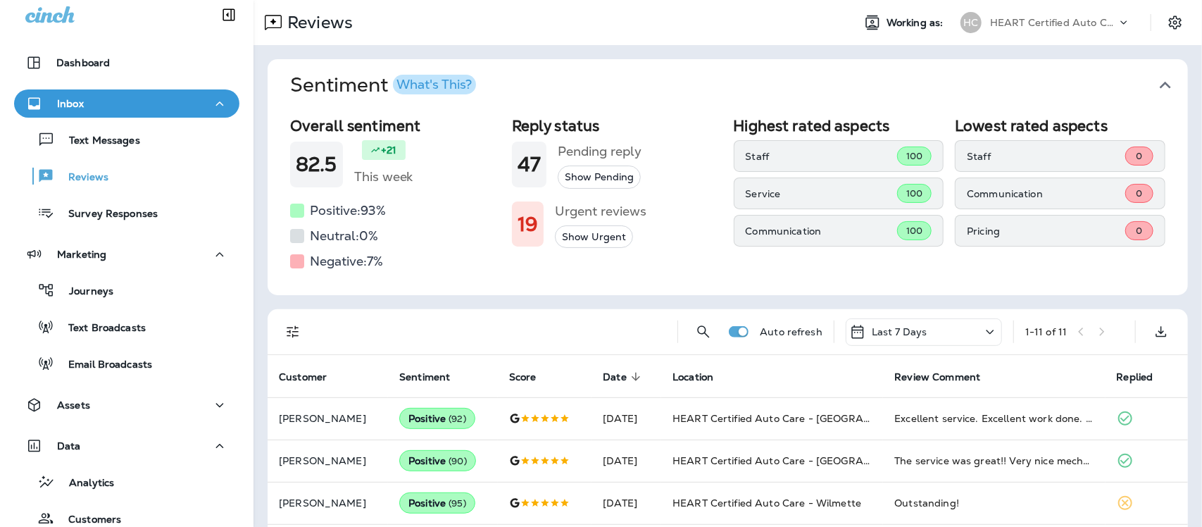
click at [1156, 79] on icon "button" at bounding box center [1165, 85] width 23 height 23
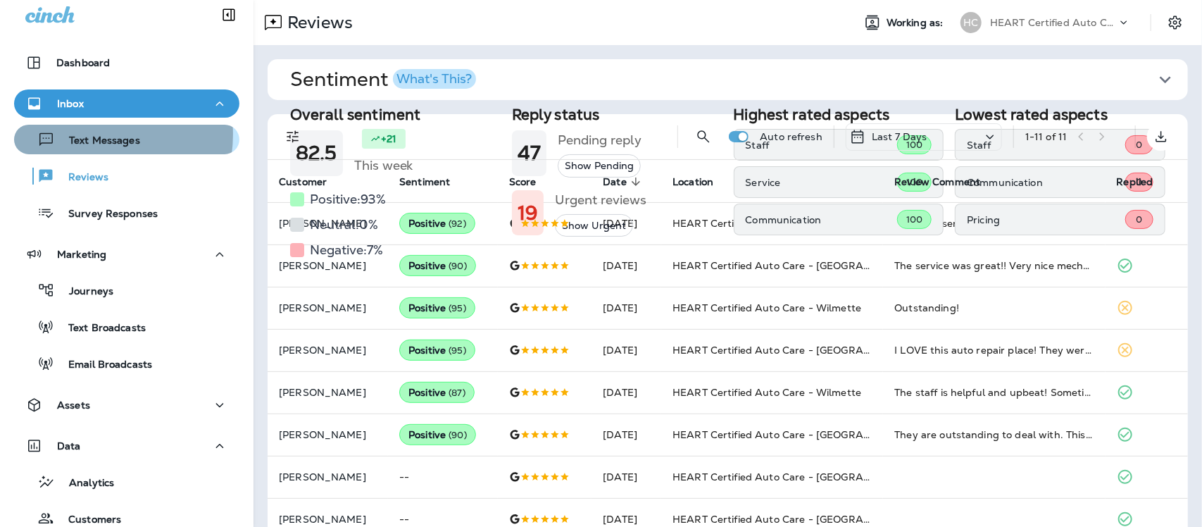
click at [90, 135] on p "Text Messages" at bounding box center [97, 141] width 85 height 13
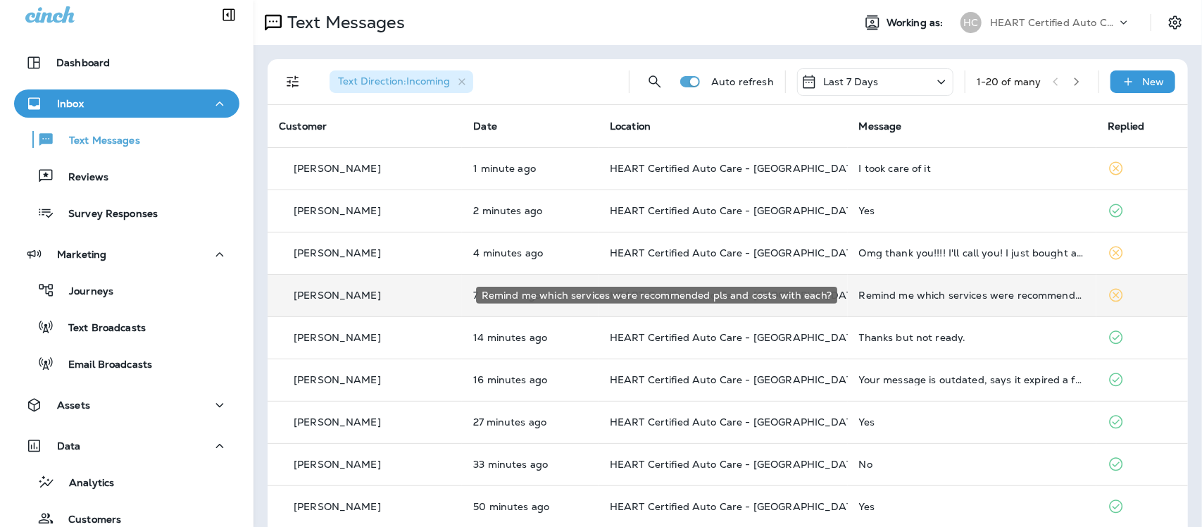
click at [966, 299] on div "Remind me which services were recommended pls and costs with each?" at bounding box center [972, 294] width 227 height 11
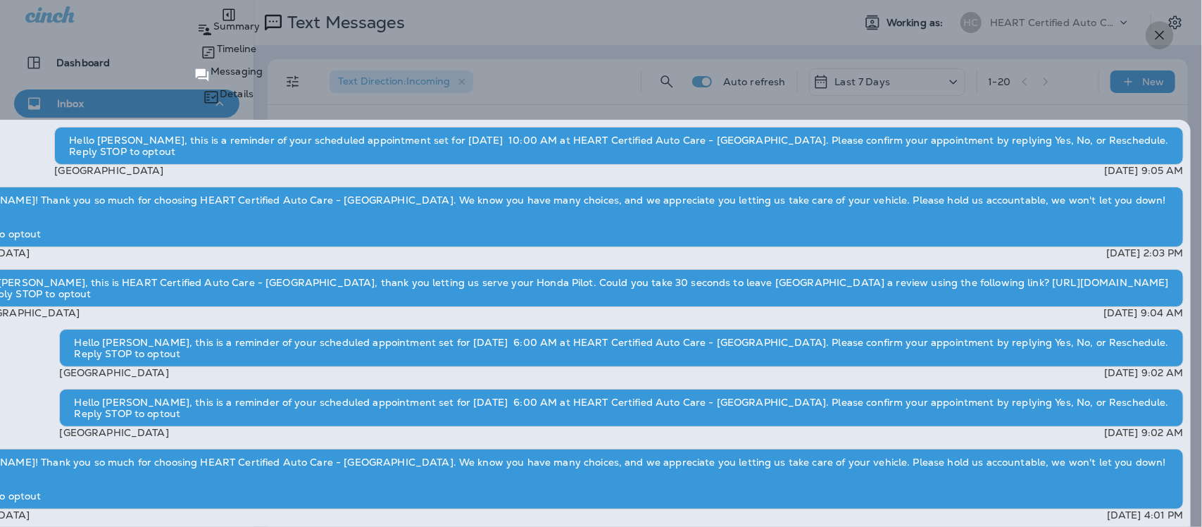
click at [1156, 37] on icon "button" at bounding box center [1160, 35] width 17 height 17
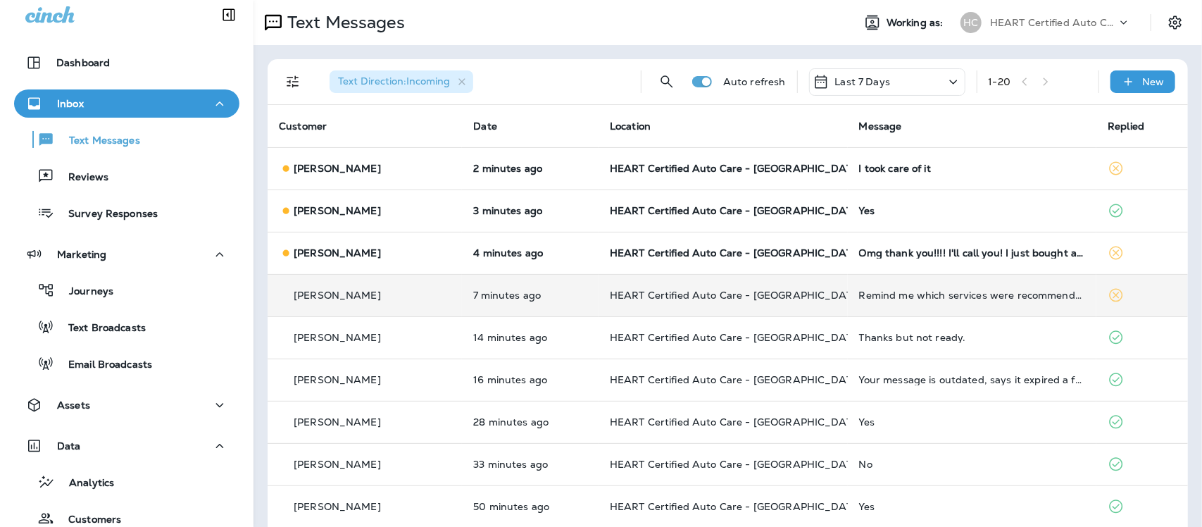
click at [321, 297] on p "Olga CAMP" at bounding box center [337, 294] width 87 height 11
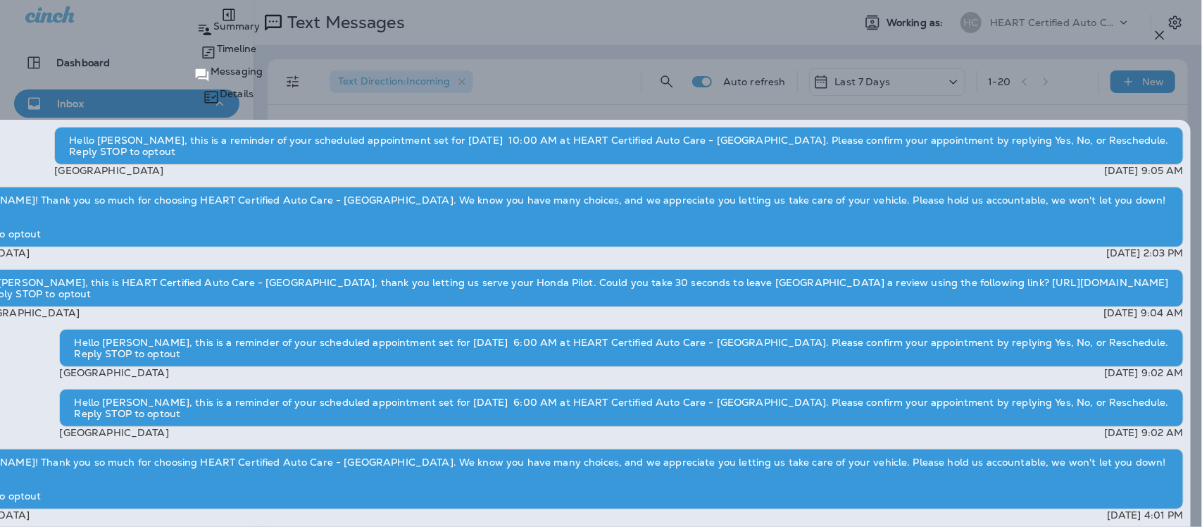
click at [1163, 35] on icon "button" at bounding box center [1160, 35] width 17 height 17
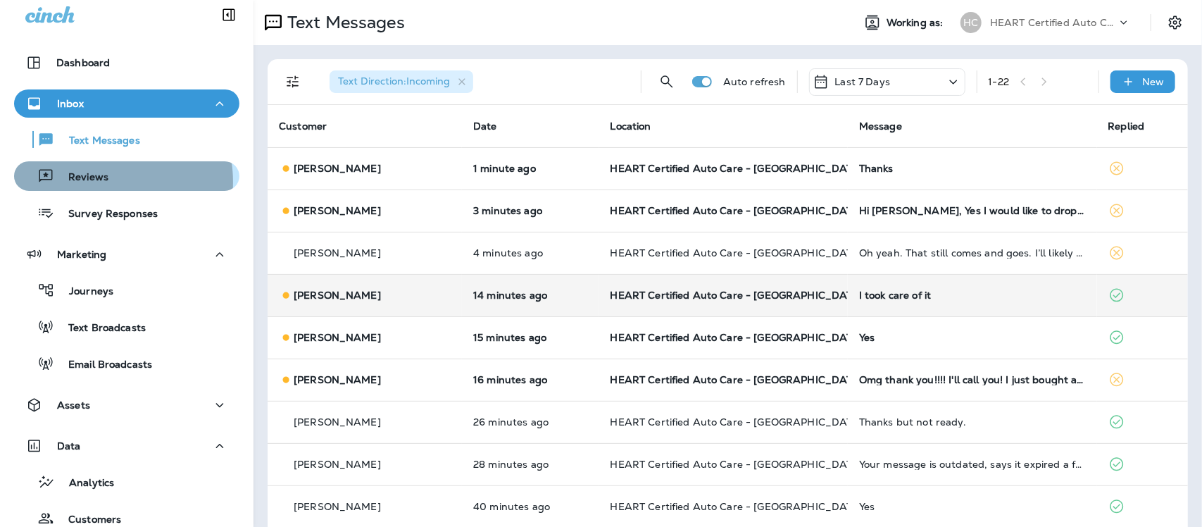
click at [94, 182] on p "Reviews" at bounding box center [81, 177] width 54 height 13
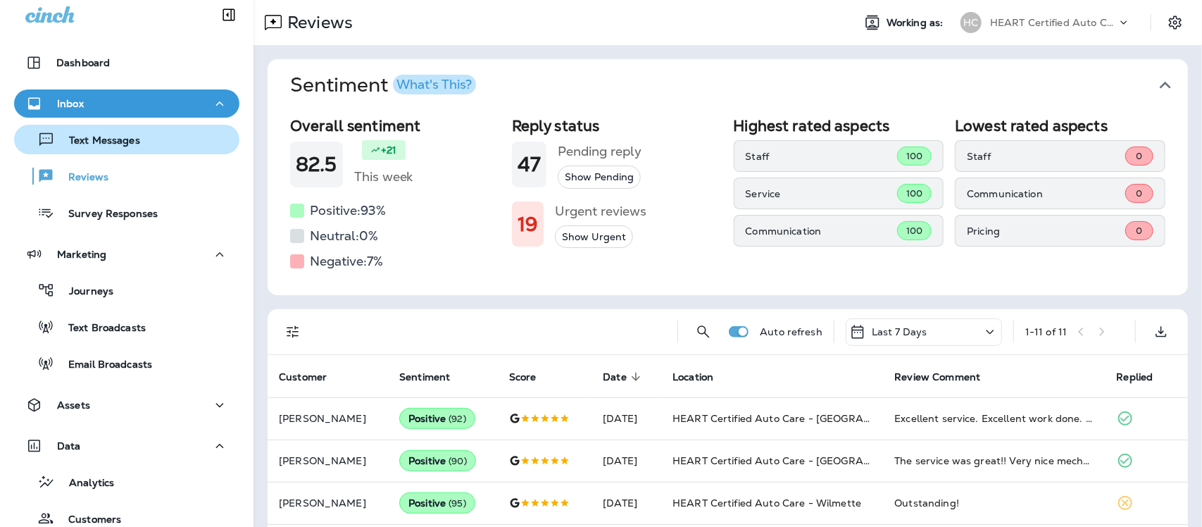
click at [89, 136] on p "Text Messages" at bounding box center [97, 141] width 85 height 13
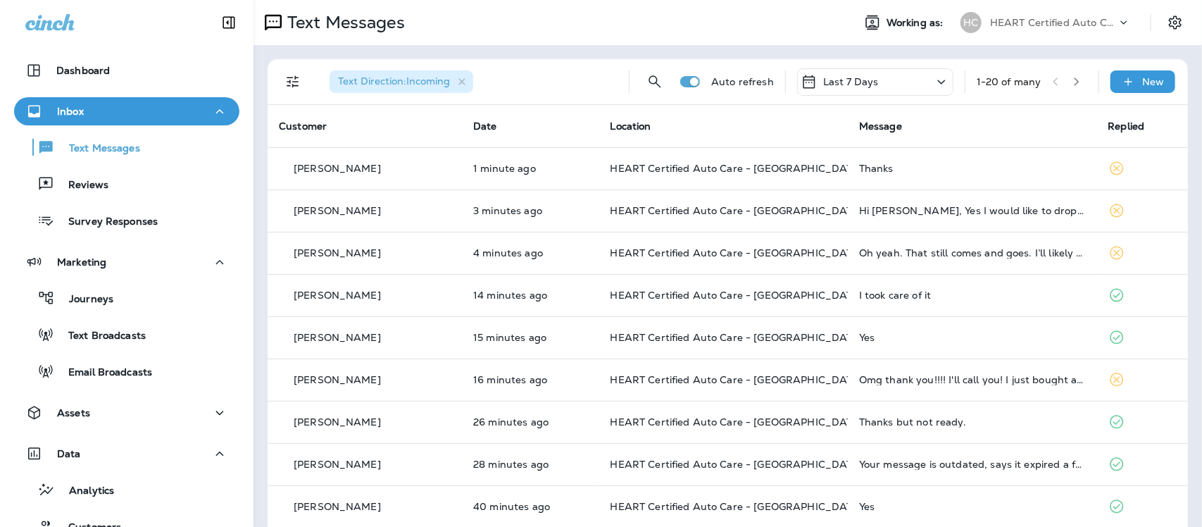
scroll to position [8, 0]
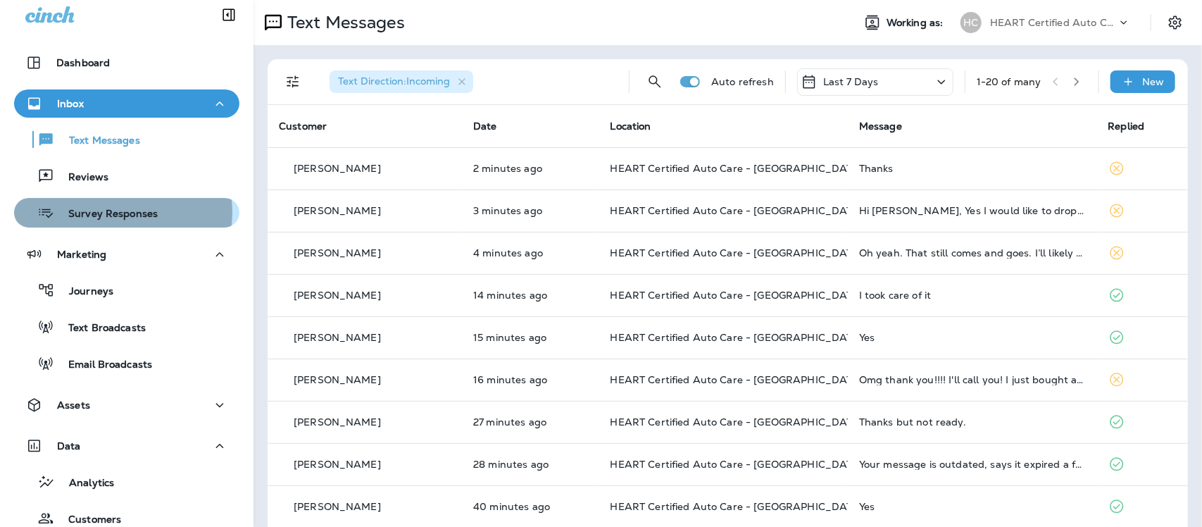
click at [106, 212] on p "Survey Responses" at bounding box center [106, 214] width 104 height 13
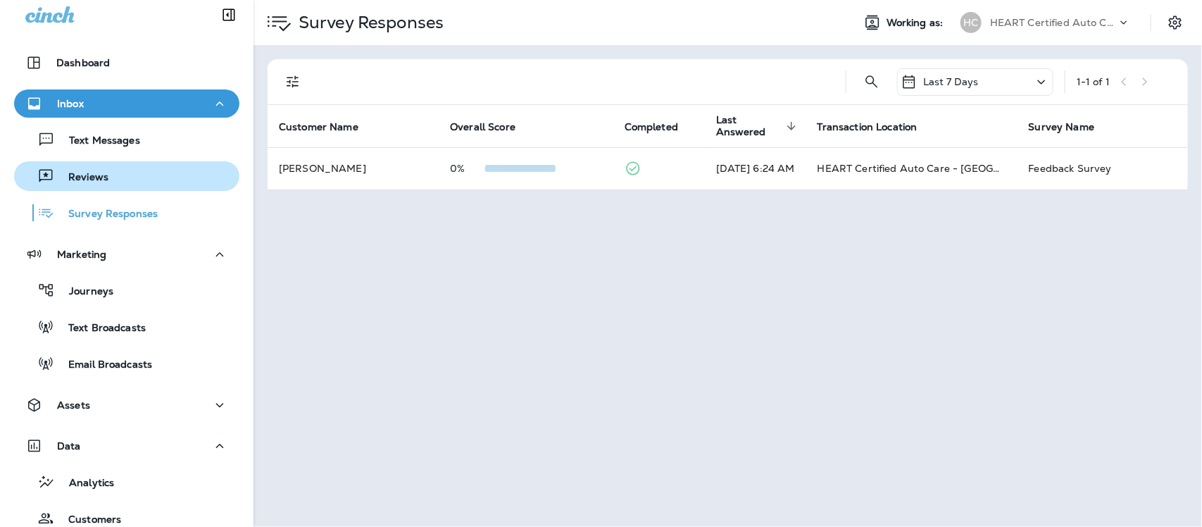
click at [81, 171] on p "Reviews" at bounding box center [81, 177] width 54 height 13
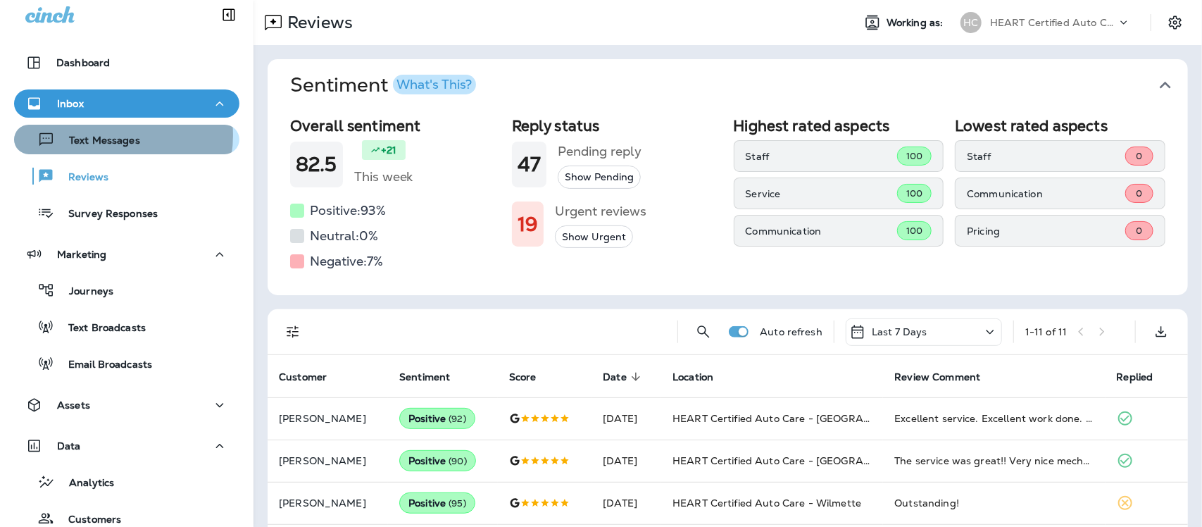
drag, startPoint x: 103, startPoint y: 135, endPoint x: 95, endPoint y: 139, distance: 8.8
click at [99, 136] on p "Text Messages" at bounding box center [97, 141] width 85 height 13
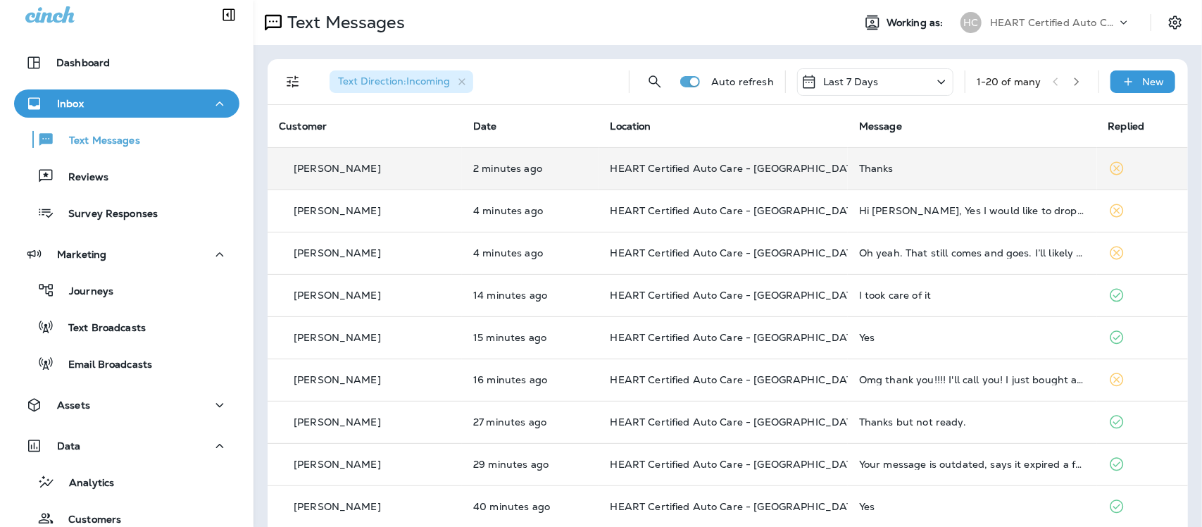
click at [867, 170] on div "Thanks" at bounding box center [972, 168] width 226 height 11
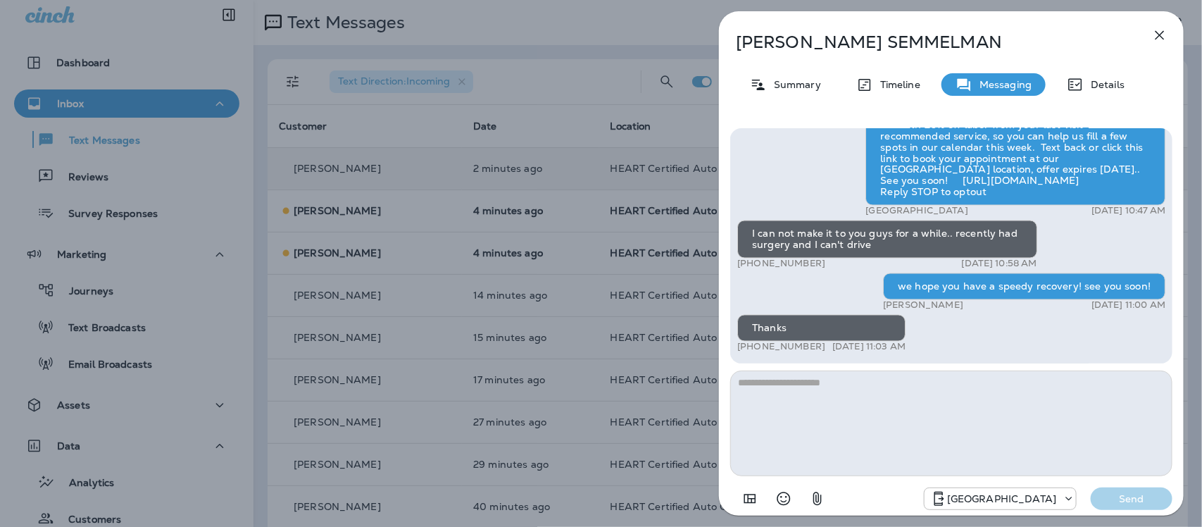
click at [1159, 32] on icon "button" at bounding box center [1160, 35] width 17 height 17
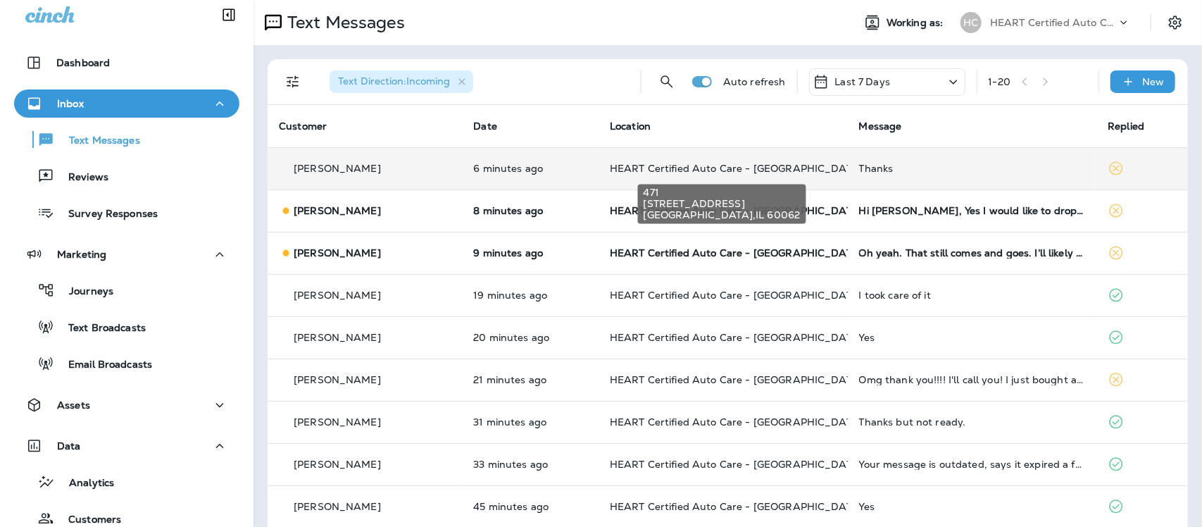
click at [730, 167] on span "HEART Certified Auto Care - [GEOGRAPHIC_DATA]" at bounding box center [736, 168] width 253 height 13
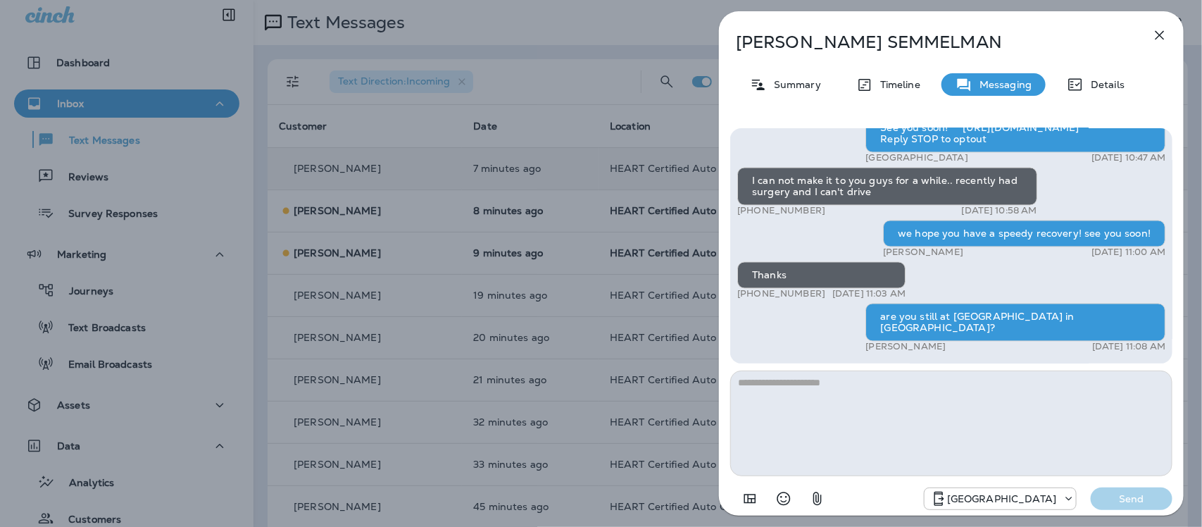
click at [1161, 33] on icon "button" at bounding box center [1160, 35] width 17 height 17
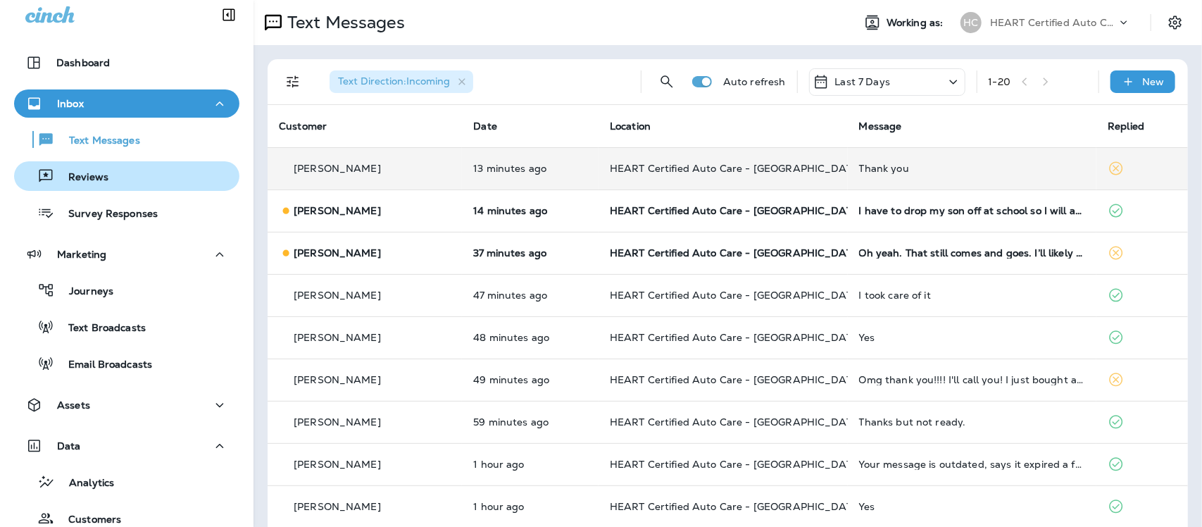
click at [116, 176] on div "Reviews" at bounding box center [127, 176] width 214 height 21
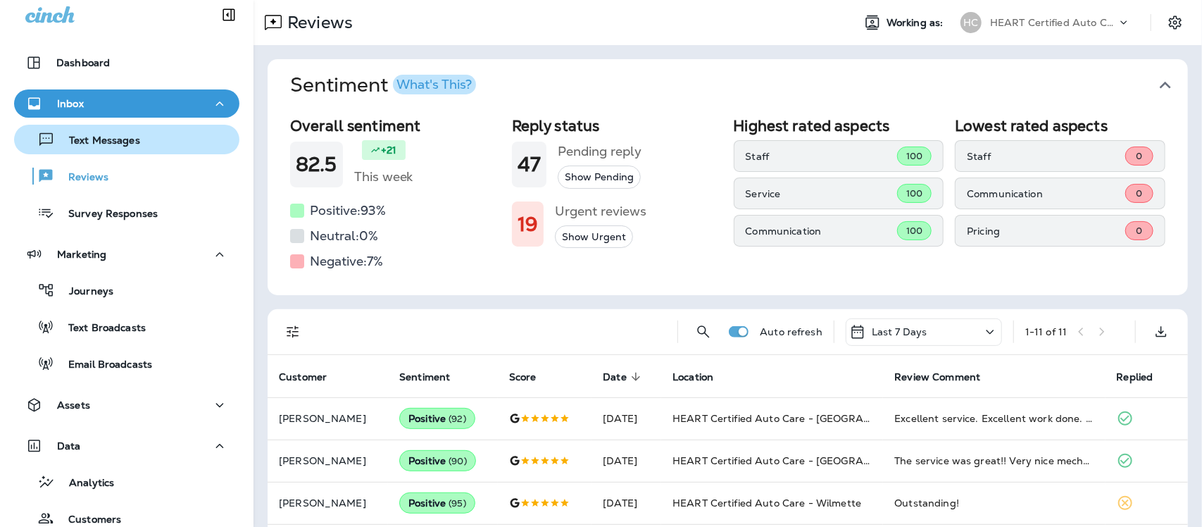
click at [89, 139] on p "Text Messages" at bounding box center [97, 141] width 85 height 13
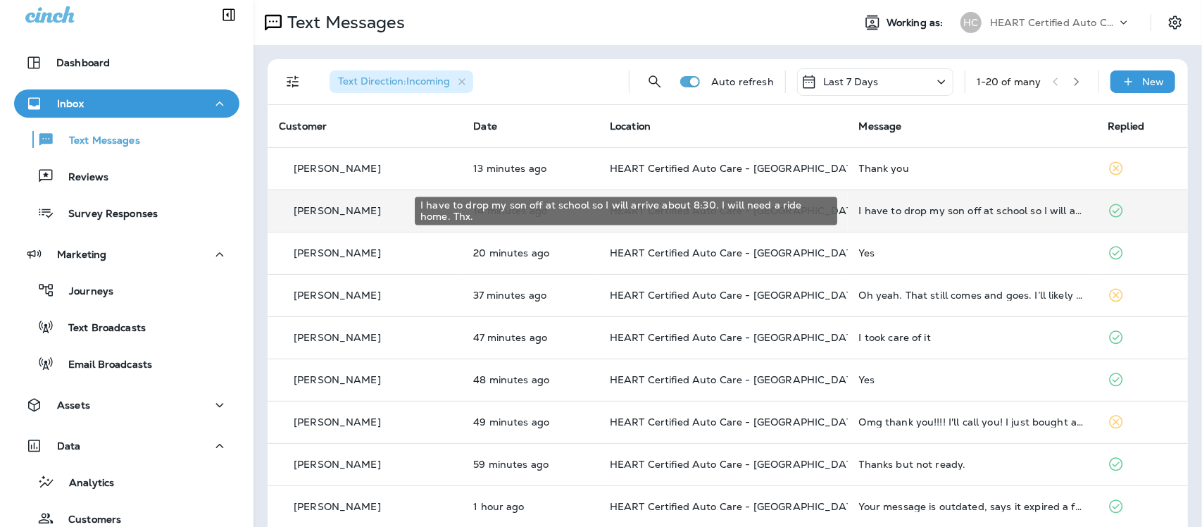
click at [916, 213] on div "I have to drop my son off at school so I will arrive about 8:30. I will need a …" at bounding box center [972, 210] width 227 height 11
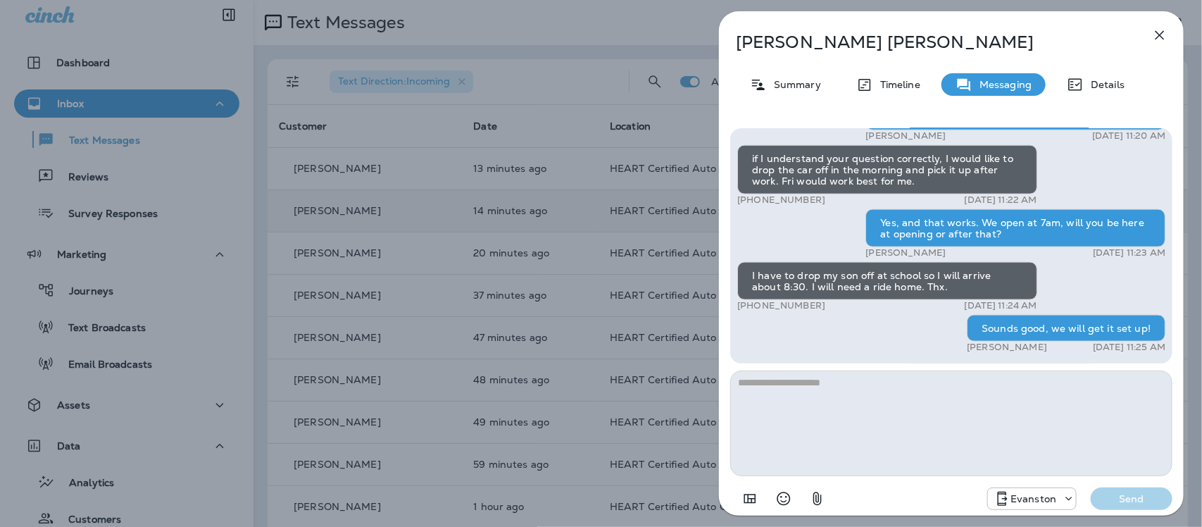
click at [1155, 35] on icon "button" at bounding box center [1160, 35] width 17 height 17
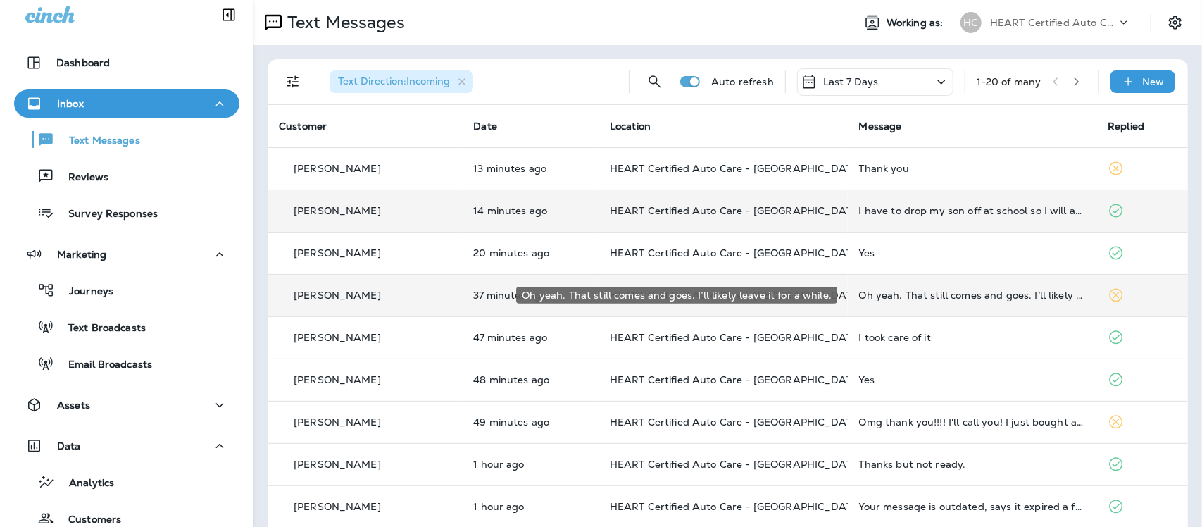
click at [916, 299] on div "Oh yeah. That still comes and goes. I’ll likely leave it for a while." at bounding box center [972, 294] width 227 height 11
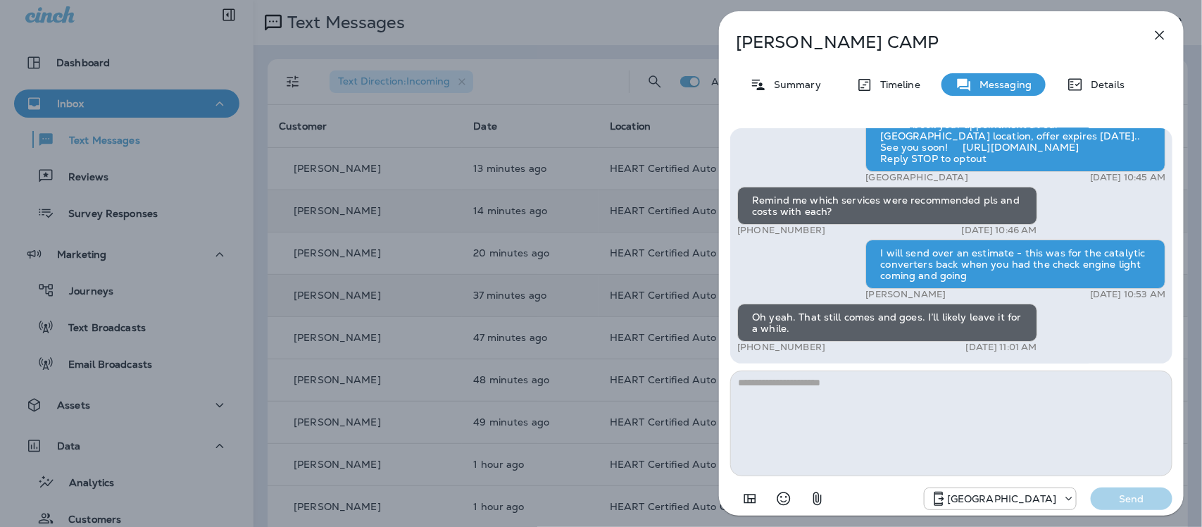
click at [865, 395] on textarea at bounding box center [951, 423] width 442 height 106
type textarea "**********"
click at [1132, 502] on p "Send" at bounding box center [1131, 498] width 59 height 13
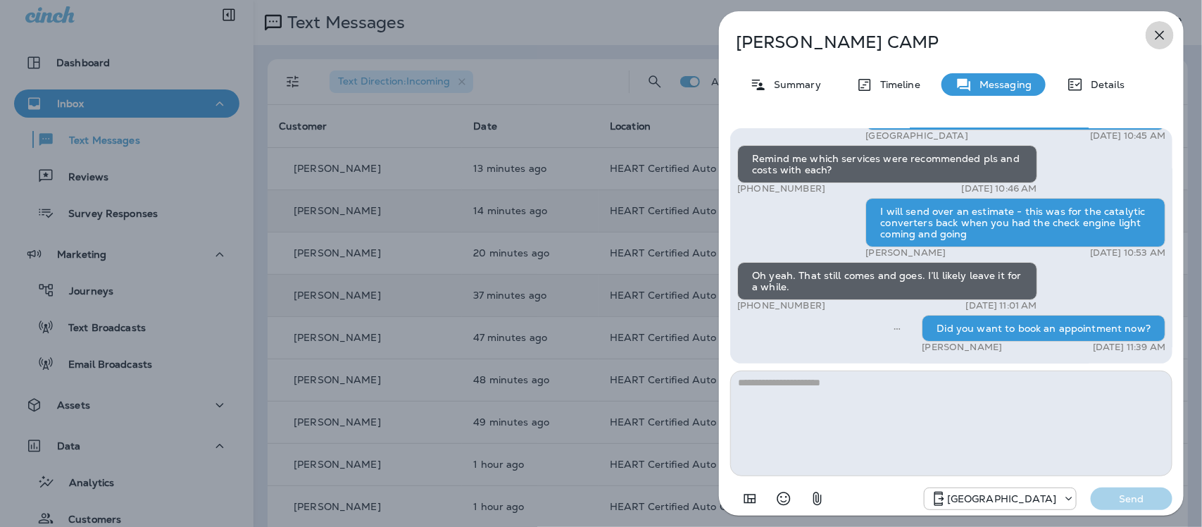
click at [1162, 32] on icon "button" at bounding box center [1160, 35] width 17 height 17
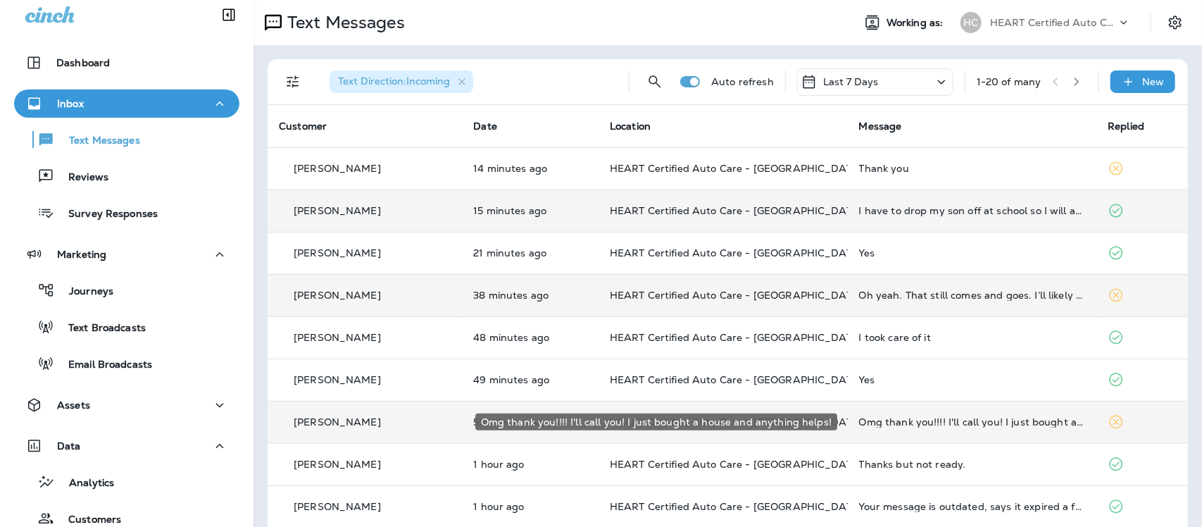
click at [918, 423] on div "Omg thank you!!!! I'll call you! I just bought a house and anything helps!" at bounding box center [972, 421] width 227 height 11
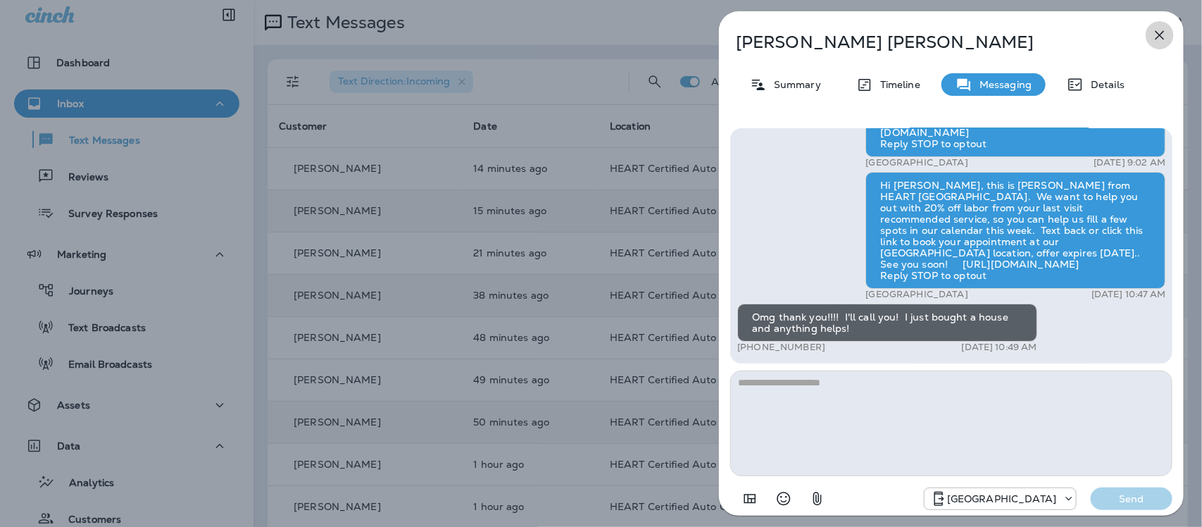
click at [1159, 33] on icon "button" at bounding box center [1160, 35] width 17 height 17
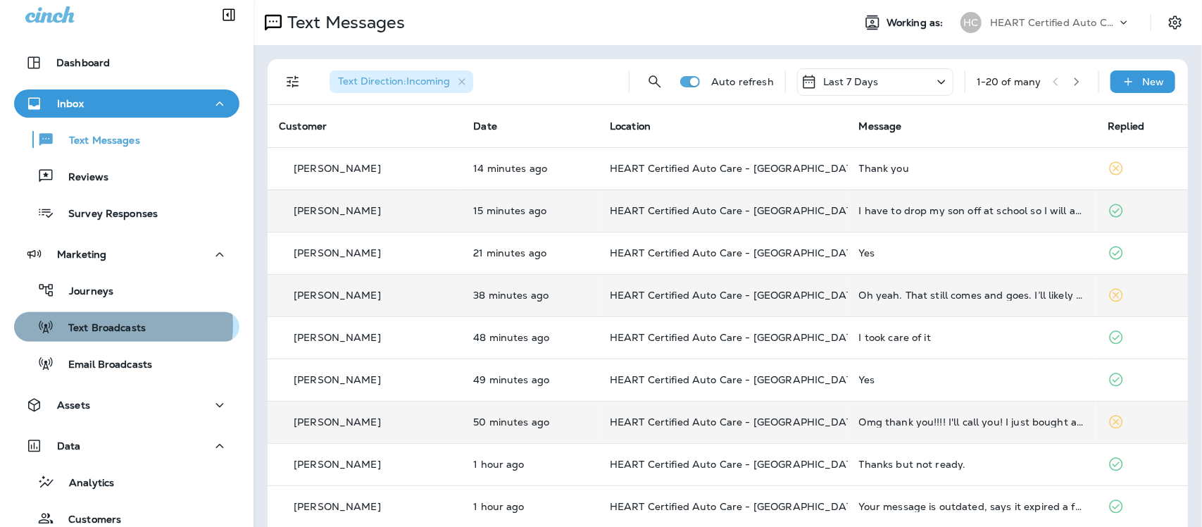
click at [118, 325] on p "Text Broadcasts" at bounding box center [100, 328] width 92 height 13
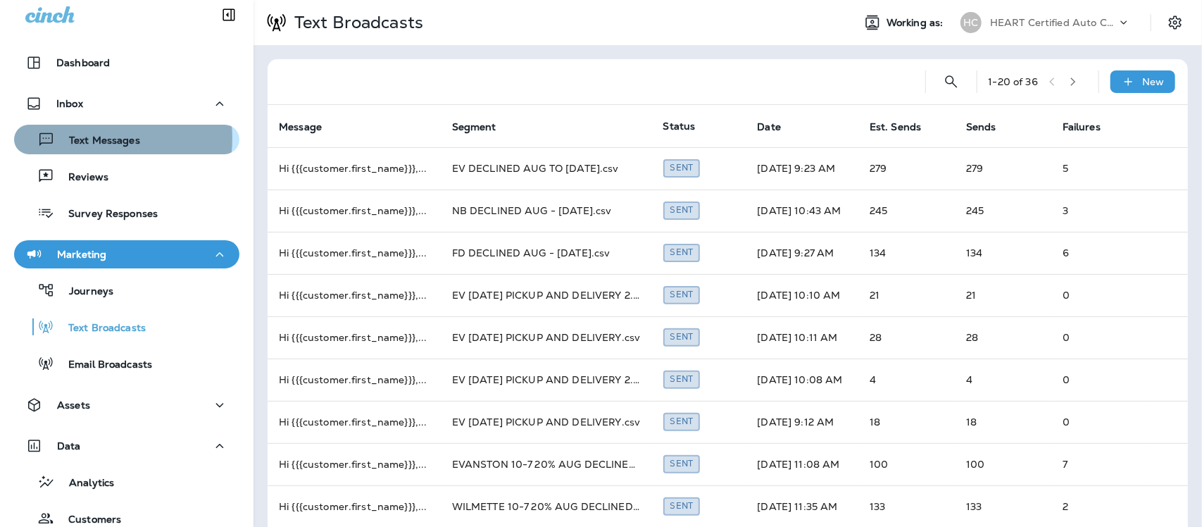
click at [80, 138] on p "Text Messages" at bounding box center [97, 141] width 85 height 13
